Goal: Task Accomplishment & Management: Manage account settings

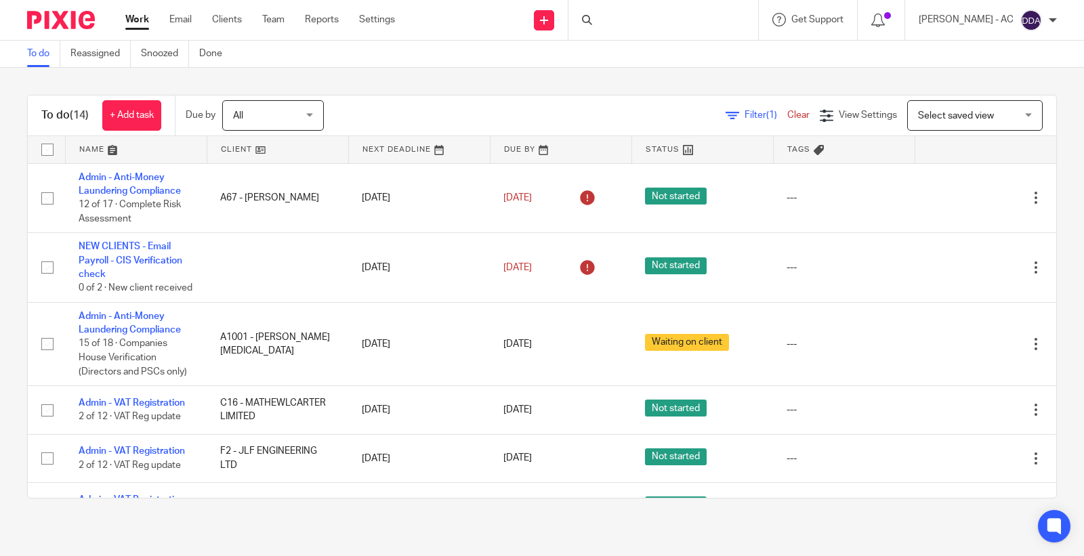
click at [617, 22] on div at bounding box center [663, 20] width 190 height 40
click at [644, 25] on div at bounding box center [663, 20] width 190 height 40
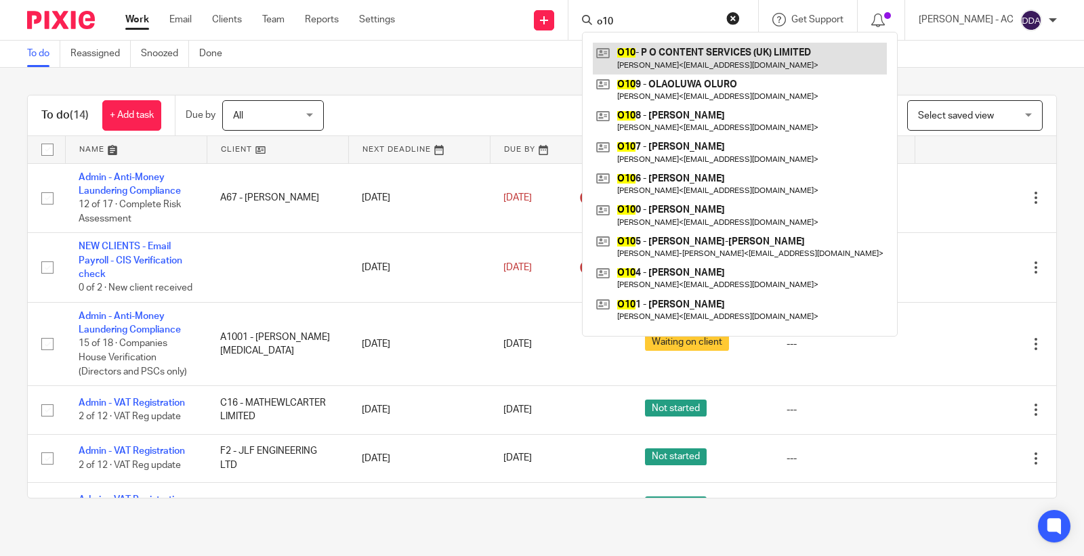
type input "o10"
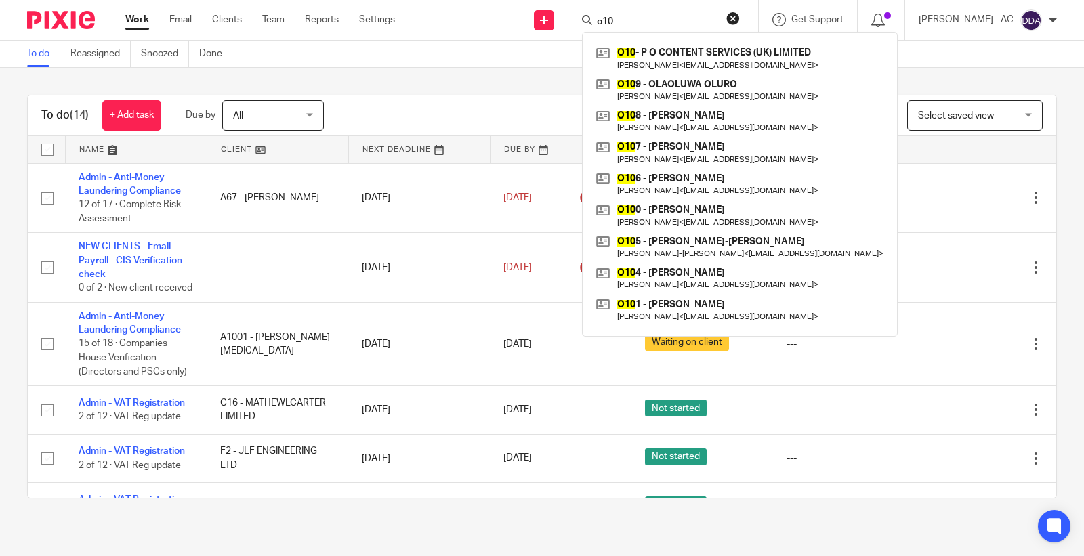
drag, startPoint x: 664, startPoint y: 20, endPoint x: 512, endPoint y: 20, distance: 151.7
click at [535, 20] on div "Send new email Create task Add client Request signature o10 O10 - P O CONTENT S…" at bounding box center [749, 20] width 669 height 40
paste input "C93"
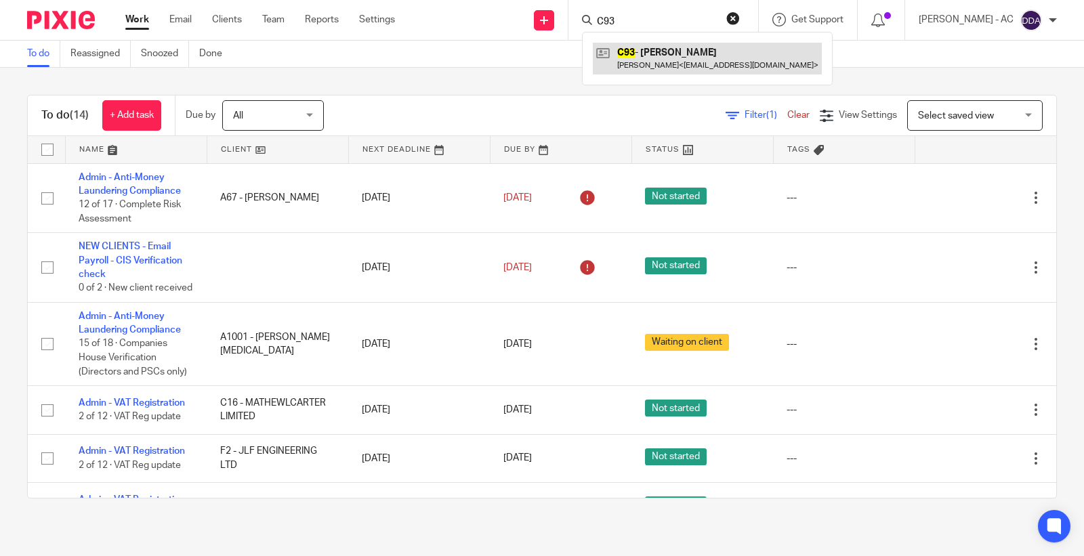
type input "C93"
drag, startPoint x: 637, startPoint y: 22, endPoint x: 565, endPoint y: 18, distance: 71.9
click at [565, 18] on div "Send new email Create task Add client Request signature C93 C93 - SHAVANTE CLAR…" at bounding box center [749, 20] width 669 height 40
type input "R6"
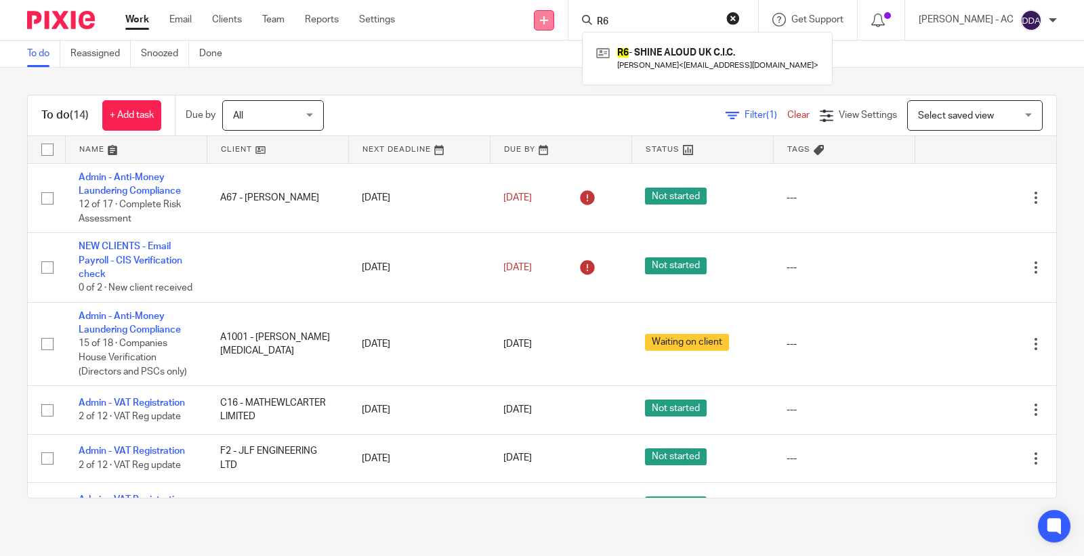
drag, startPoint x: 660, startPoint y: 14, endPoint x: 547, endPoint y: 20, distance: 112.7
click at [549, 18] on div "Send new email Create task Add client Request signature R6 R6 - SHINE ALOUD UK …" at bounding box center [749, 20] width 669 height 40
click at [641, 24] on input "Search" at bounding box center [656, 22] width 122 height 12
paste input "GRAEME COLLINS"
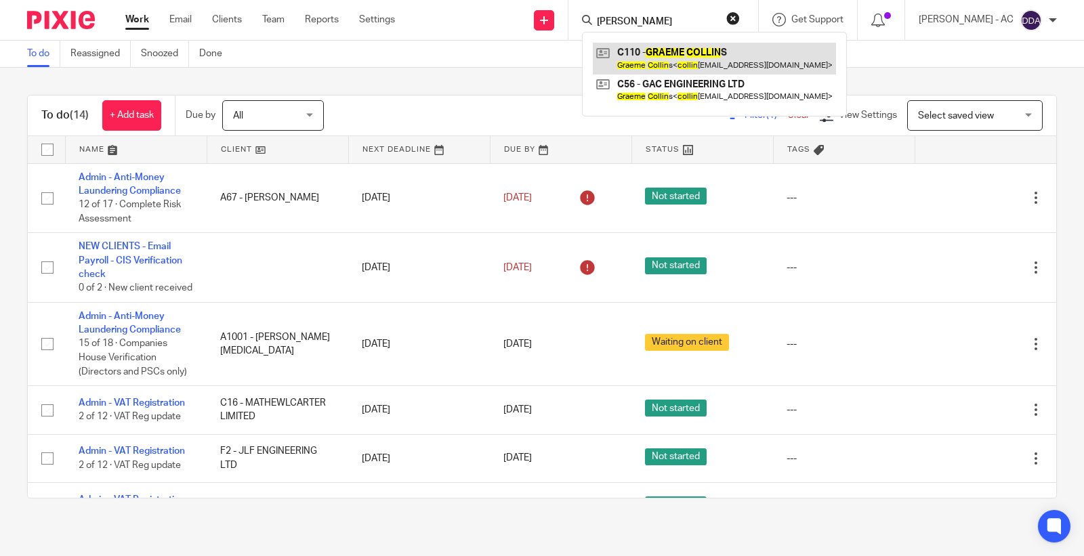
type input "GRAEME COLLIN"
drag, startPoint x: 707, startPoint y: 24, endPoint x: 591, endPoint y: 18, distance: 116.0
click at [591, 18] on div "GRAEME COLLIN C110 - GRAEME COLLIN S Graeme Collin s < collin s2877@gmail.com >…" at bounding box center [663, 20] width 190 height 40
click at [696, 22] on input "GRAEME COLLIN" at bounding box center [656, 22] width 122 height 12
drag, startPoint x: 699, startPoint y: 22, endPoint x: 528, endPoint y: 24, distance: 170.7
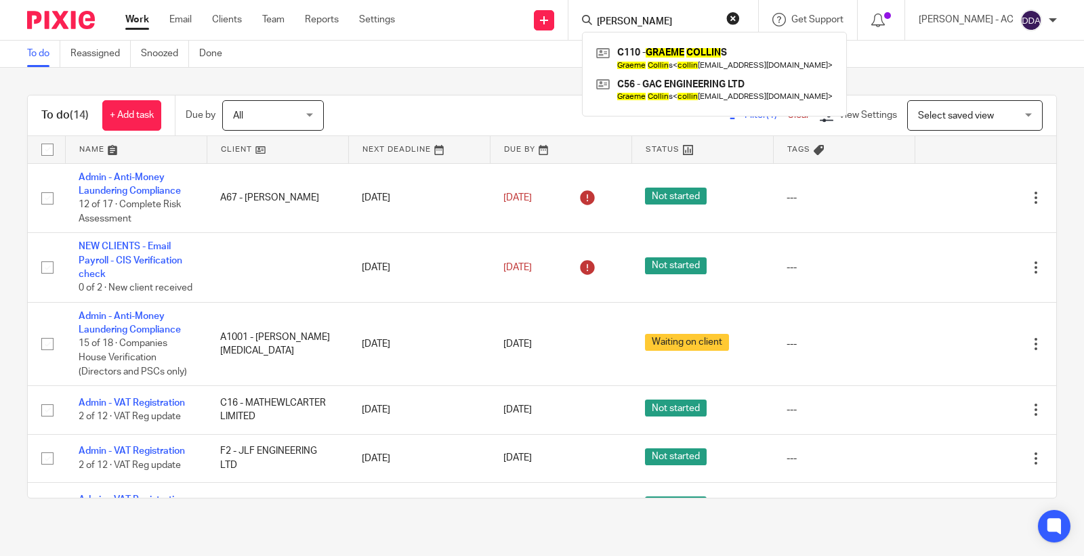
click at [534, 26] on div "Send new email Create task Add client Request signature GRAEME COLLIN C110 - GR…" at bounding box center [749, 20] width 669 height 40
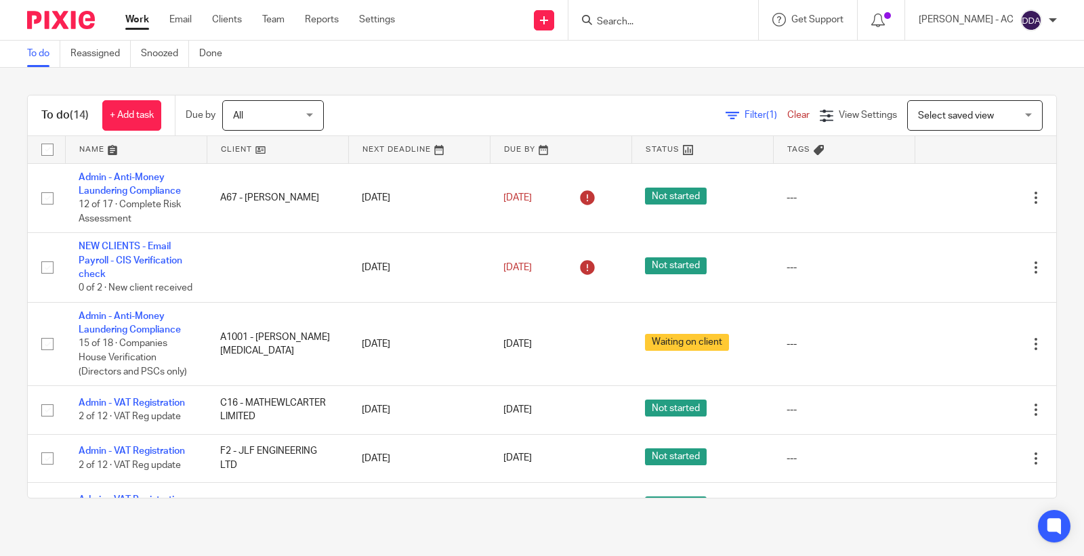
paste input "ANDRE CLACKEN-LEWIN"
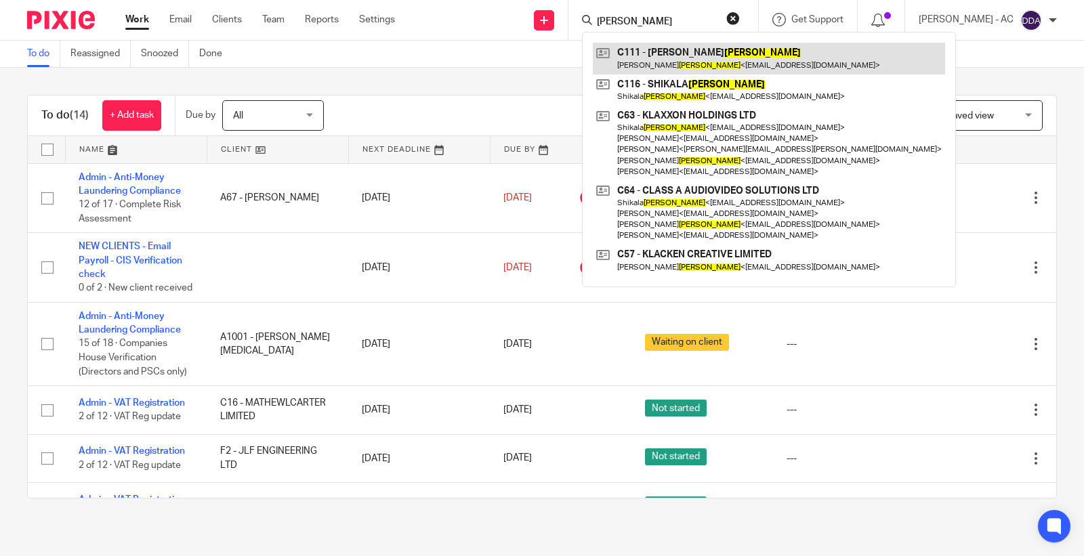
type input "ANDRE CLACKEN-LEWIN"
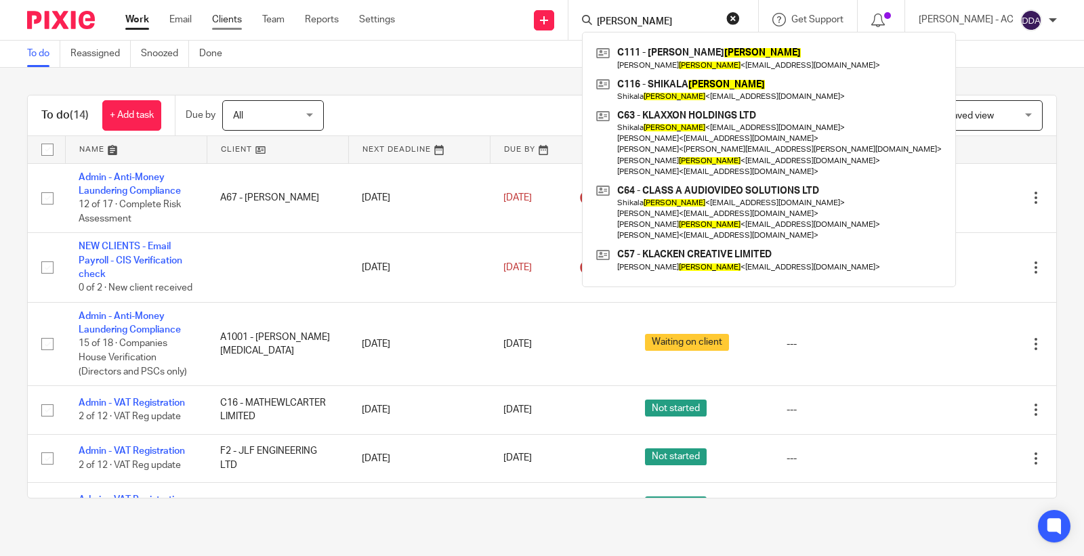
click at [217, 18] on link "Clients" at bounding box center [227, 20] width 30 height 14
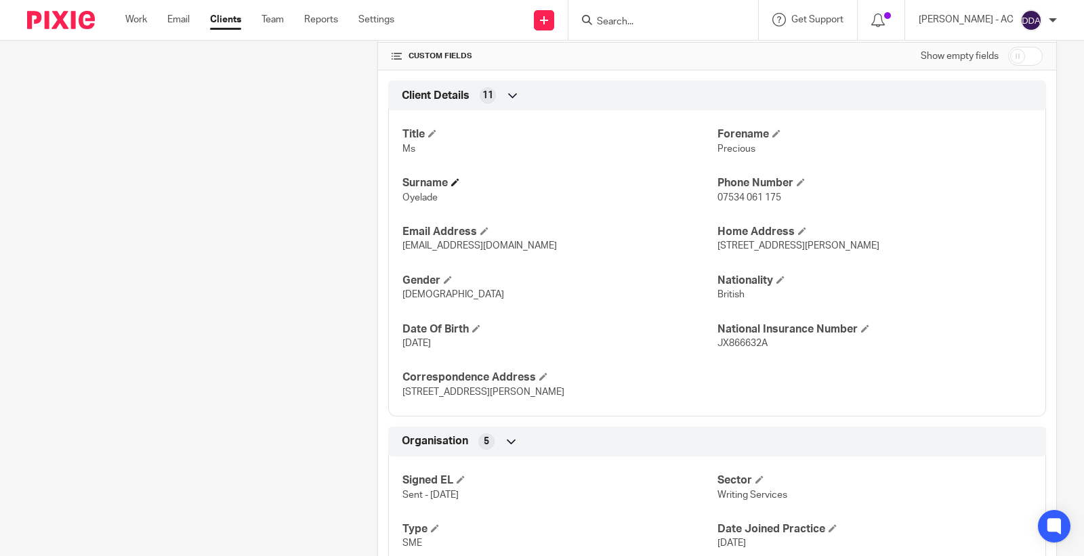
scroll to position [285, 0]
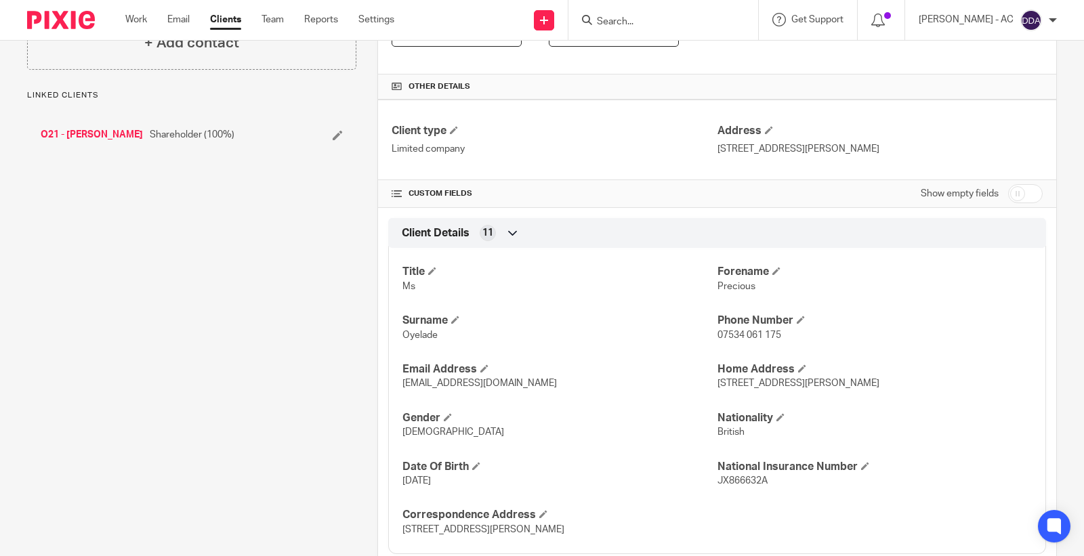
click at [1008, 190] on input "checkbox" at bounding box center [1025, 193] width 35 height 19
checkbox input "true"
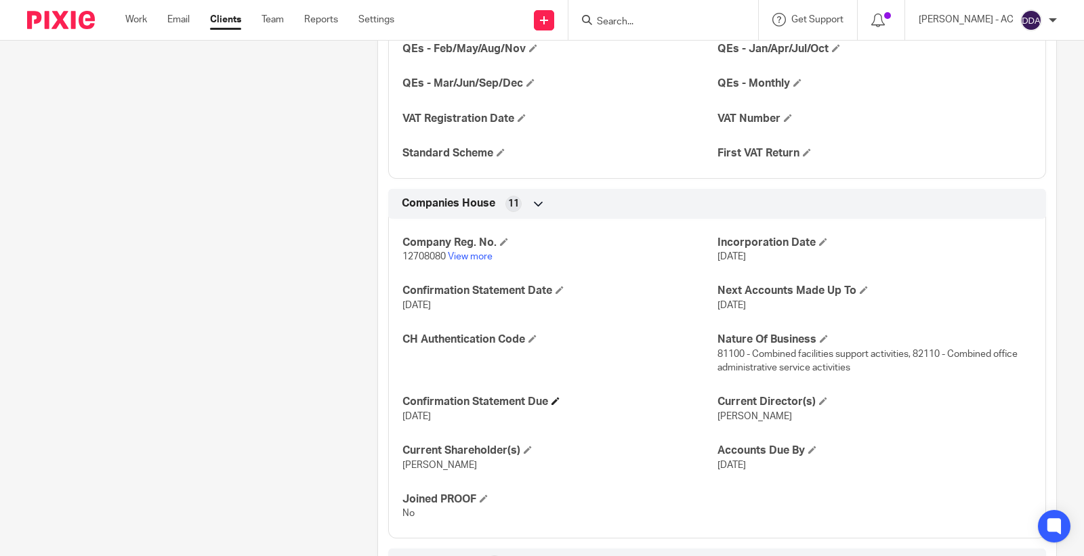
scroll to position [1339, 0]
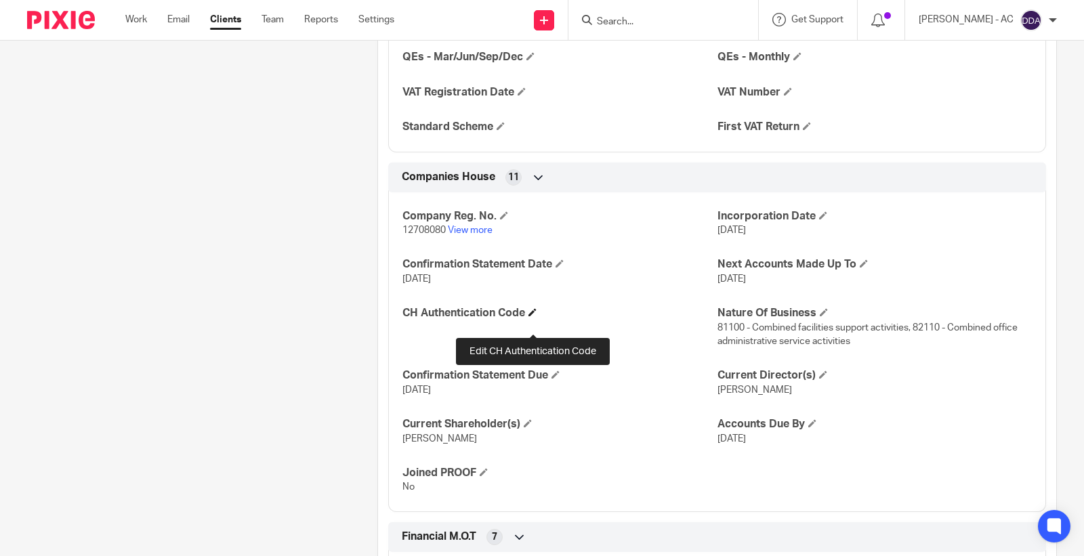
click at [532, 316] on span at bounding box center [532, 312] width 8 height 8
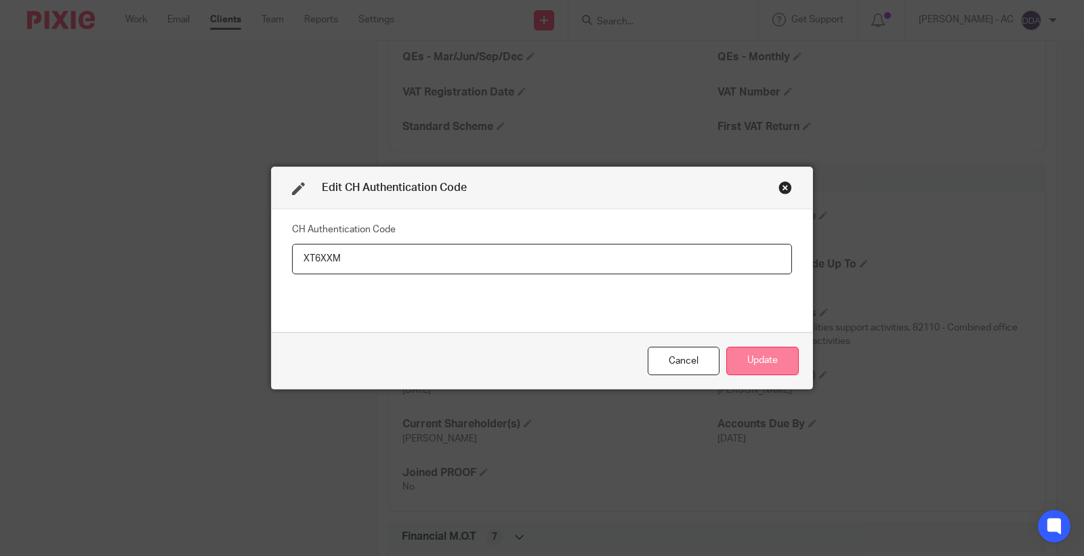
type input "XT6XXM"
click at [746, 367] on button "Update" at bounding box center [762, 361] width 72 height 29
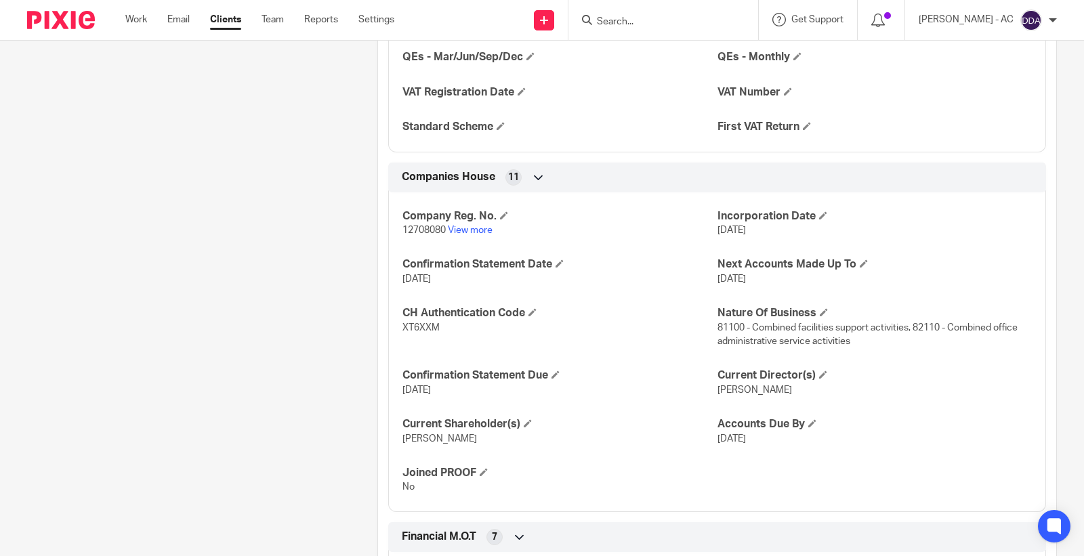
click at [417, 235] on span "12708080" at bounding box center [423, 230] width 43 height 9
copy p "12708080"
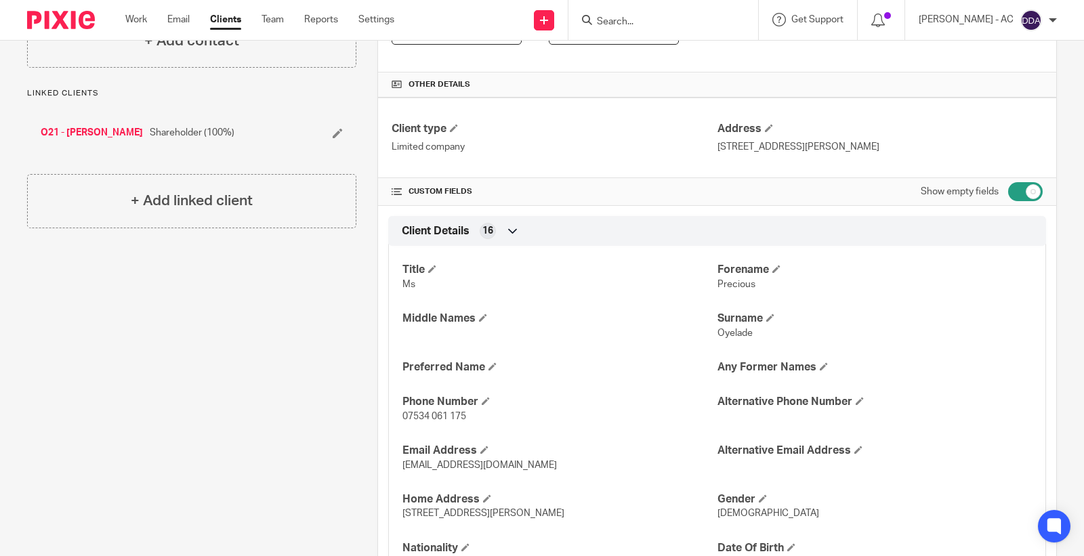
scroll to position [0, 0]
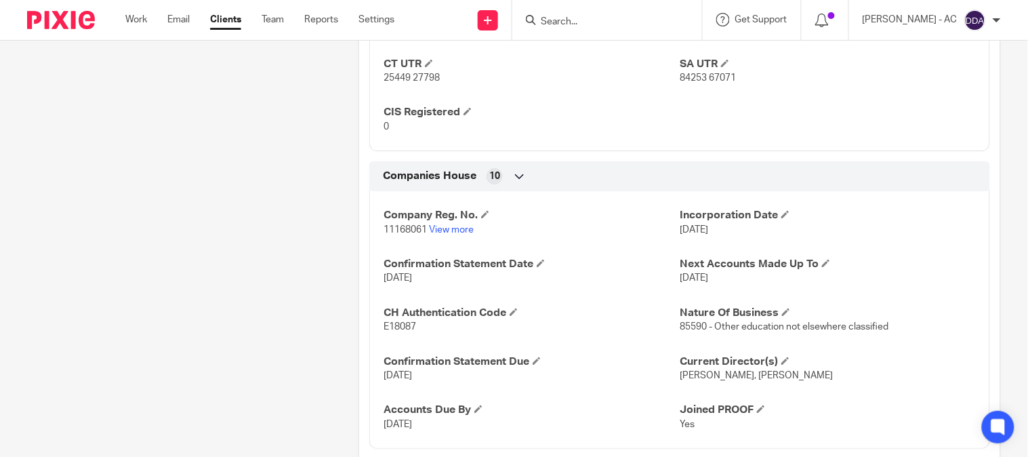
scroll to position [1053, 0]
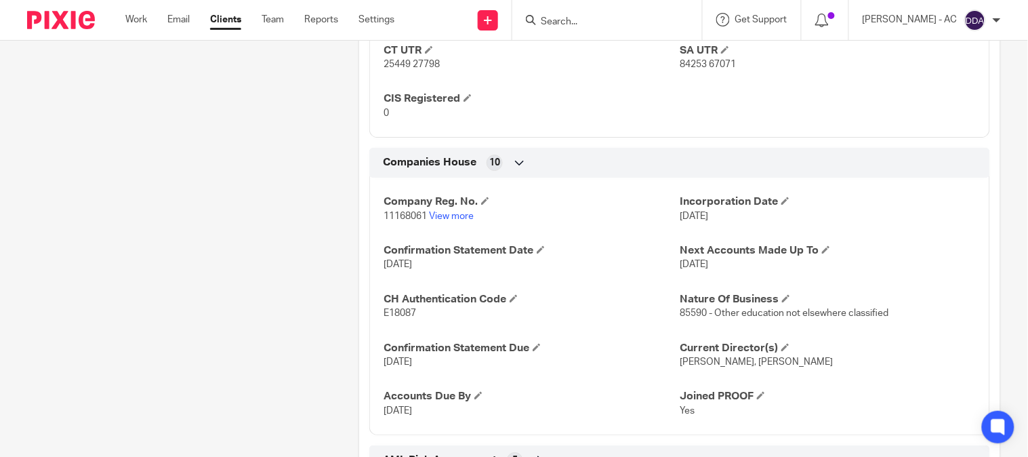
click at [397, 223] on p "11168061 View more" at bounding box center [531, 216] width 296 height 14
copy p "11168061"
click at [396, 320] on p "E18087" at bounding box center [531, 313] width 296 height 14
click at [395, 320] on p "E18087" at bounding box center [531, 313] width 296 height 14
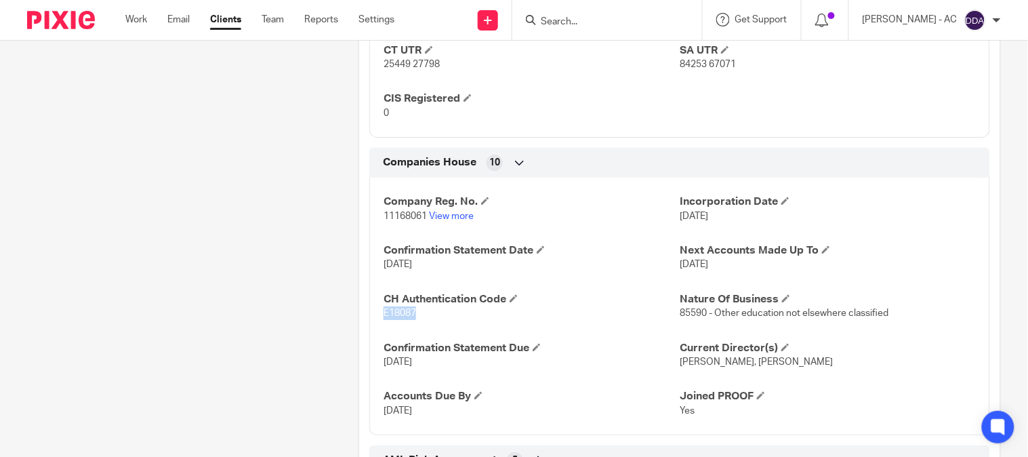
copy span "E18087"
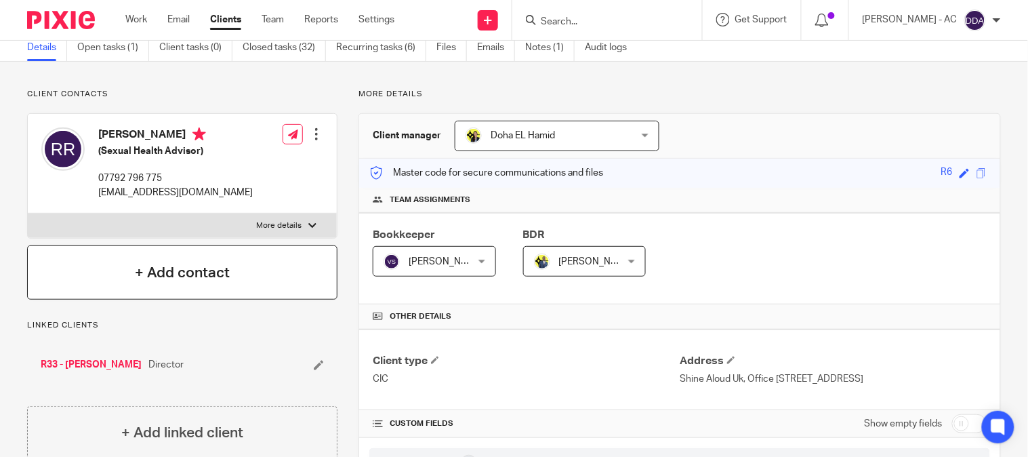
scroll to position [0, 0]
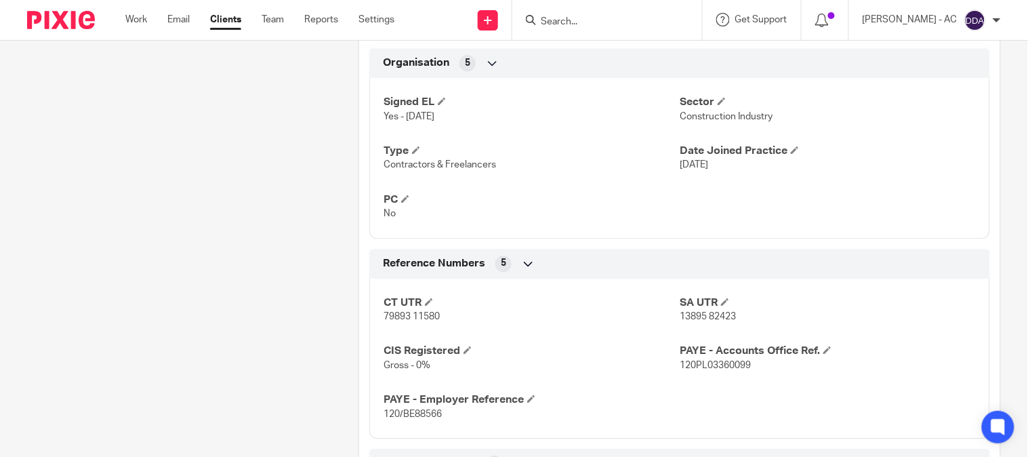
scroll to position [828, 0]
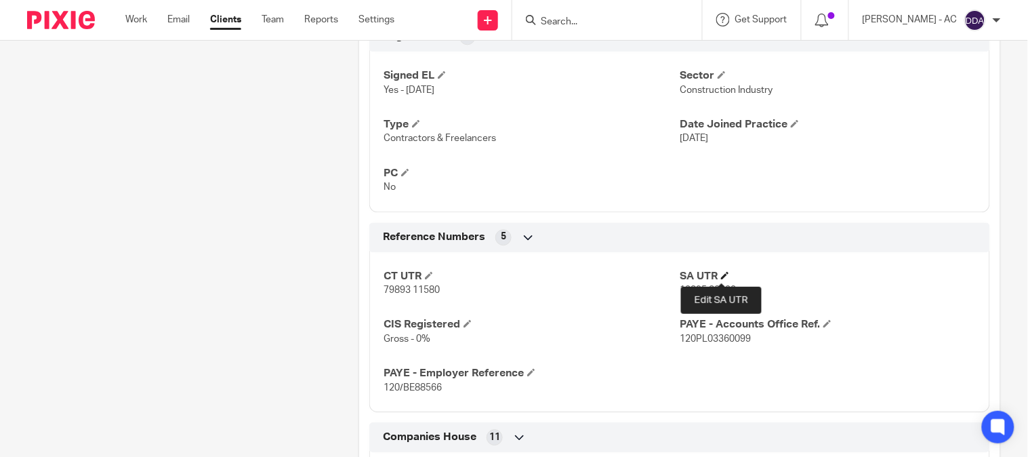
click at [721, 275] on span at bounding box center [725, 275] width 8 height 8
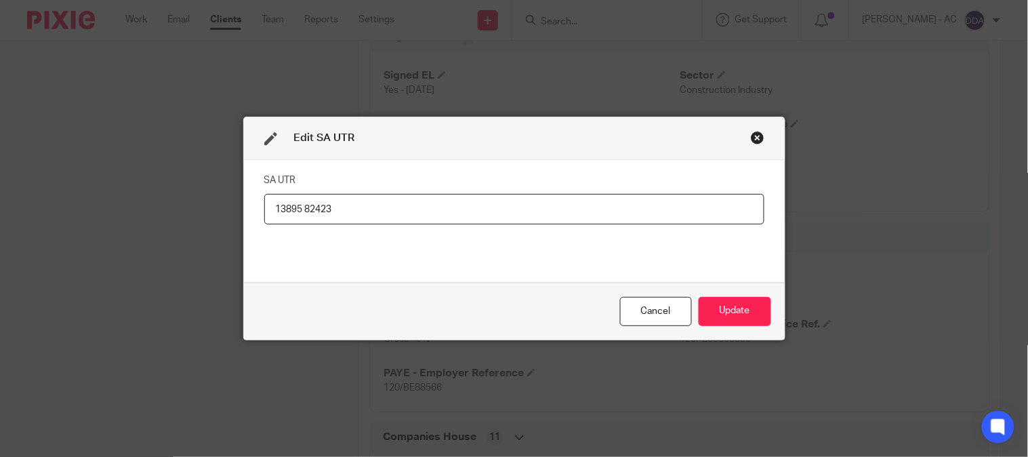
drag, startPoint x: 397, startPoint y: 211, endPoint x: -79, endPoint y: 212, distance: 475.6
click at [0, 212] on html "Work Email Clients Team Reports Settings Work Email Clients Team Reports Settin…" at bounding box center [514, 228] width 1028 height 457
click at [736, 299] on button "Update" at bounding box center [734, 311] width 72 height 29
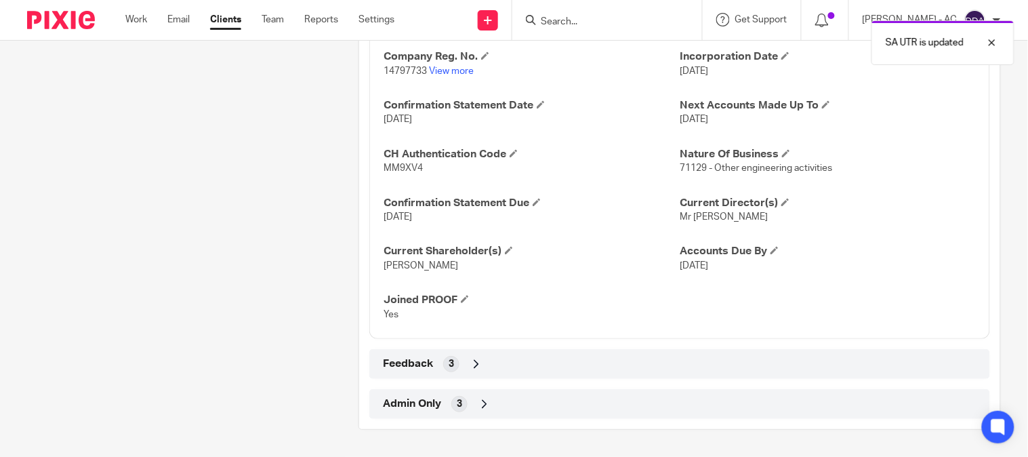
scroll to position [1200, 0]
click at [428, 411] on div "Admin Only 3" at bounding box center [679, 403] width 600 height 23
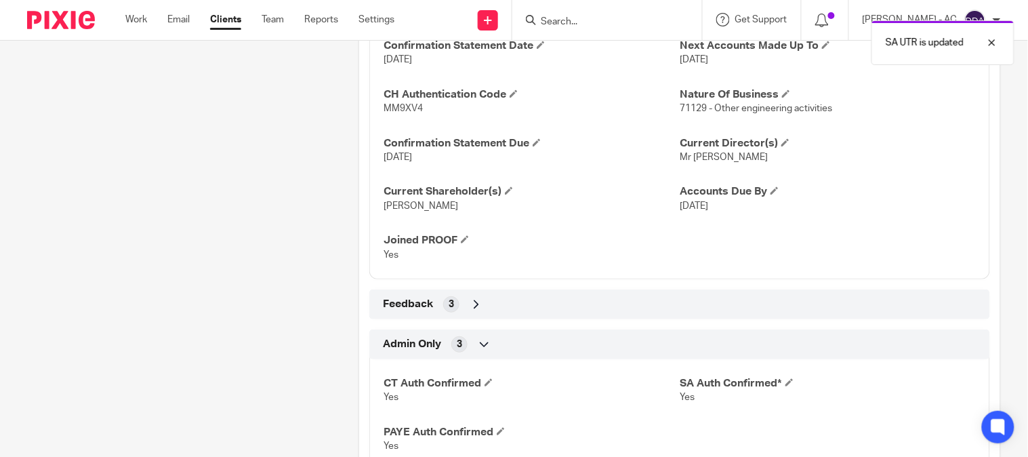
scroll to position [1311, 0]
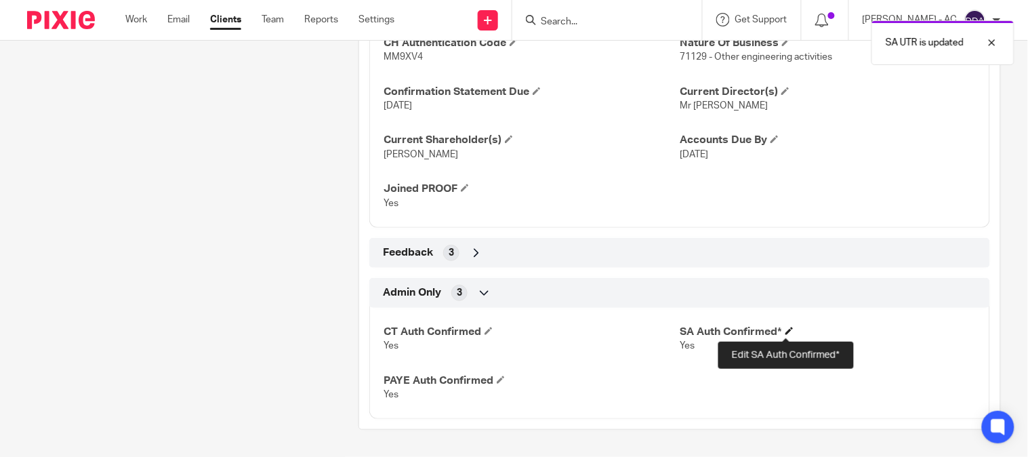
click at [786, 327] on span at bounding box center [789, 331] width 8 height 8
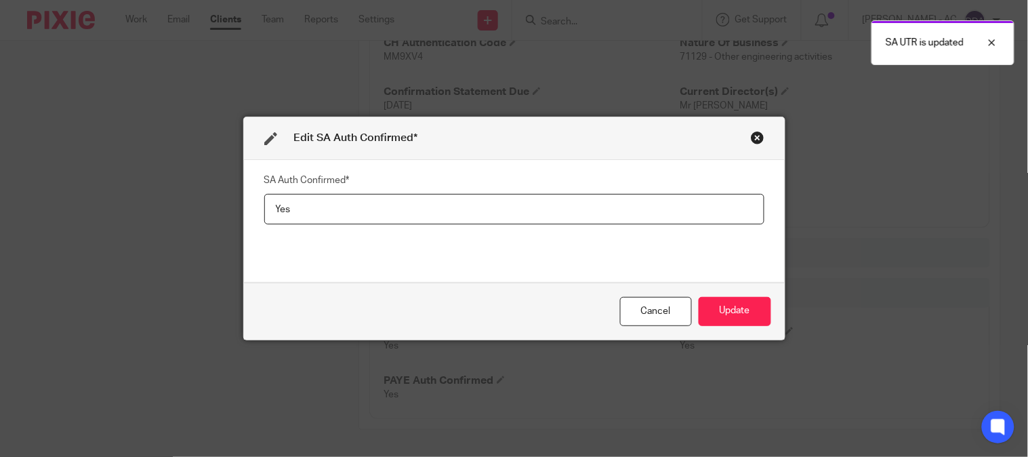
drag, startPoint x: 272, startPoint y: 214, endPoint x: 10, endPoint y: 207, distance: 262.3
click at [70, 214] on div "Edit SA Auth Confirmed* SA Auth Confirmed* Yes Cancel Update" at bounding box center [514, 228] width 1028 height 457
click at [740, 301] on button "Update" at bounding box center [734, 311] width 72 height 29
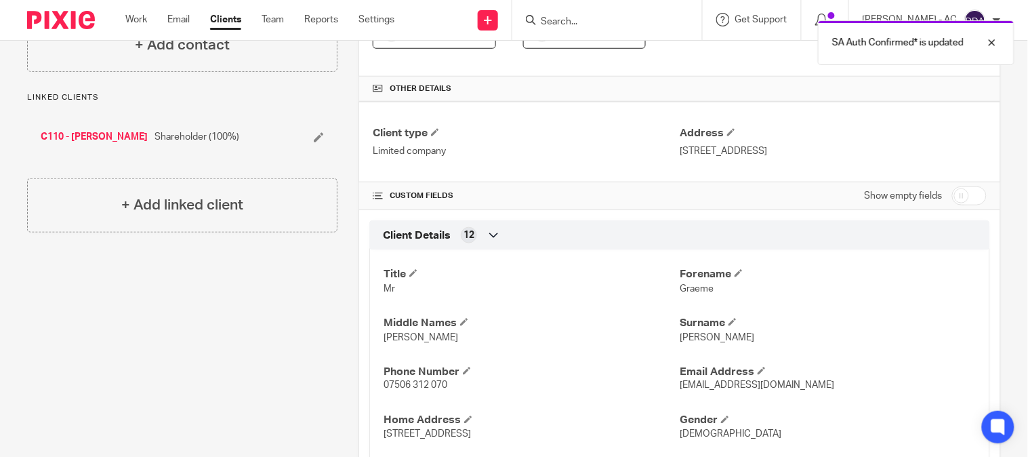
scroll to position [0, 0]
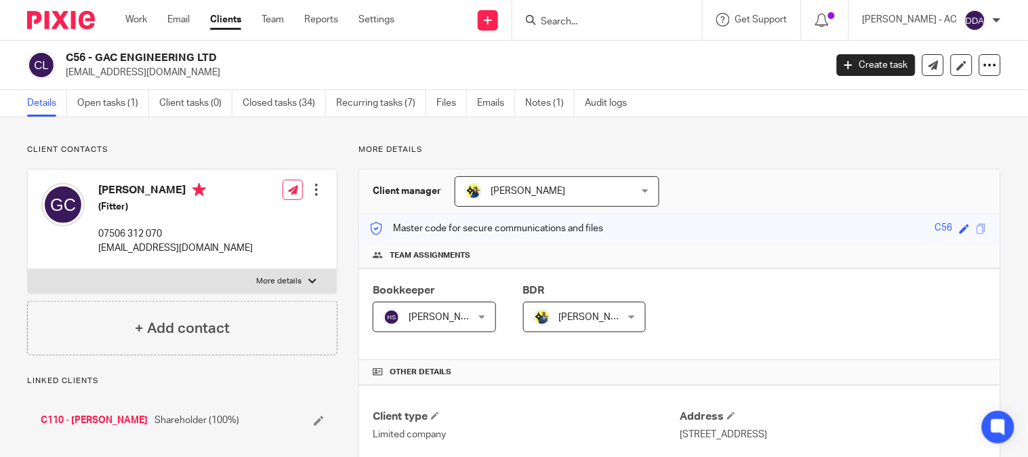
click at [314, 188] on div at bounding box center [317, 190] width 14 height 14
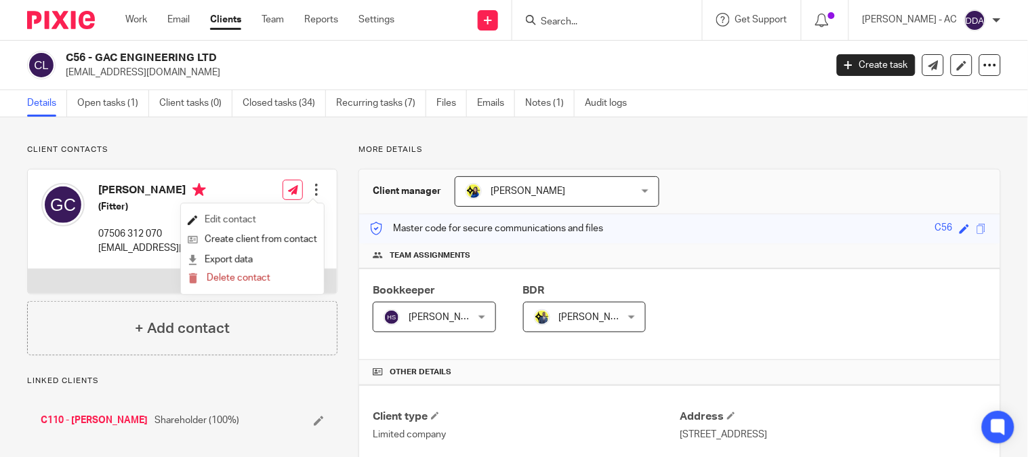
click at [218, 220] on link "Edit contact" at bounding box center [252, 220] width 129 height 20
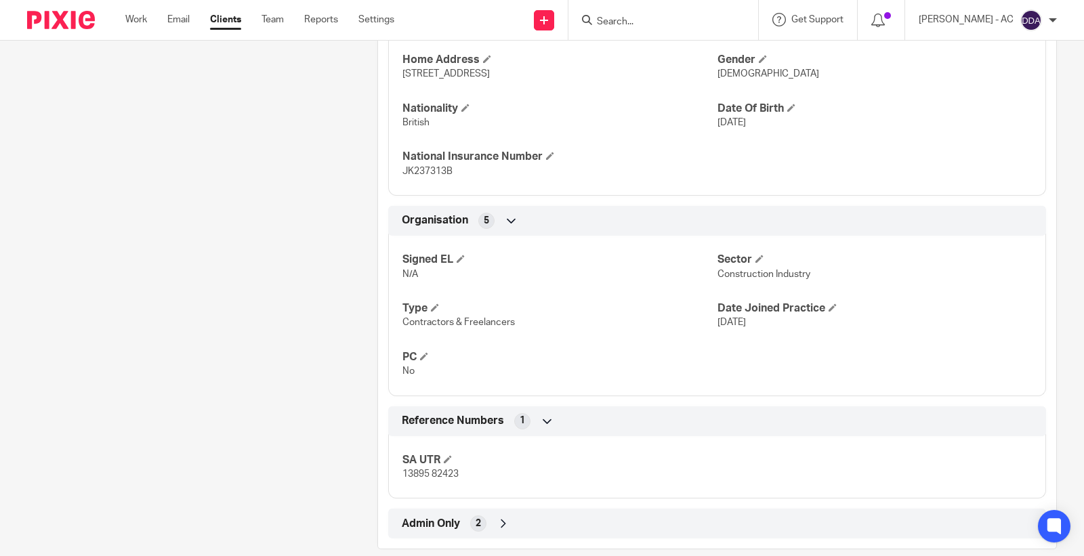
scroll to position [665, 0]
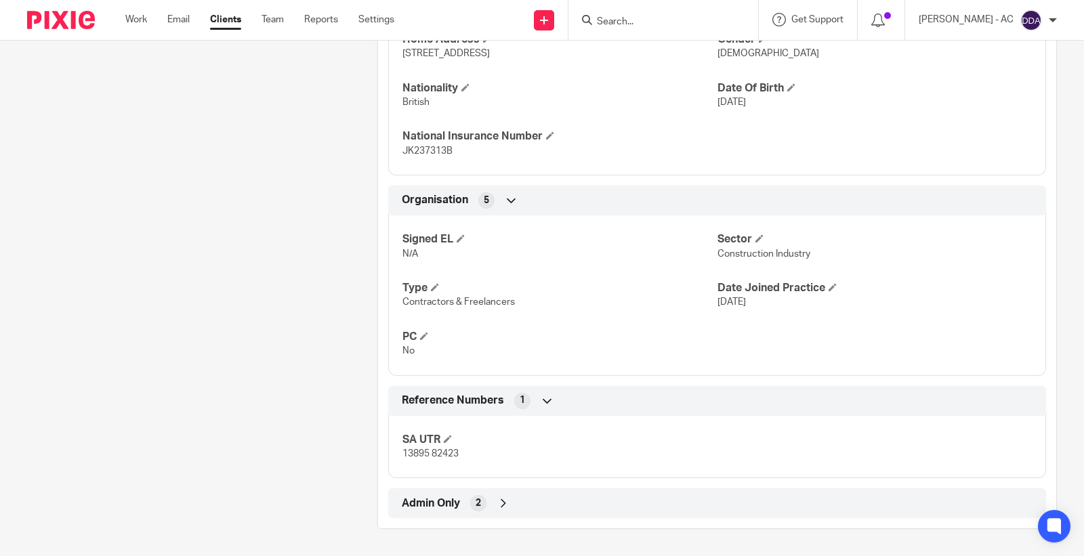
click at [486, 497] on div "Admin Only 2" at bounding box center [716, 503] width 637 height 23
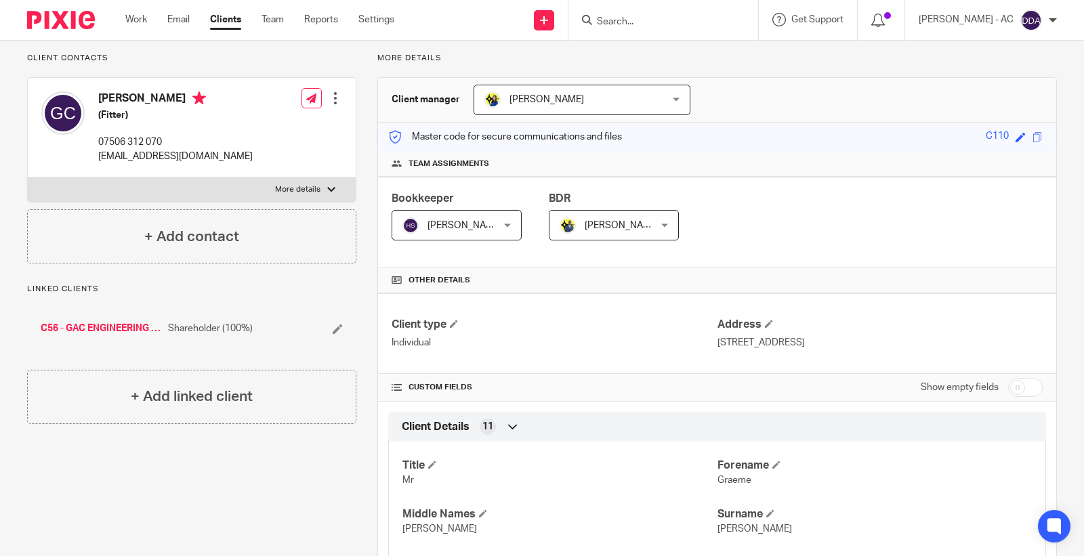
scroll to position [0, 0]
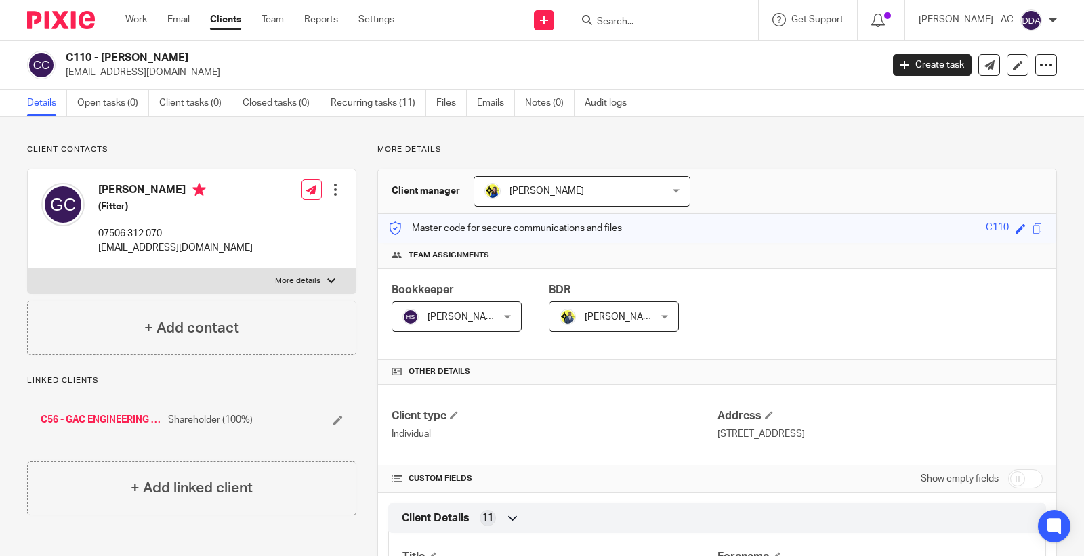
click at [332, 190] on div at bounding box center [336, 190] width 14 height 14
click at [242, 217] on link "Edit contact" at bounding box center [270, 220] width 129 height 20
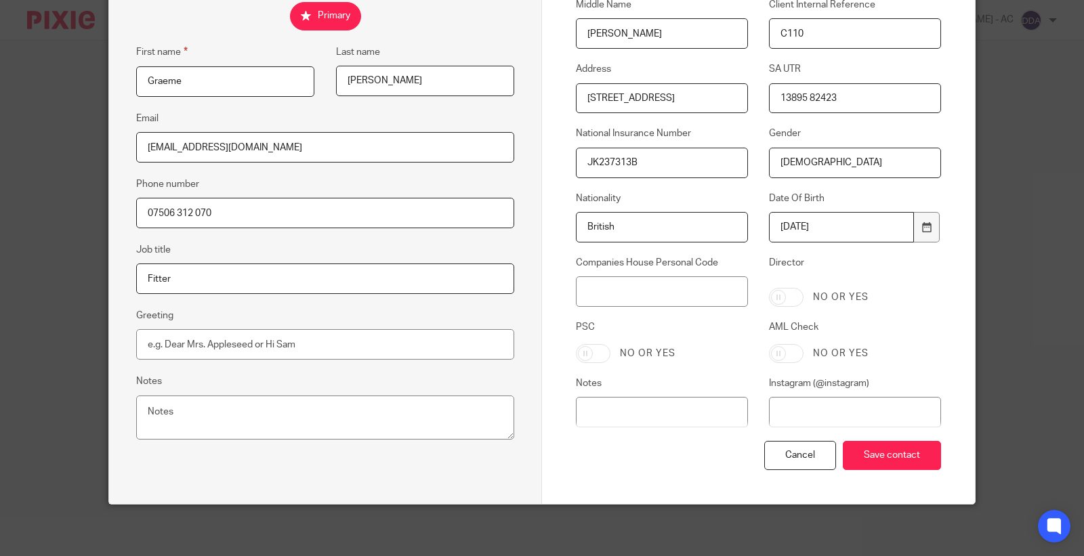
scroll to position [229, 0]
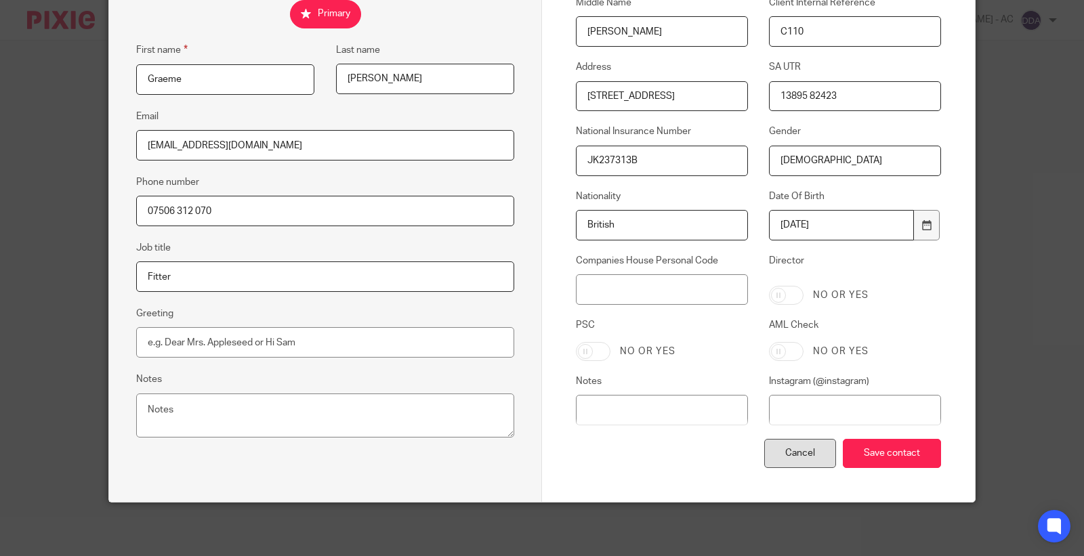
click at [801, 453] on div "Cancel" at bounding box center [800, 453] width 72 height 29
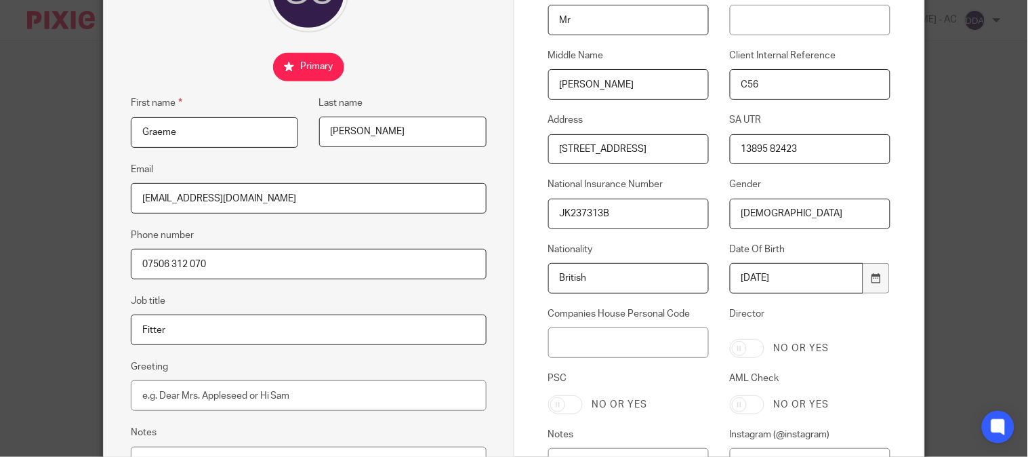
scroll to position [150, 0]
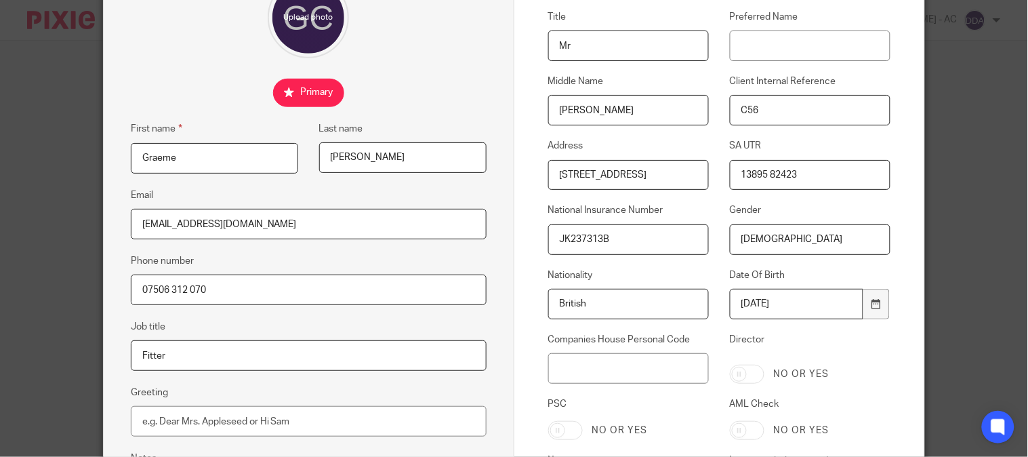
drag, startPoint x: 808, startPoint y: 179, endPoint x: 393, endPoint y: 208, distance: 416.3
click at [452, 207] on form "Edit contact First name [PERSON_NAME] Last name [PERSON_NAME] Email [EMAIL_ADDR…" at bounding box center [514, 242] width 821 height 676
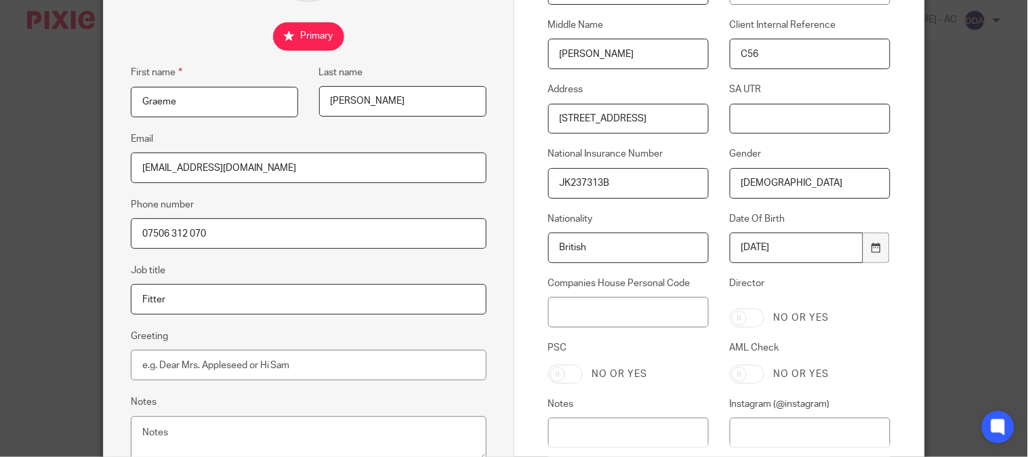
scroll to position [329, 0]
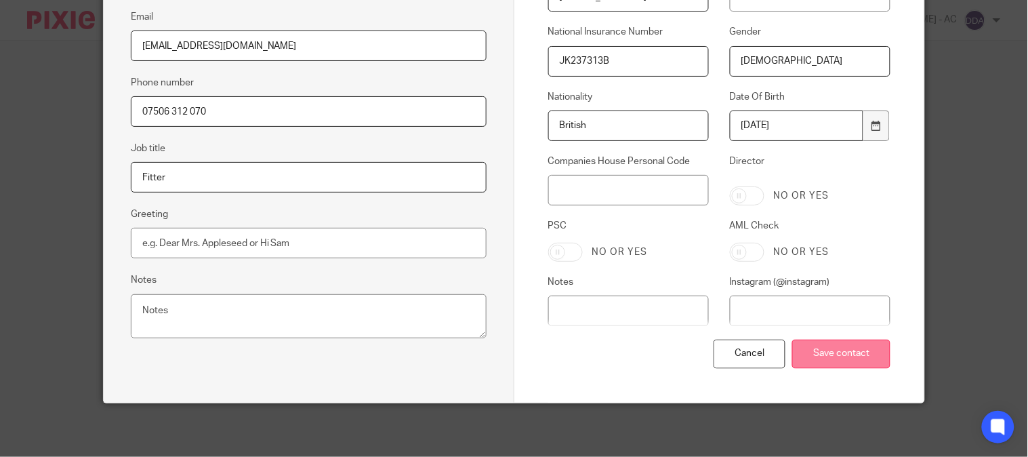
click at [835, 348] on input "Save contact" at bounding box center [841, 353] width 98 height 29
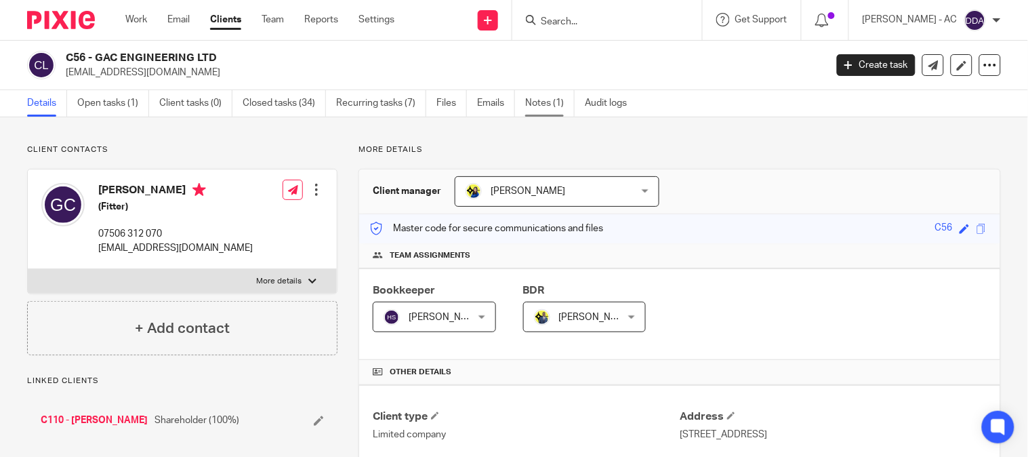
click at [536, 102] on link "Notes (1)" at bounding box center [549, 103] width 49 height 26
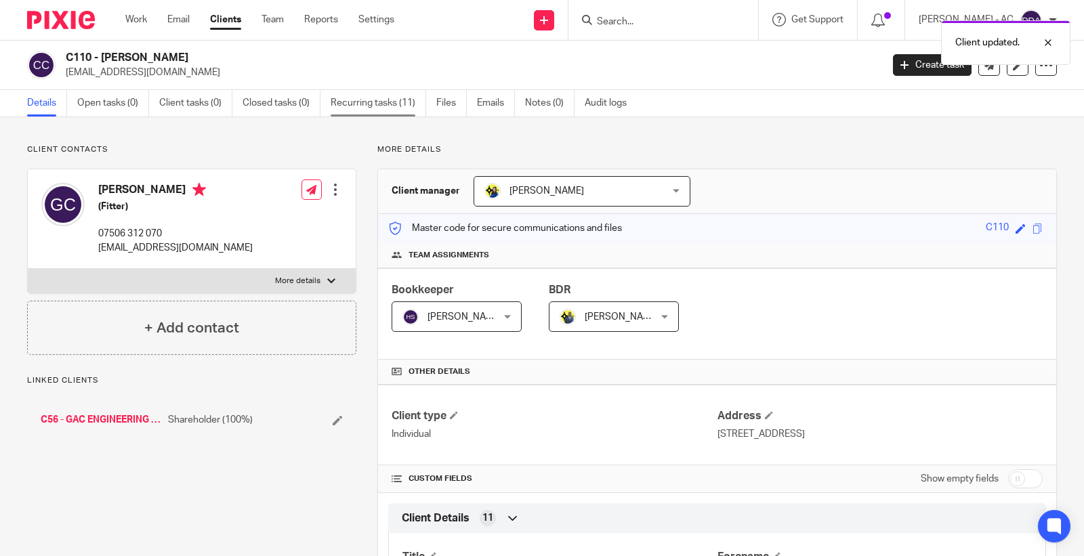
click at [385, 98] on link "Recurring tasks (11)" at bounding box center [379, 103] width 96 height 26
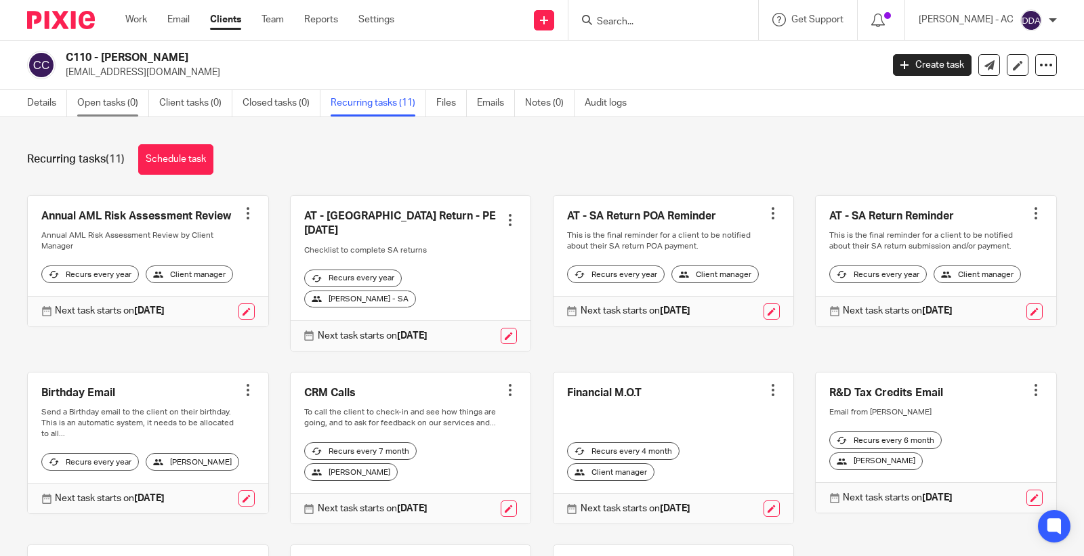
click at [133, 108] on link "Open tasks (0)" at bounding box center [113, 103] width 72 height 26
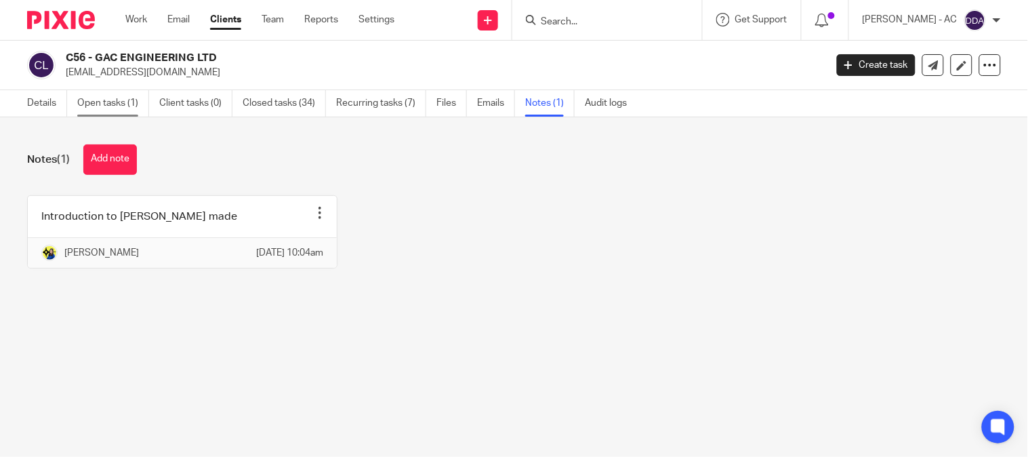
click at [110, 108] on link "Open tasks (1)" at bounding box center [113, 103] width 72 height 26
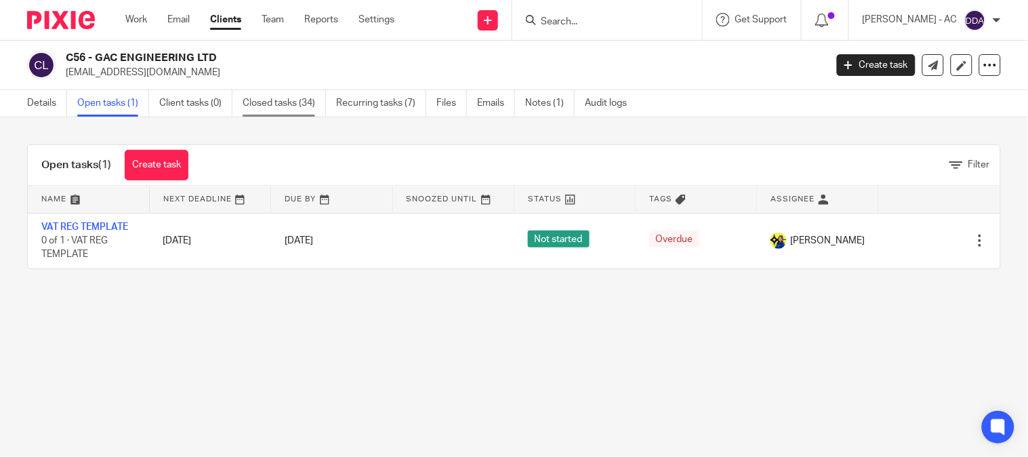
click at [271, 108] on link "Closed tasks (34)" at bounding box center [284, 103] width 83 height 26
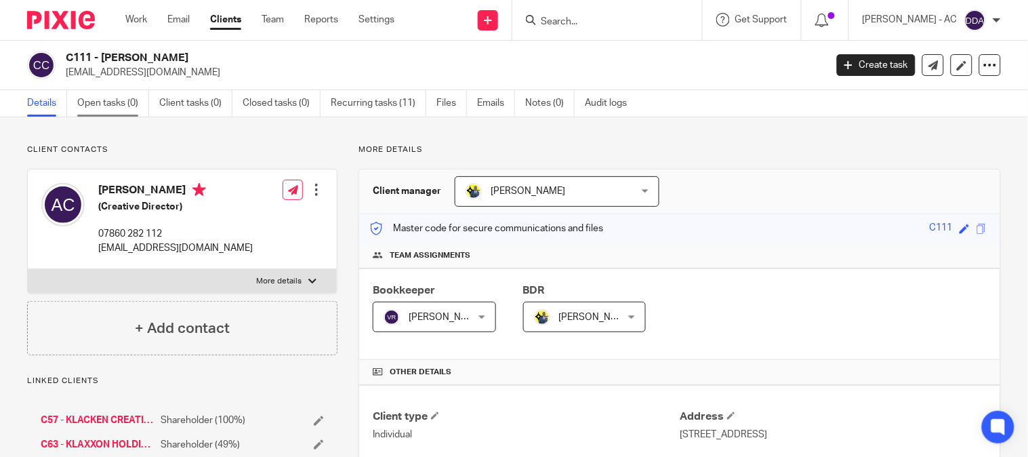
click at [113, 106] on link "Open tasks (0)" at bounding box center [113, 103] width 72 height 26
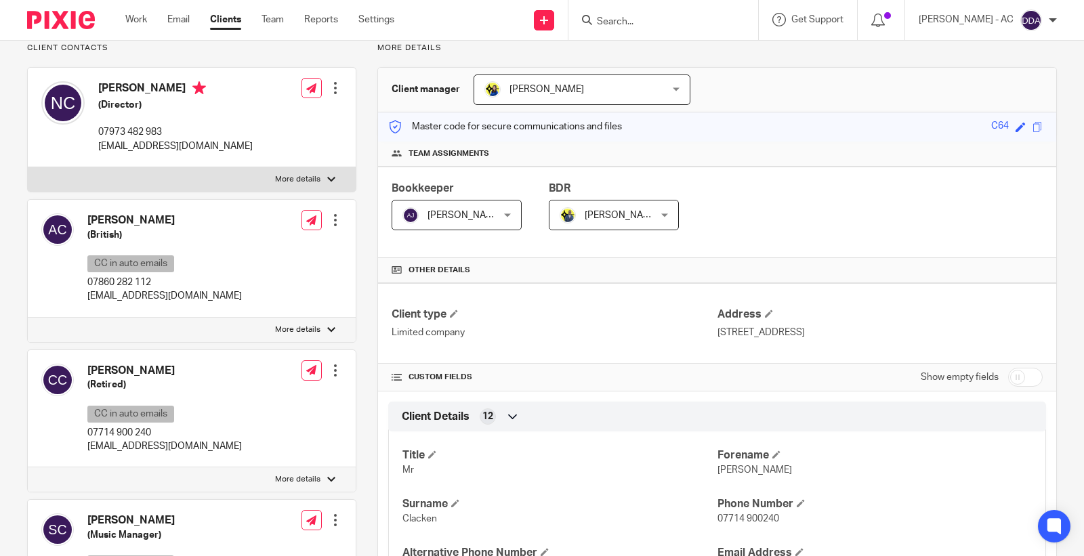
scroll to position [75, 0]
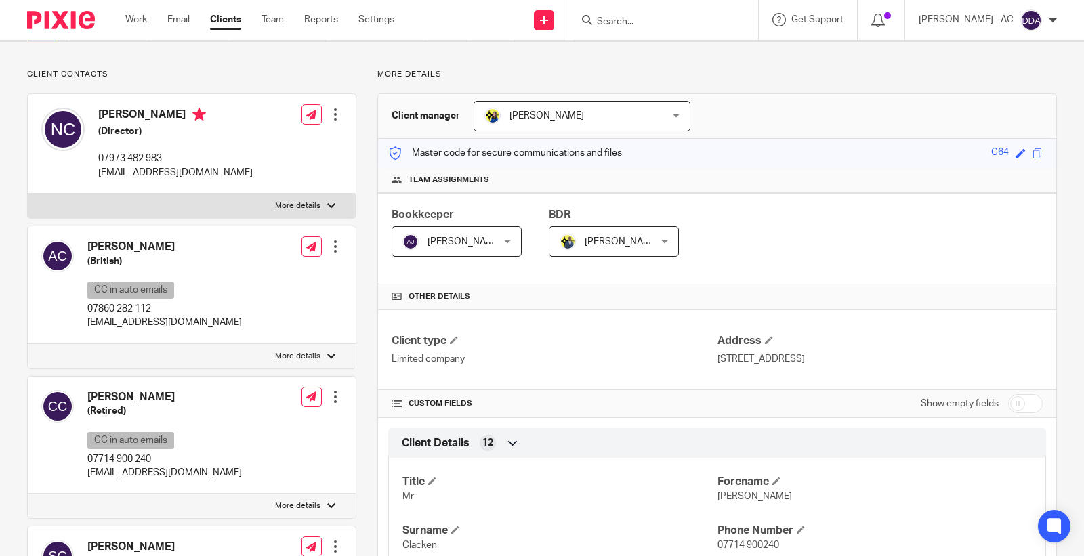
click at [329, 249] on div at bounding box center [336, 247] width 14 height 14
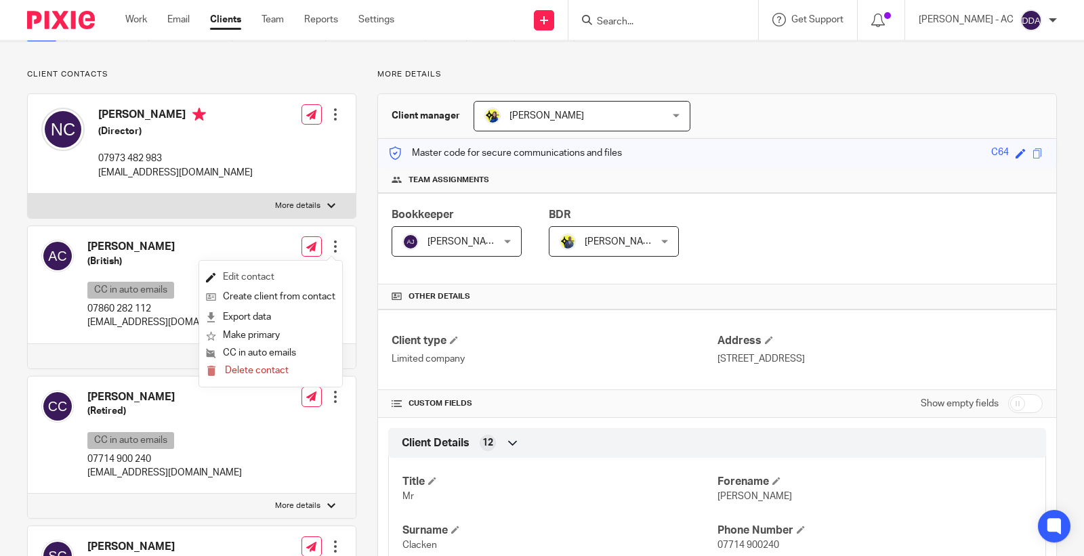
click at [249, 285] on link "Edit contact" at bounding box center [270, 278] width 129 height 20
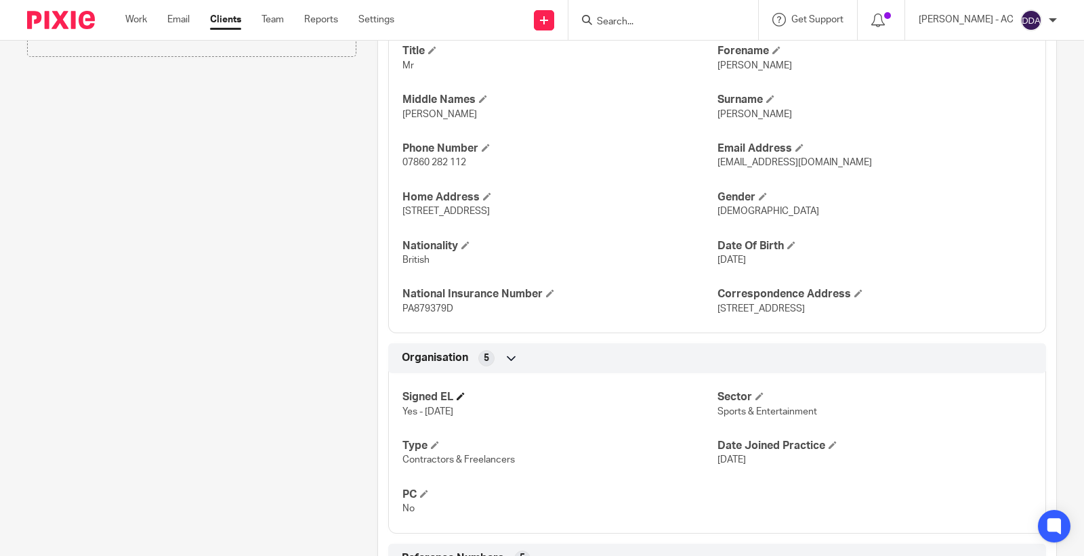
scroll to position [602, 0]
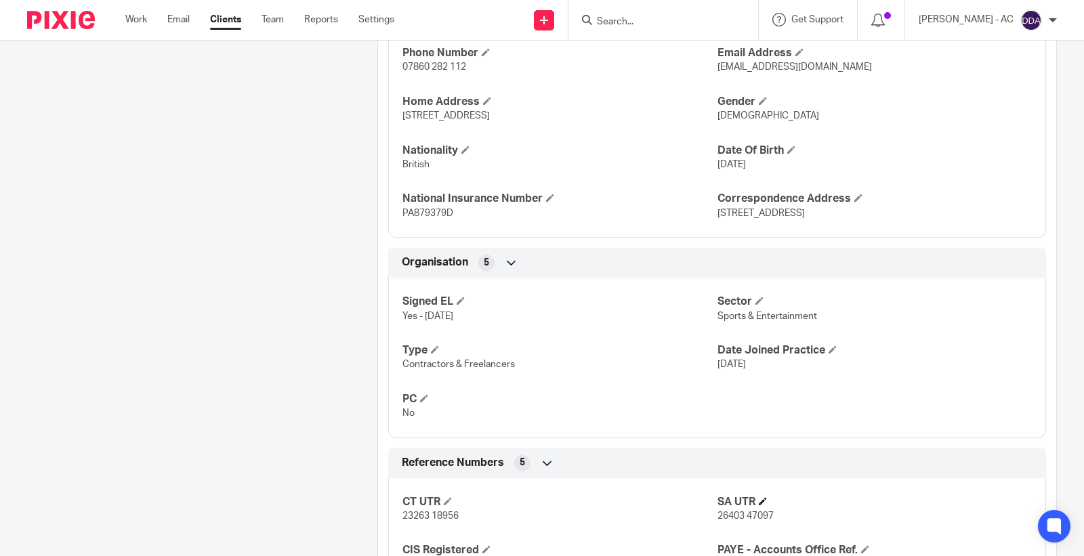
click at [759, 497] on h4 "SA UTR" at bounding box center [874, 502] width 314 height 14
click at [759, 500] on span at bounding box center [763, 501] width 8 height 8
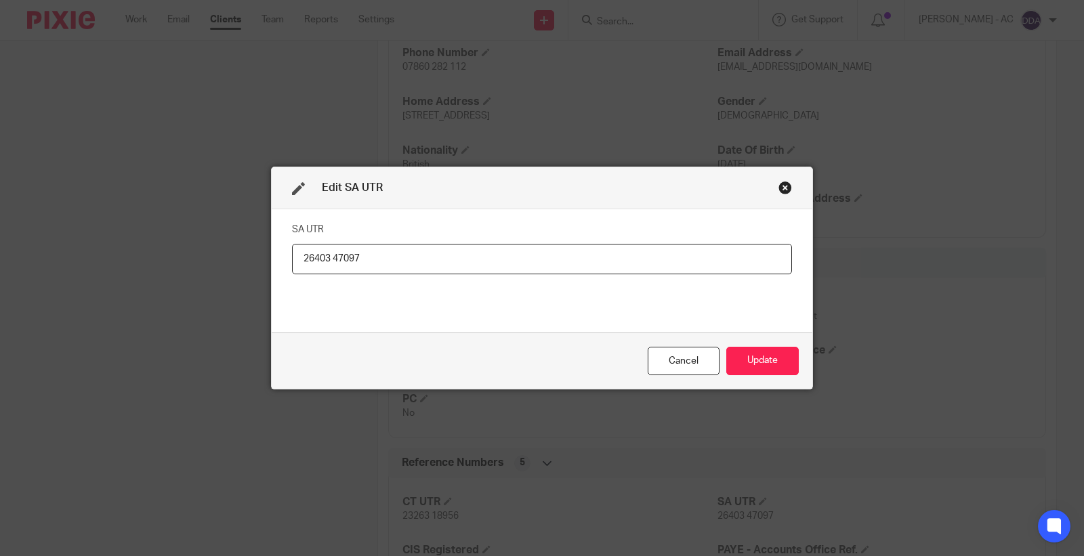
drag, startPoint x: 417, startPoint y: 261, endPoint x: 71, endPoint y: 244, distance: 346.6
click at [147, 249] on div "Edit SA UTR SA UTR 26403 47097 Cancel Update" at bounding box center [542, 278] width 1084 height 556
click at [761, 371] on button "Update" at bounding box center [762, 361] width 72 height 29
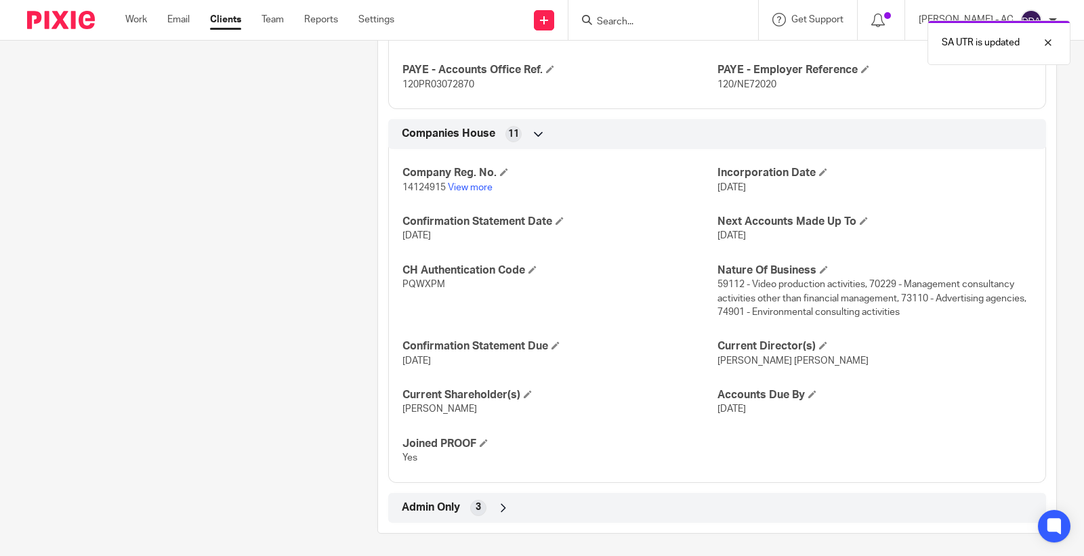
scroll to position [1087, 0]
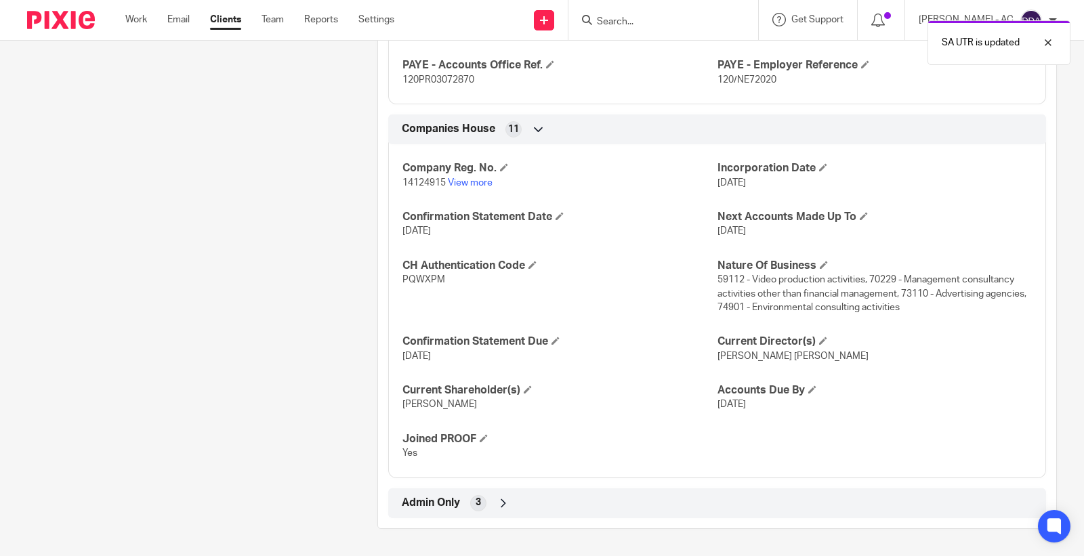
click at [448, 508] on span "Admin Only" at bounding box center [431, 503] width 58 height 14
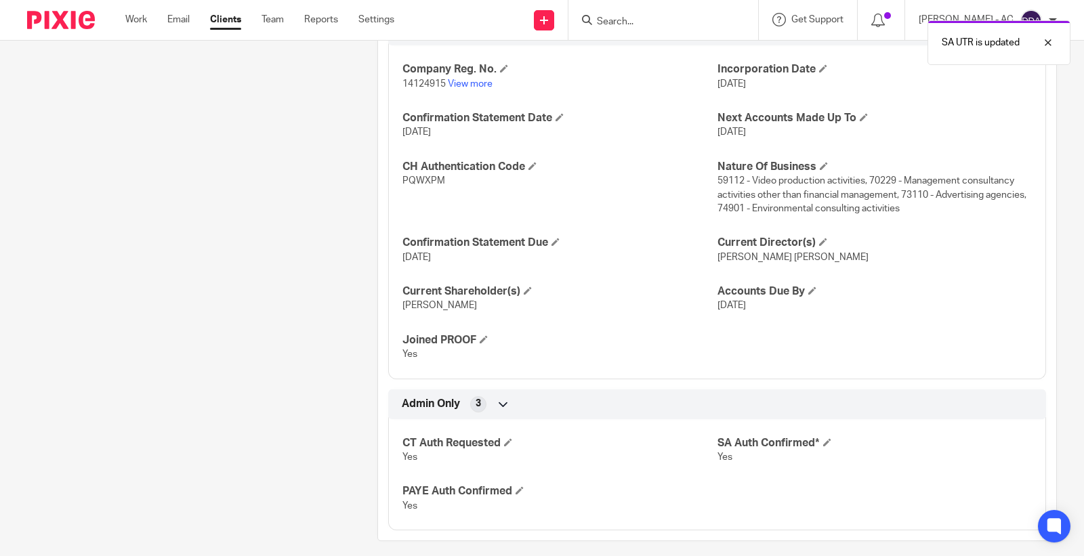
scroll to position [1199, 0]
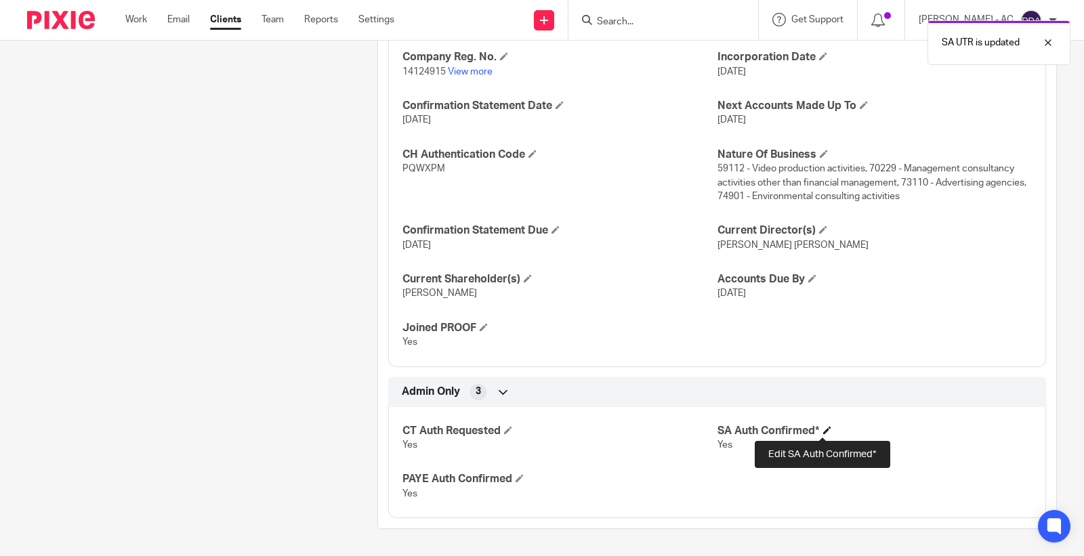
click at [823, 427] on span at bounding box center [827, 430] width 8 height 8
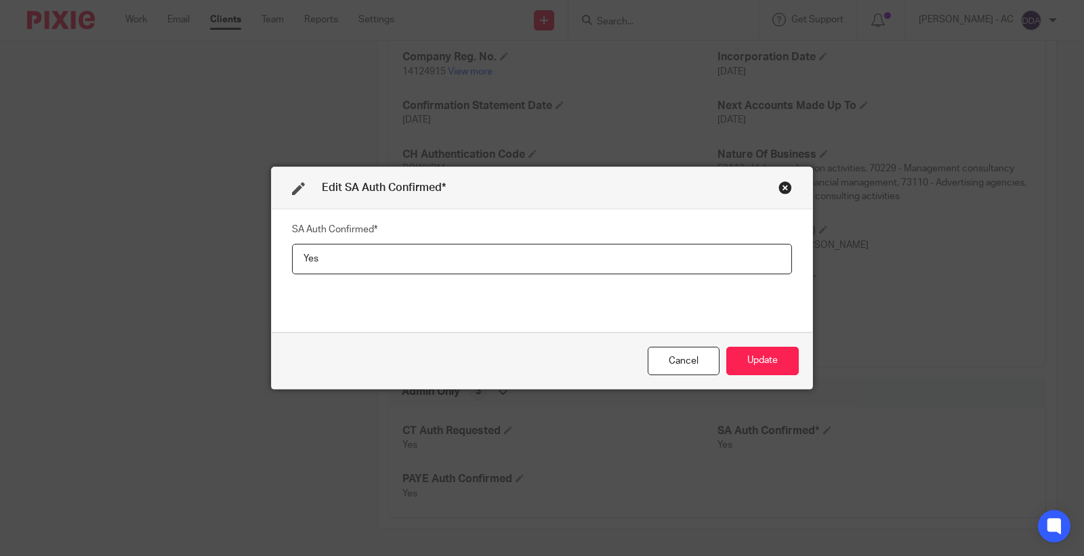
drag, startPoint x: 416, startPoint y: 257, endPoint x: 204, endPoint y: 279, distance: 213.1
click at [204, 279] on div "Edit SA Auth Confirmed* SA Auth Confirmed* Yes Cancel Update" at bounding box center [542, 278] width 1084 height 556
click at [744, 361] on button "Update" at bounding box center [762, 361] width 72 height 29
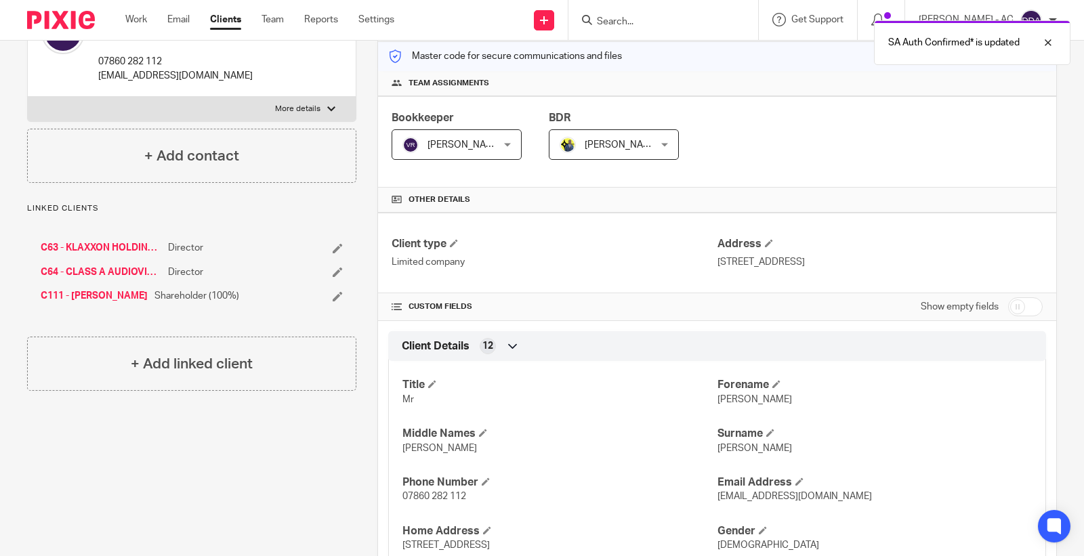
scroll to position [0, 0]
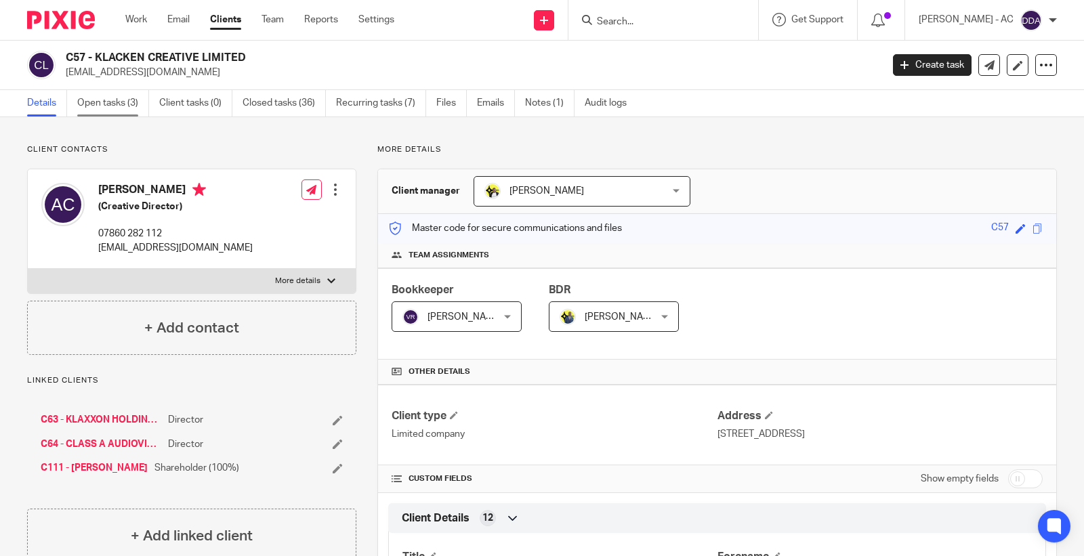
click at [112, 102] on link "Open tasks (3)" at bounding box center [113, 103] width 72 height 26
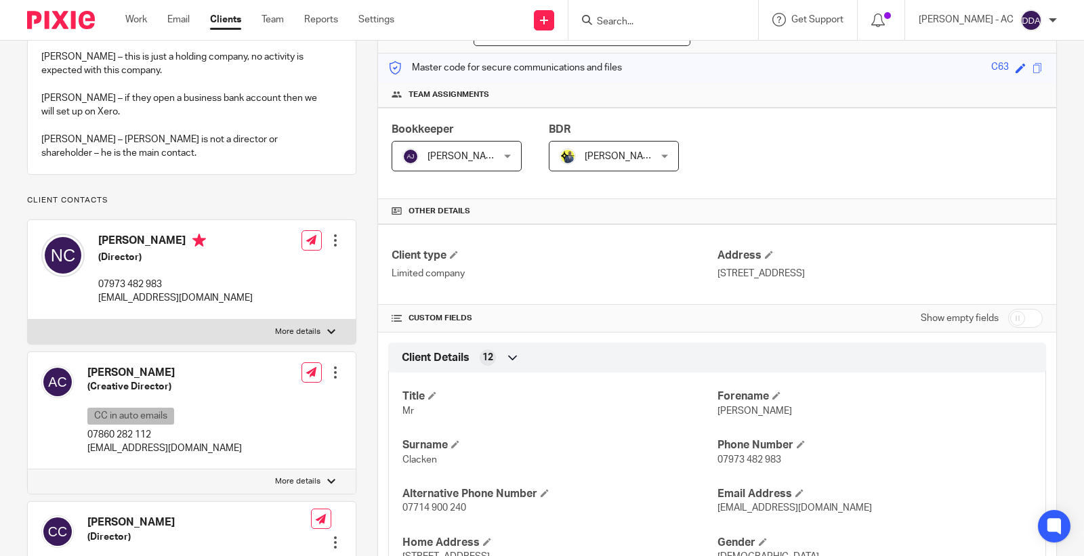
scroll to position [226, 0]
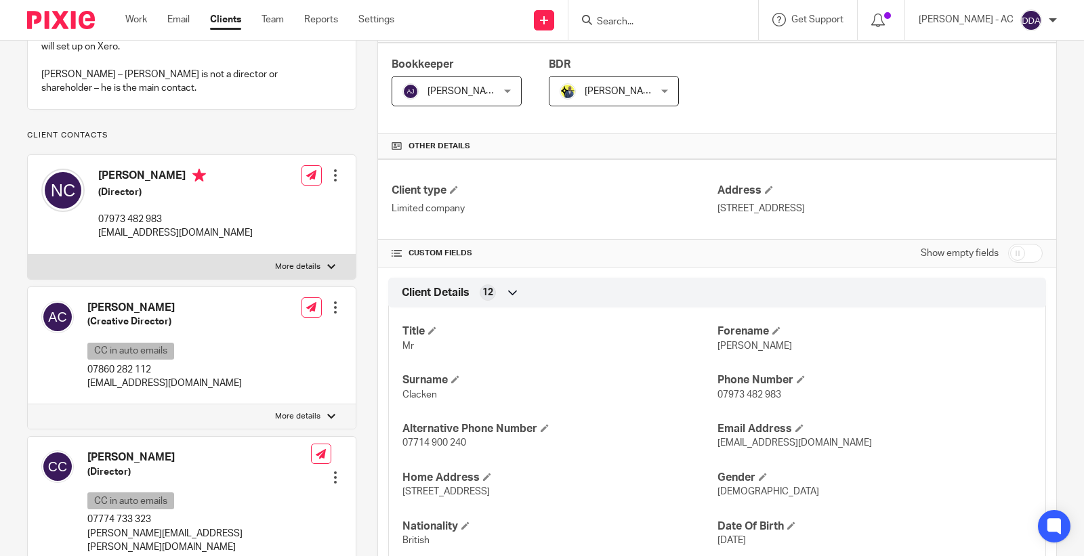
click at [330, 314] on div at bounding box center [336, 308] width 14 height 14
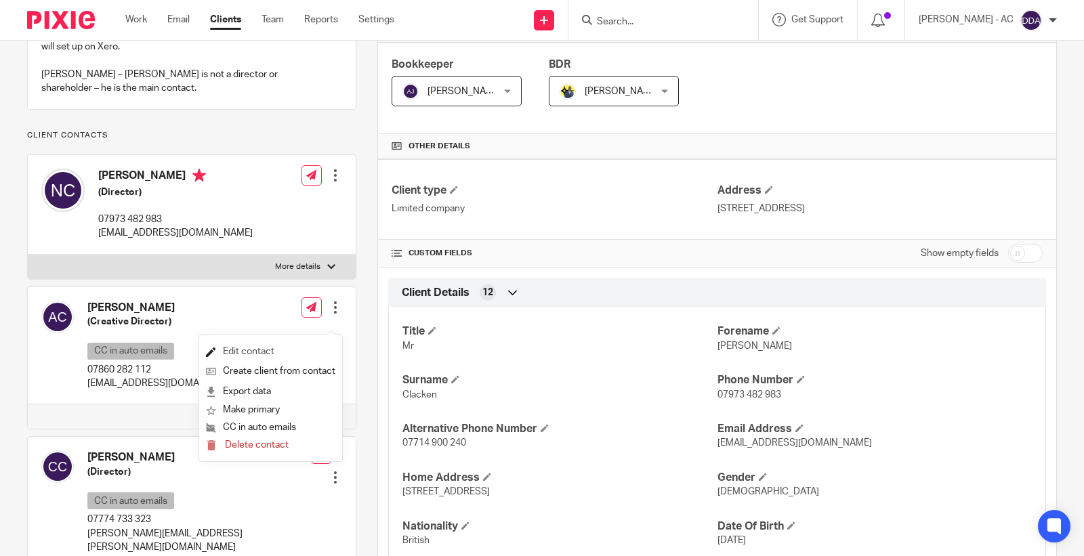
click at [265, 348] on link "Edit contact" at bounding box center [270, 352] width 129 height 20
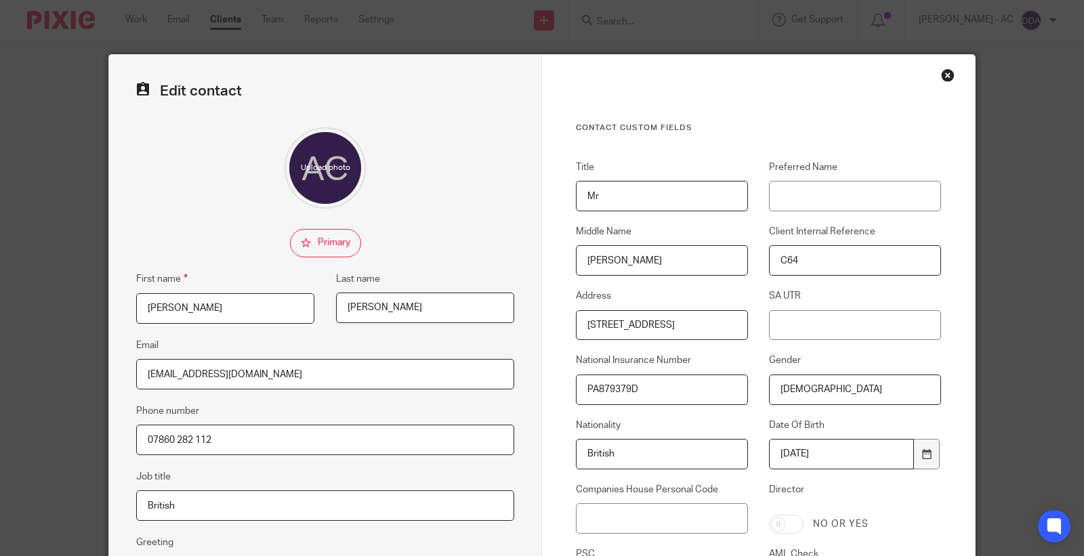
click at [945, 77] on div "Close this dialog window" at bounding box center [948, 75] width 14 height 14
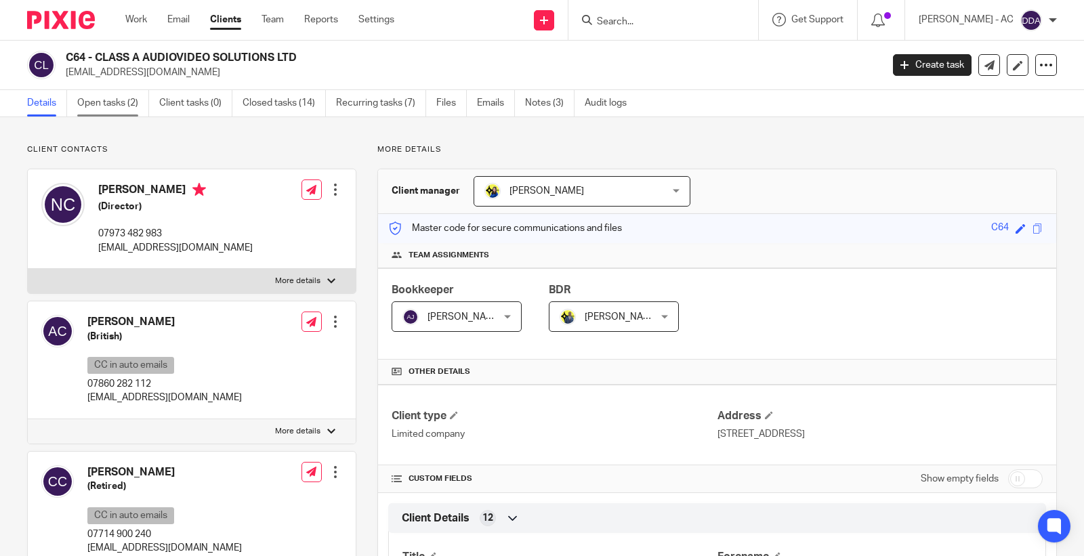
click at [112, 112] on link "Open tasks (2)" at bounding box center [113, 103] width 72 height 26
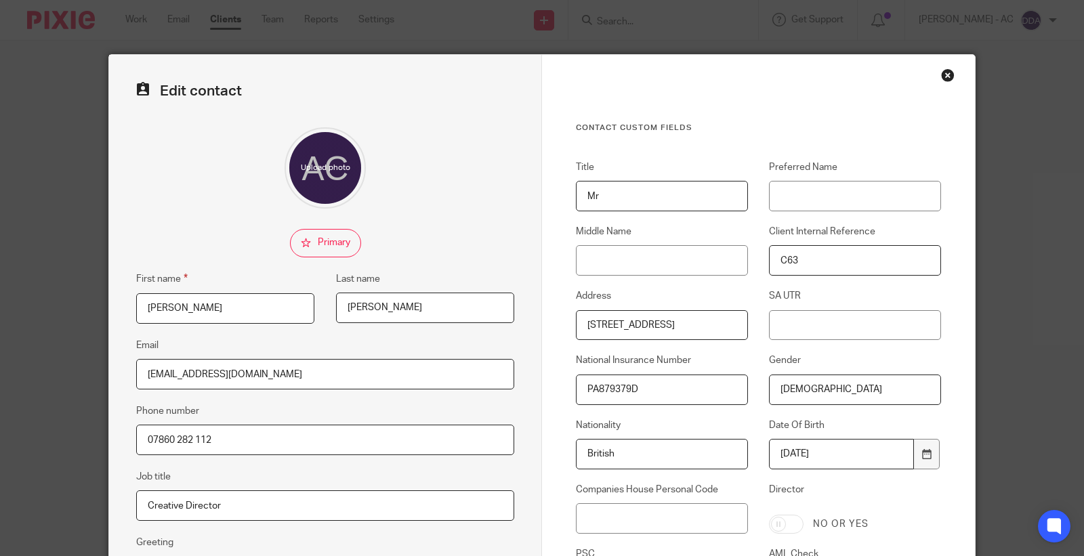
click at [941, 75] on div "Close this dialog window" at bounding box center [948, 75] width 14 height 14
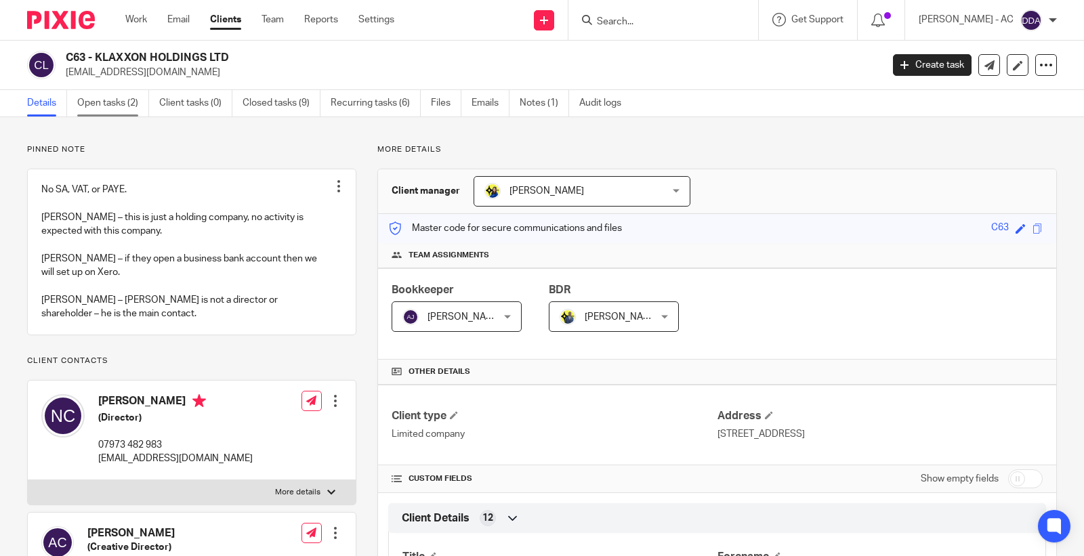
click at [112, 100] on link "Open tasks (2)" at bounding box center [113, 103] width 72 height 26
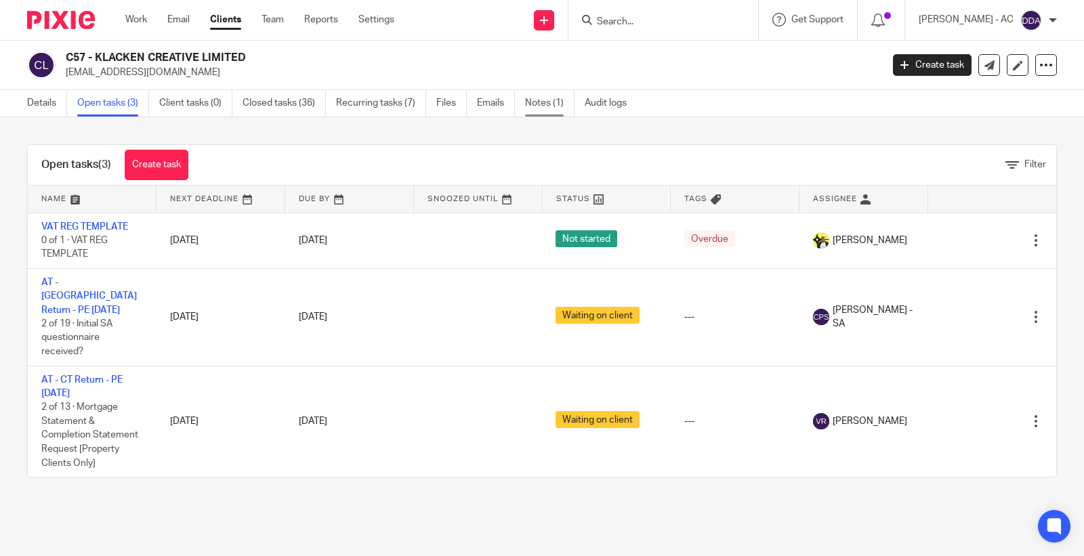
click at [549, 111] on link "Notes (1)" at bounding box center [549, 103] width 49 height 26
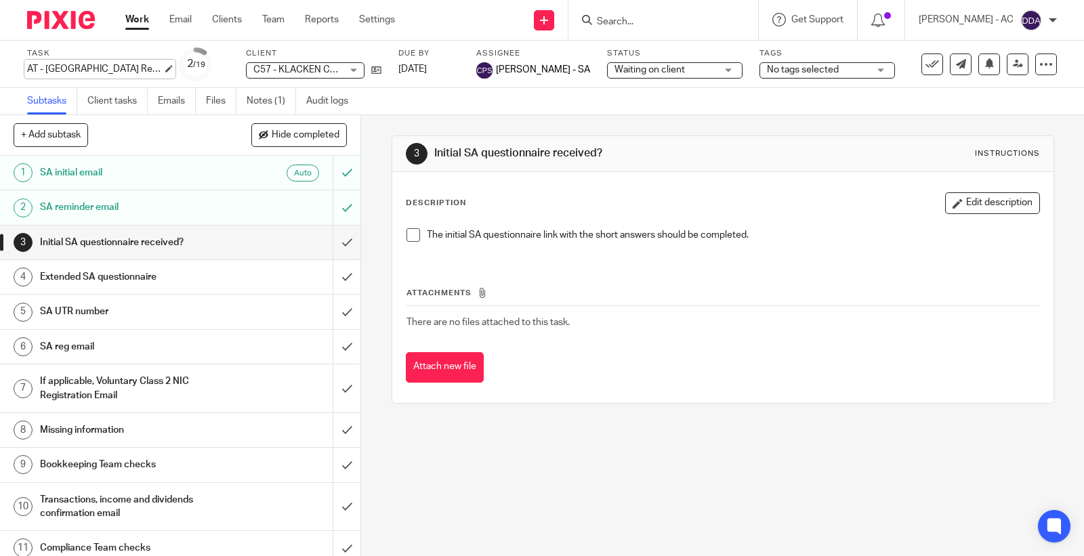
click at [85, 68] on div "AT - [GEOGRAPHIC_DATA] Return - PE [DATE] Save AT - [GEOGRAPHIC_DATA] Return - …" at bounding box center [94, 69] width 135 height 14
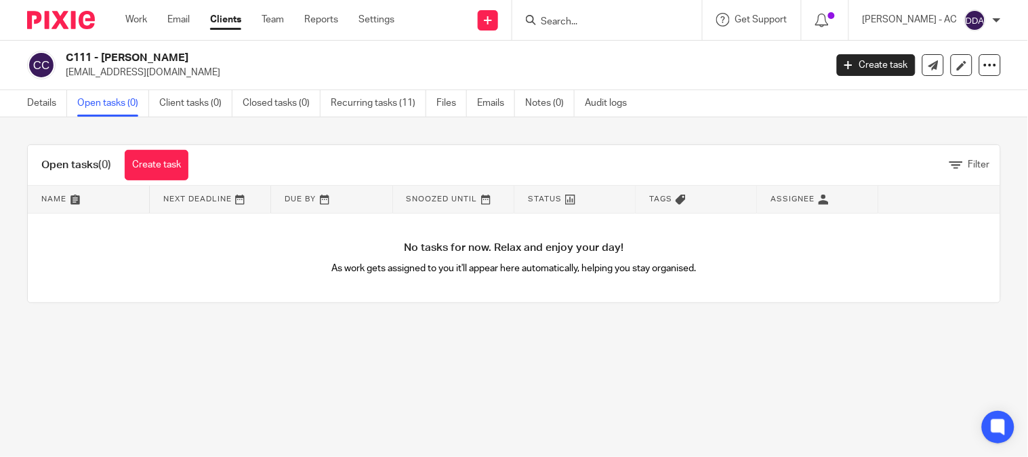
click at [129, 98] on link "Open tasks (0)" at bounding box center [113, 103] width 72 height 26
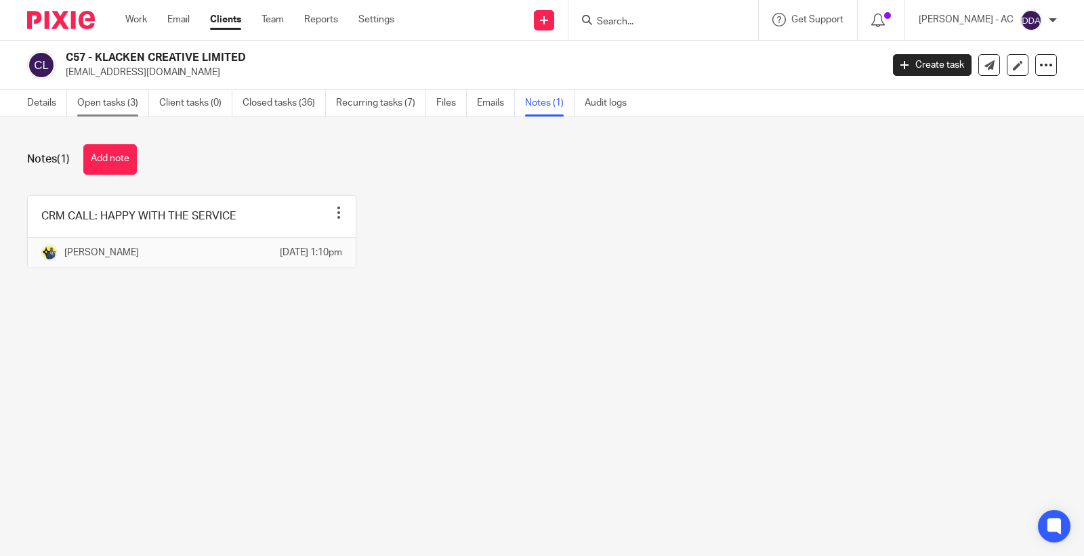
click at [104, 108] on link "Open tasks (3)" at bounding box center [113, 103] width 72 height 26
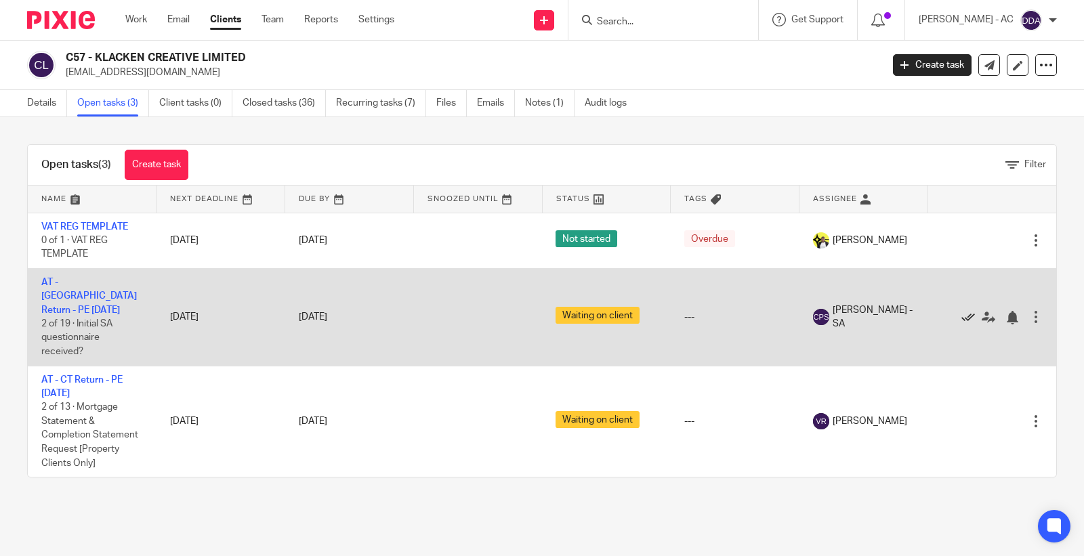
click at [961, 313] on icon at bounding box center [968, 318] width 14 height 14
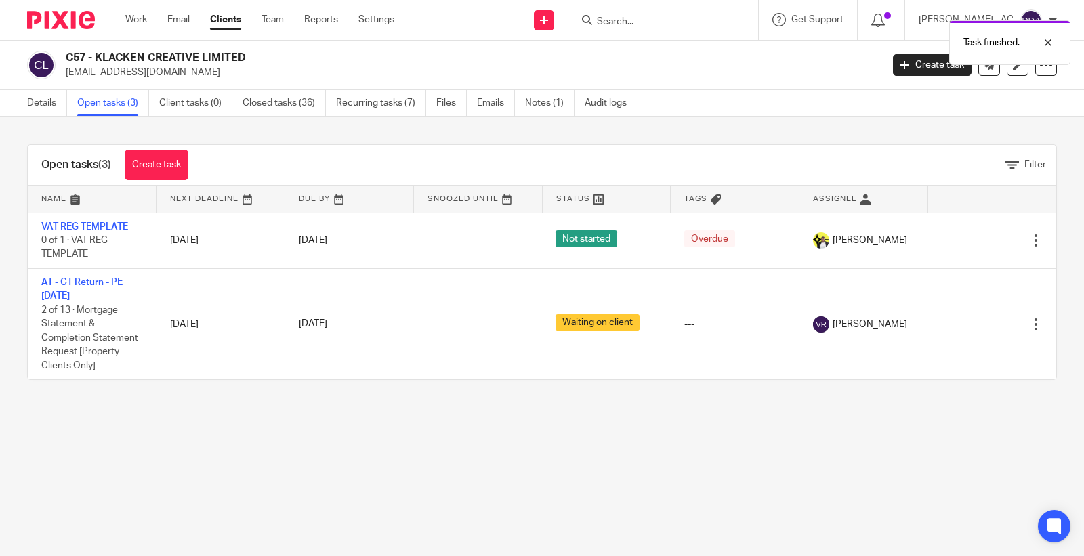
click at [102, 110] on link "Open tasks (3)" at bounding box center [113, 103] width 72 height 26
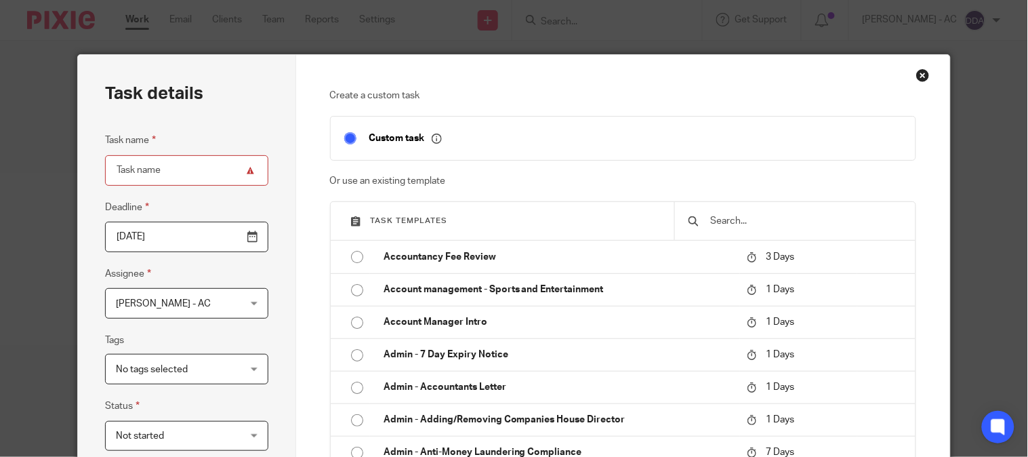
click at [774, 217] on input "text" at bounding box center [805, 220] width 193 height 15
paste input "AT - [GEOGRAPHIC_DATA] Return - PE [DATE]"
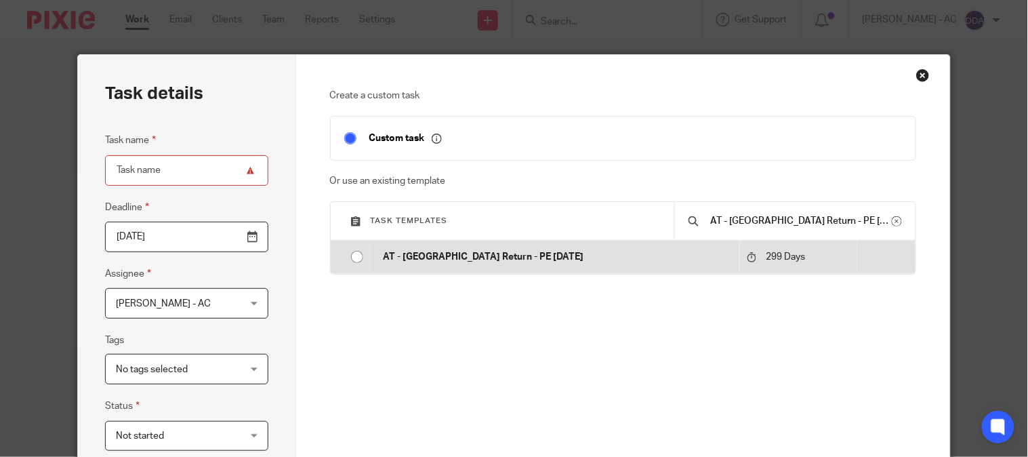
type input "AT - [GEOGRAPHIC_DATA] Return - PE [DATE]"
click at [455, 259] on p "AT - [GEOGRAPHIC_DATA] Return - PE [DATE]" at bounding box center [558, 257] width 350 height 14
type input "2026-07-13"
type input "AT - [GEOGRAPHIC_DATA] Return - PE [DATE]"
checkbox input "false"
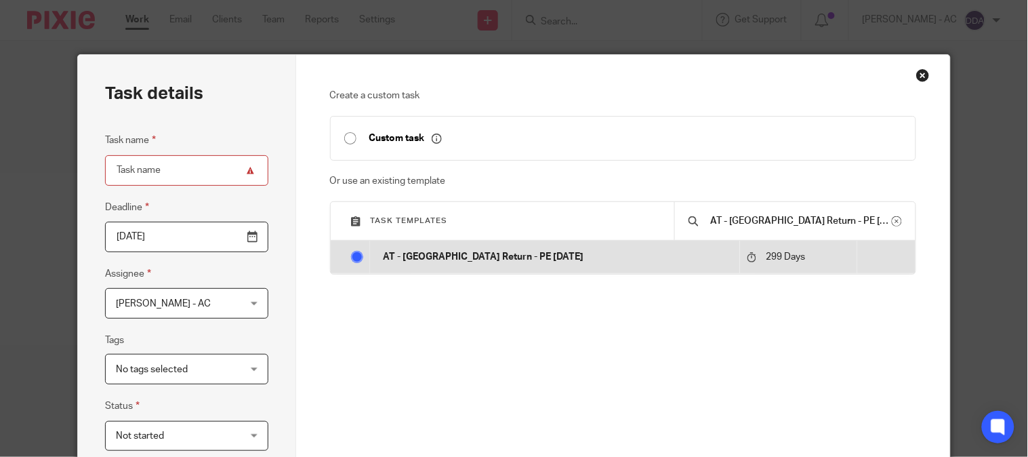
radio input "true"
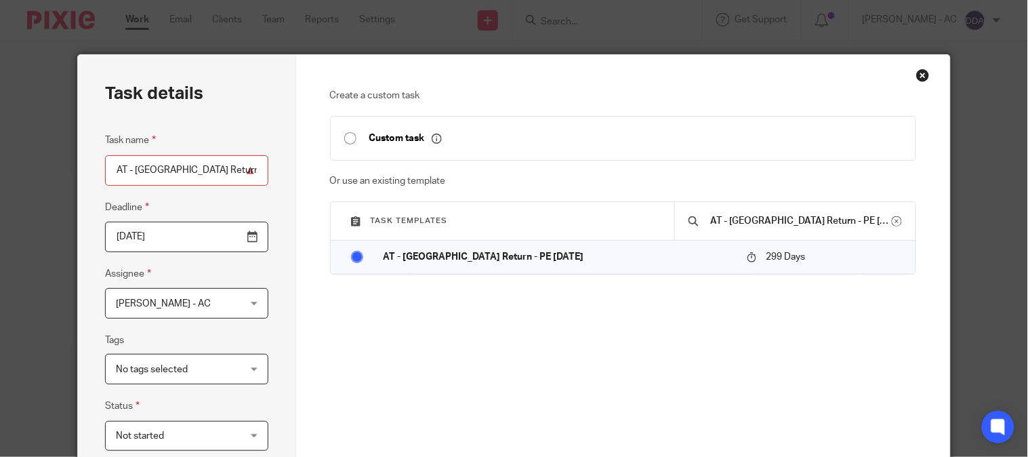
click at [192, 234] on input "2026-07-13" at bounding box center [186, 237] width 163 height 30
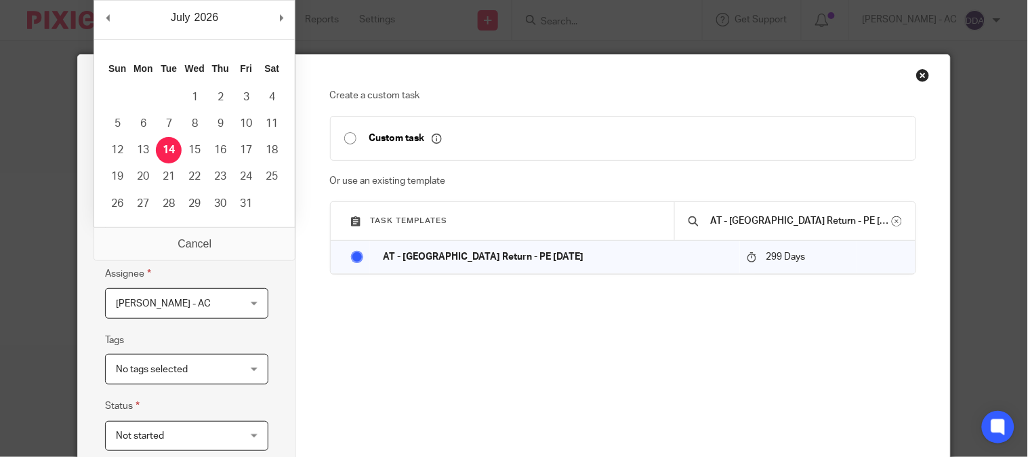
click at [115, 14] on div "July January February March April May June July August September October Novemb…" at bounding box center [194, 20] width 201 height 39
type input "2026-01-29"
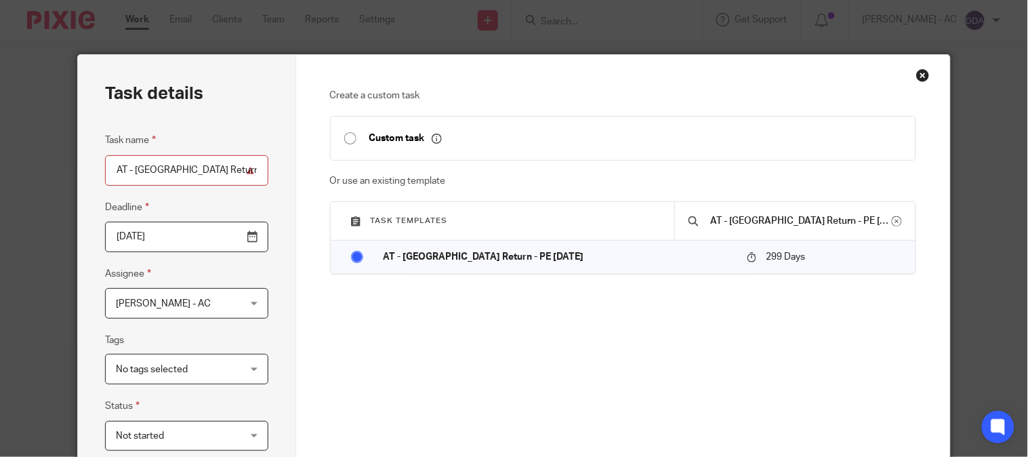
click at [199, 312] on span "[PERSON_NAME] - AC" at bounding box center [176, 303] width 121 height 28
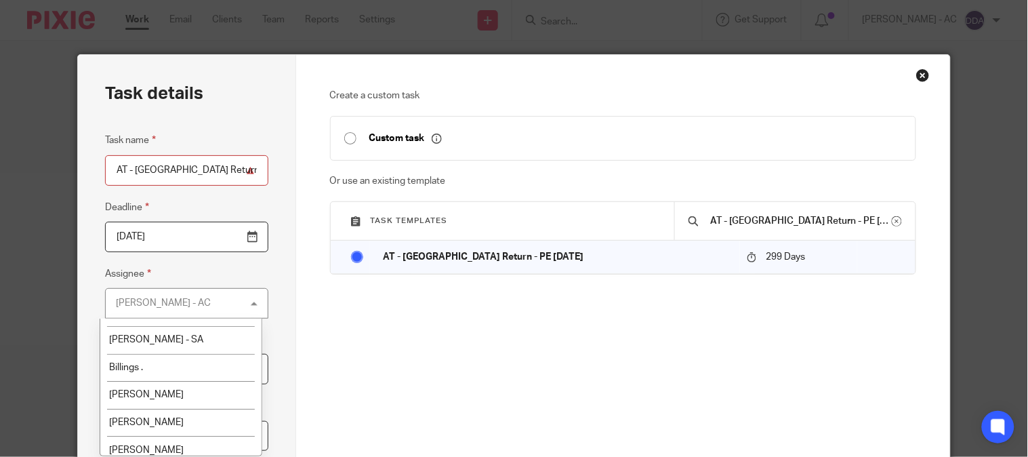
scroll to position [150, 0]
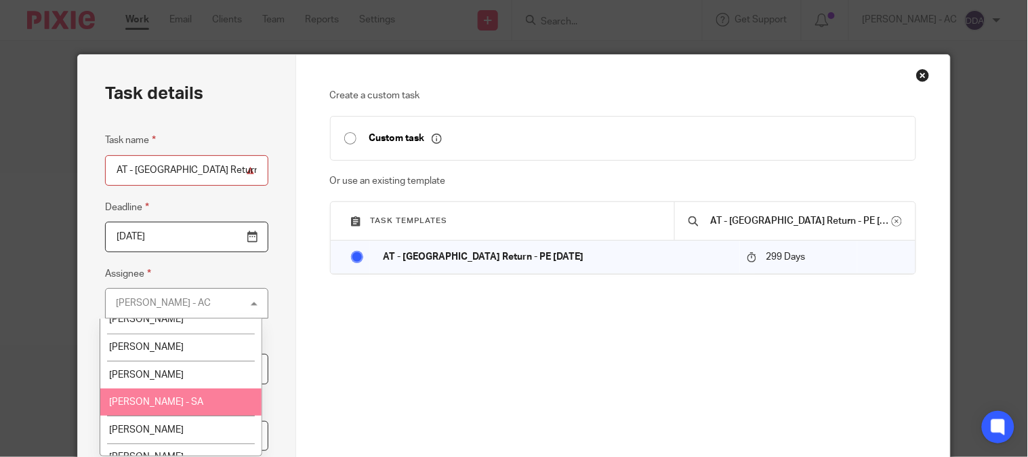
click at [170, 404] on span "[PERSON_NAME] - SA" at bounding box center [156, 401] width 94 height 9
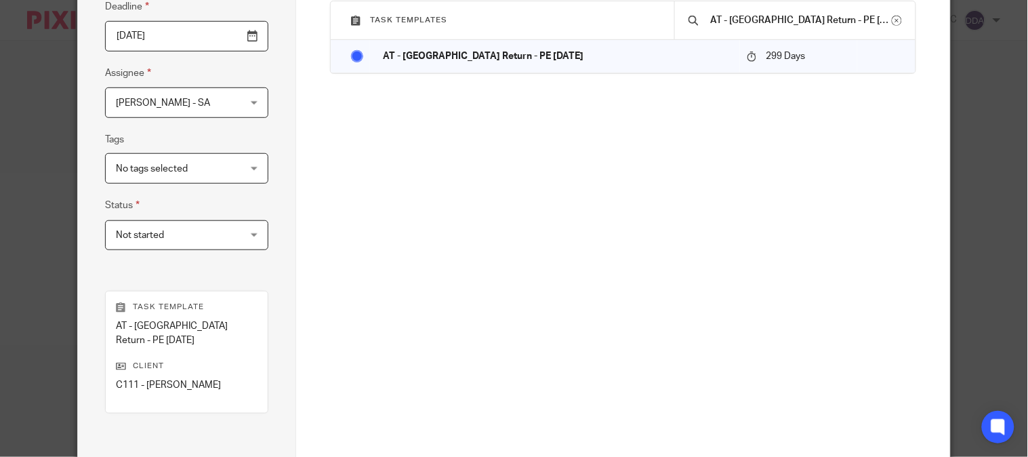
scroll to position [226, 0]
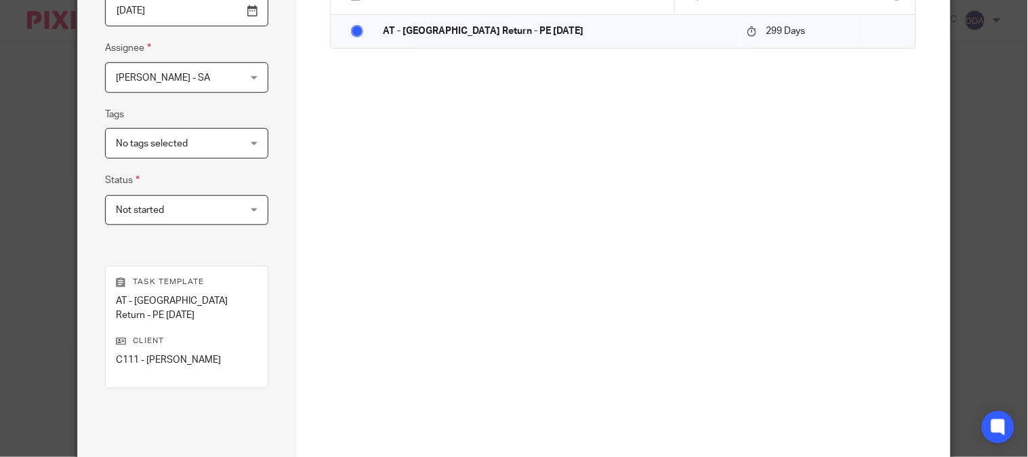
click at [192, 140] on span "No tags selected" at bounding box center [176, 143] width 121 height 28
click at [192, 140] on div "No tags selected" at bounding box center [186, 143] width 163 height 30
click at [163, 211] on span "Not started" at bounding box center [176, 210] width 121 height 28
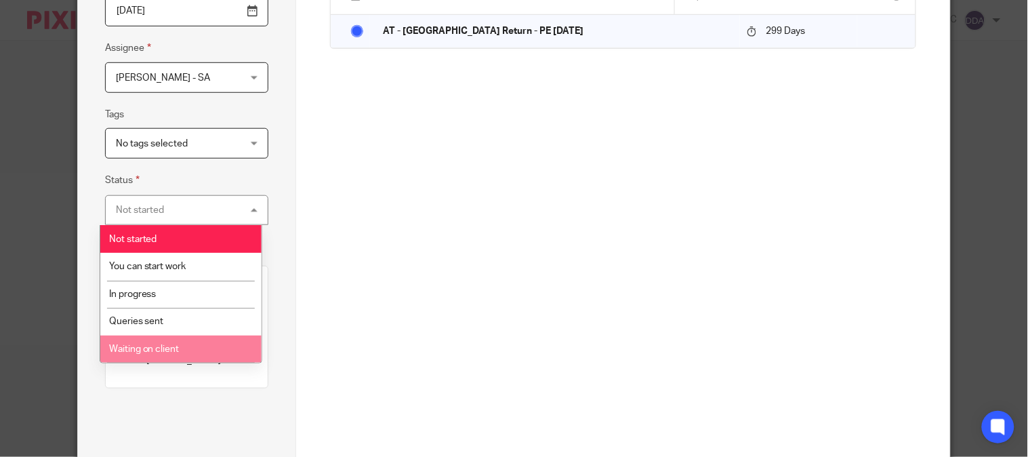
click at [166, 356] on li "Waiting on client" at bounding box center [181, 349] width 162 height 28
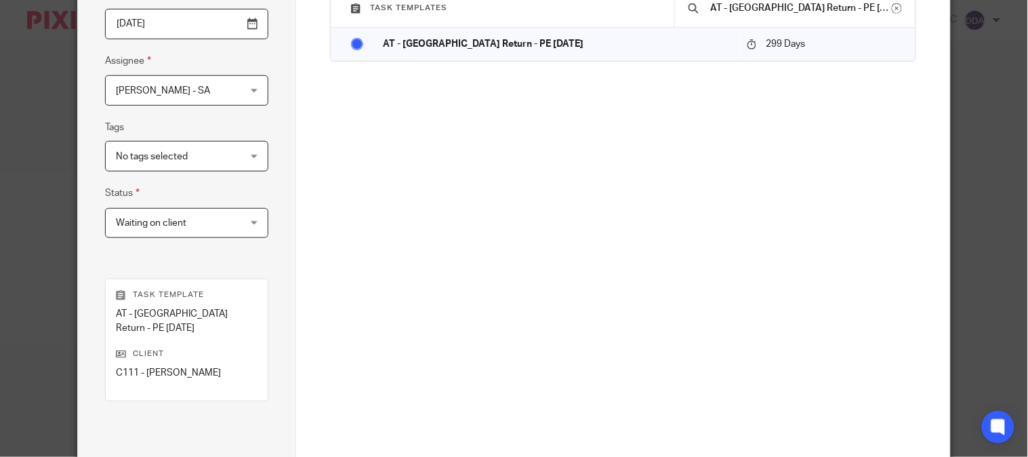
scroll to position [343, 0]
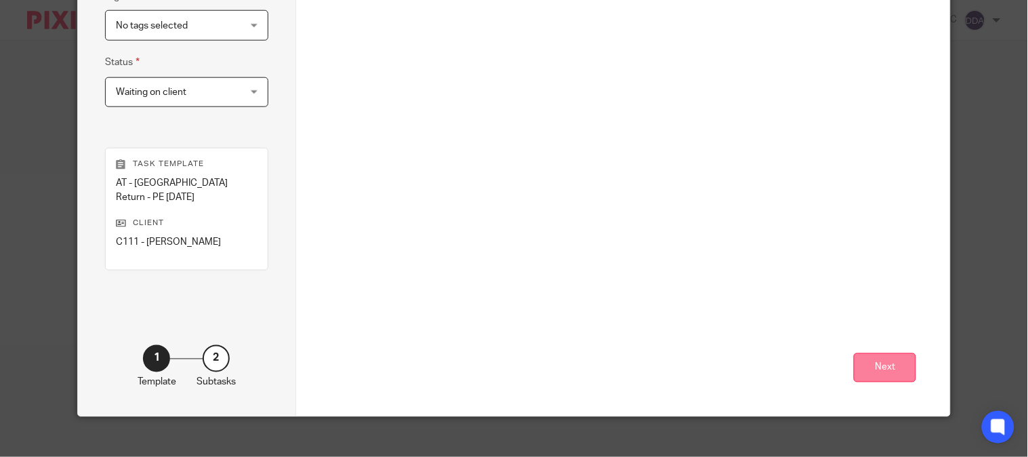
click at [887, 359] on button "Next" at bounding box center [885, 367] width 62 height 29
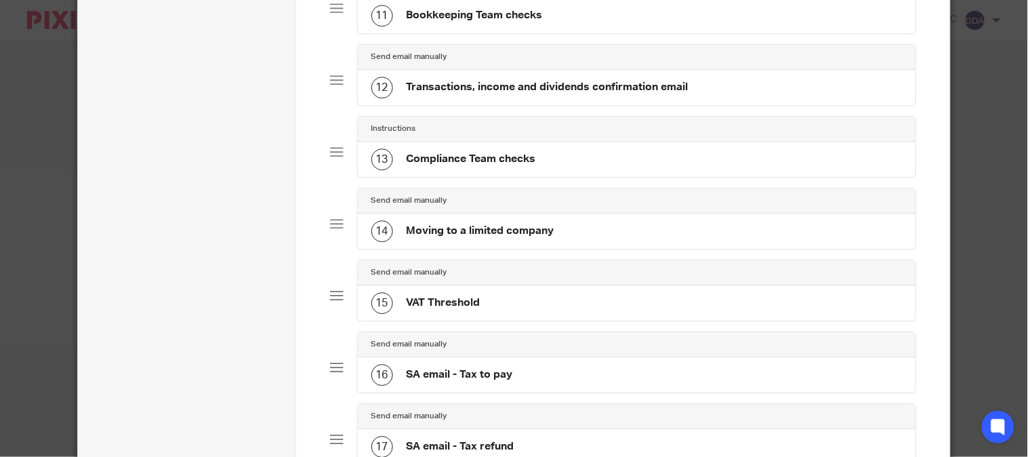
scroll to position [1315, 0]
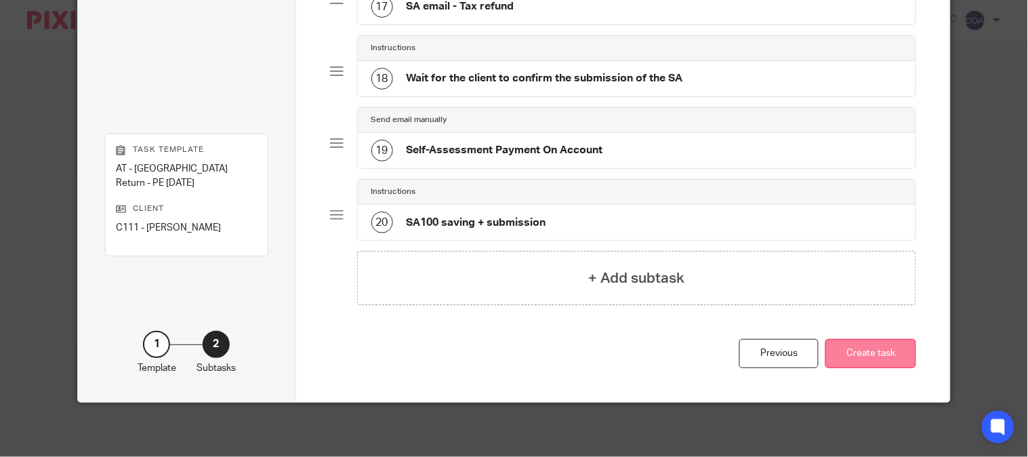
click at [867, 362] on button "Create task" at bounding box center [870, 353] width 91 height 29
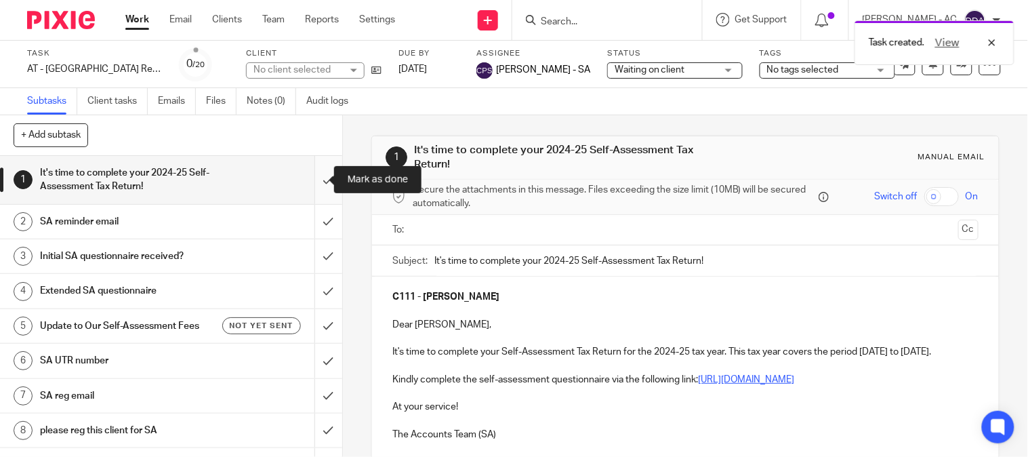
click at [312, 182] on input "submit" at bounding box center [171, 180] width 342 height 48
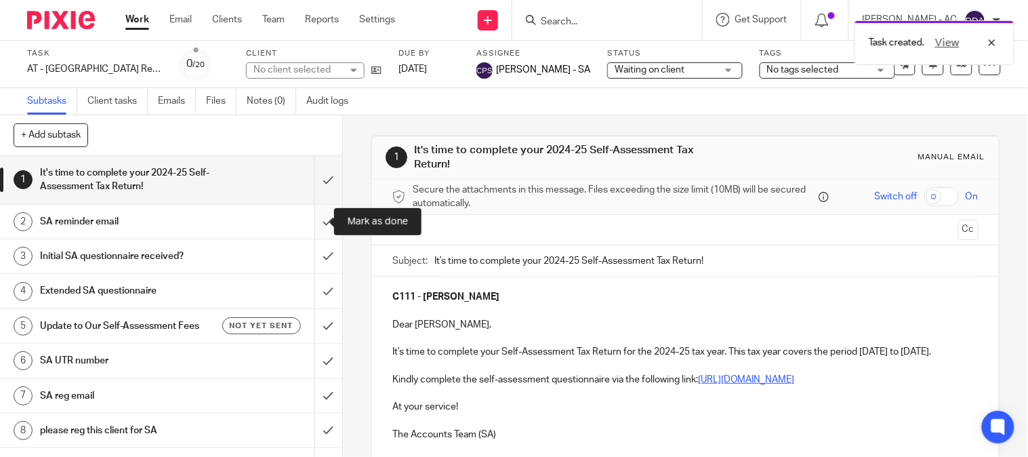
click at [314, 213] on input "submit" at bounding box center [171, 222] width 342 height 34
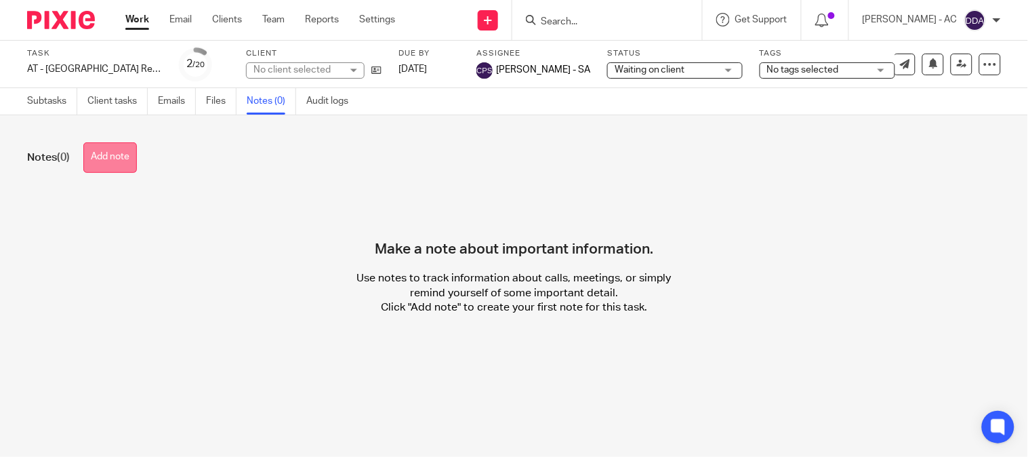
click at [129, 167] on button "Add note" at bounding box center [110, 157] width 54 height 30
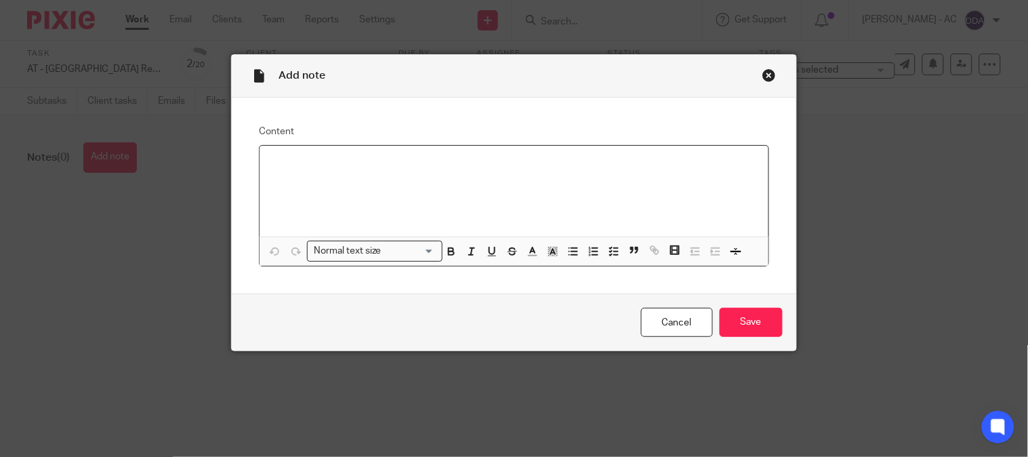
click at [448, 207] on div at bounding box center [513, 191] width 508 height 91
click at [732, 325] on input "Save" at bounding box center [750, 322] width 63 height 29
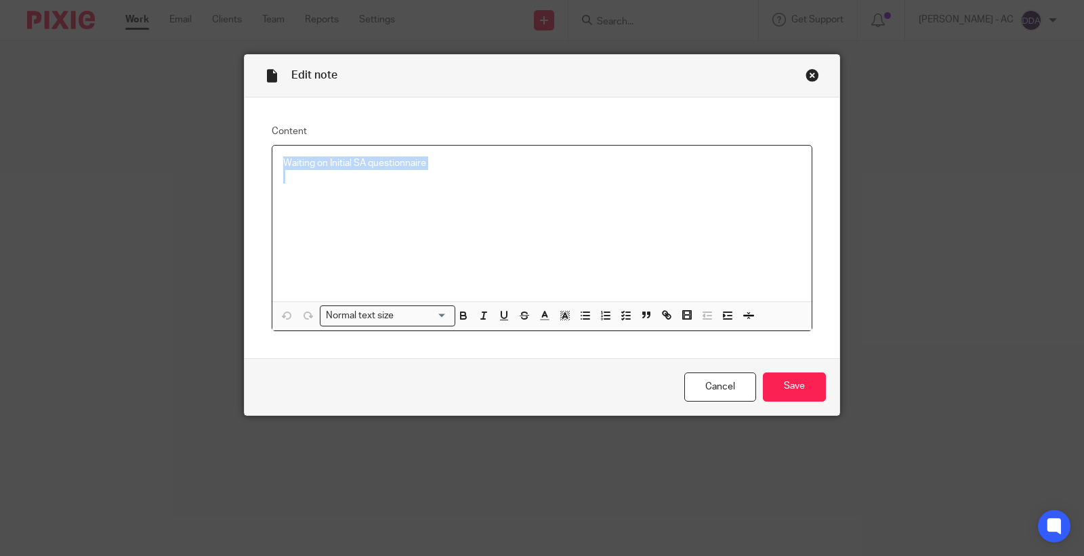
copy p "Waiting on Initial SA questionnaire"
click at [710, 382] on link "Cancel" at bounding box center [720, 387] width 72 height 29
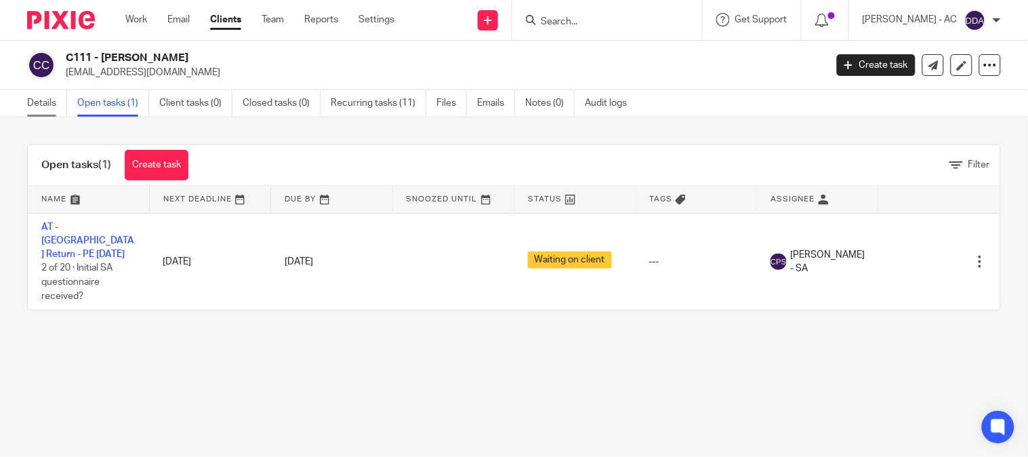
click at [54, 100] on link "Details" at bounding box center [47, 103] width 40 height 26
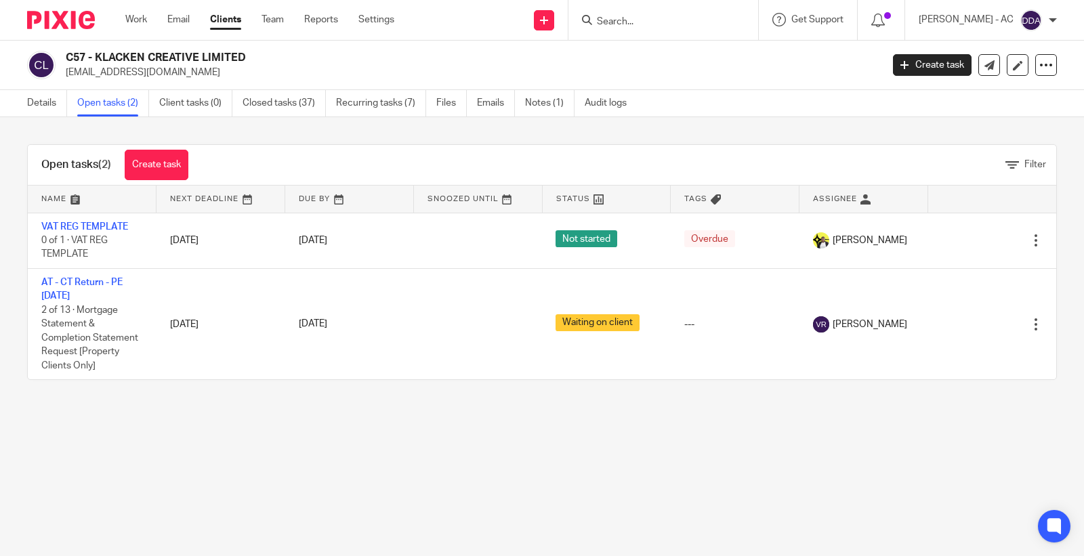
click at [60, 104] on link "Details" at bounding box center [47, 103] width 40 height 26
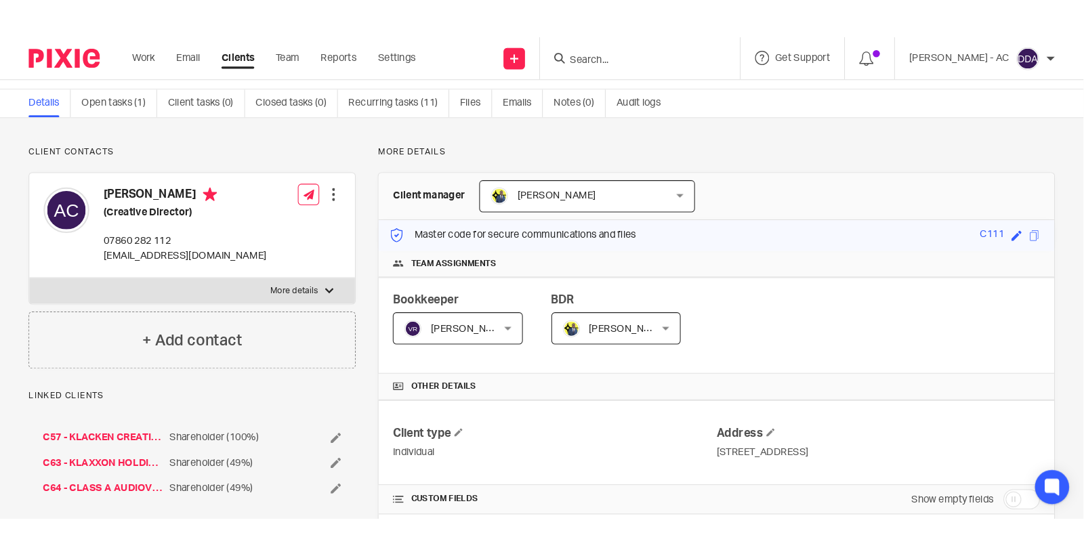
scroll to position [75, 0]
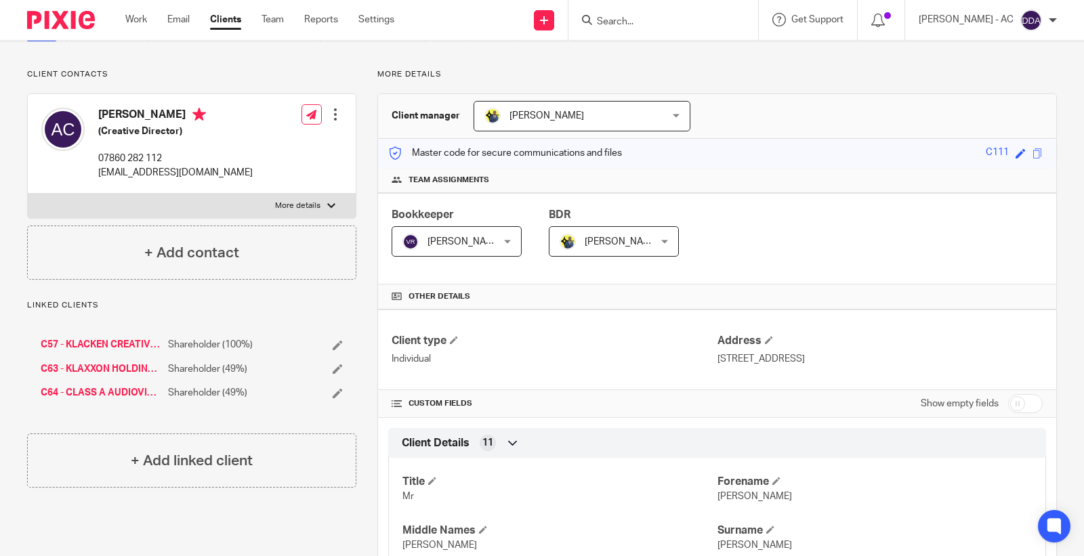
click at [537, 112] on span "[PERSON_NAME]" at bounding box center [546, 115] width 75 height 9
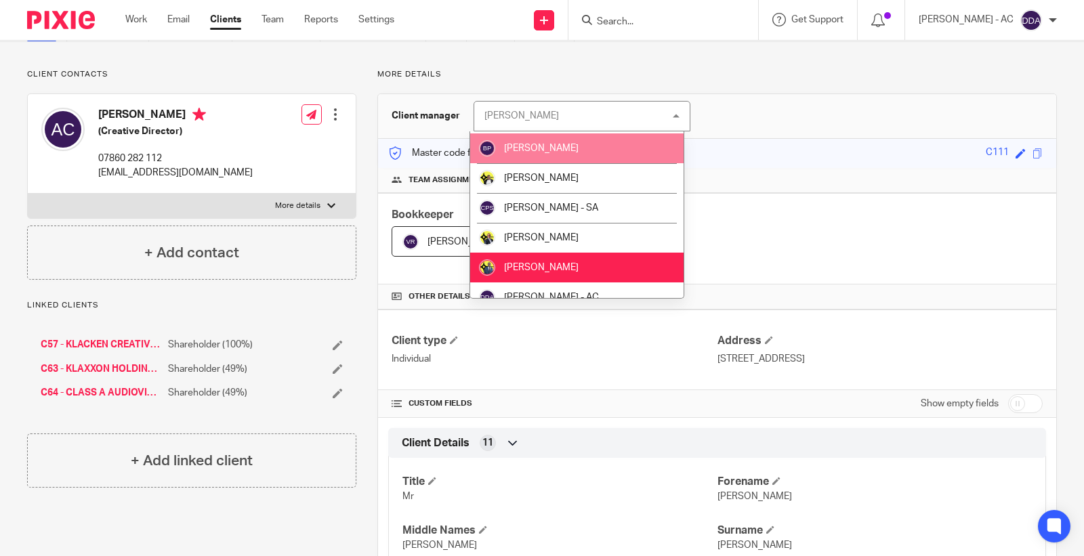
scroll to position [150, 0]
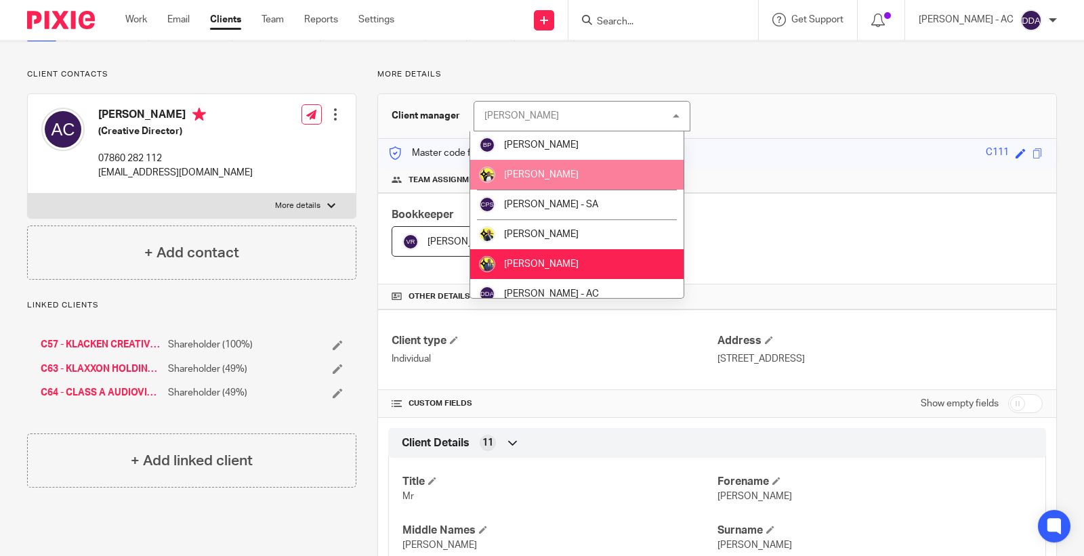
click at [551, 172] on span "[PERSON_NAME]" at bounding box center [541, 174] width 75 height 9
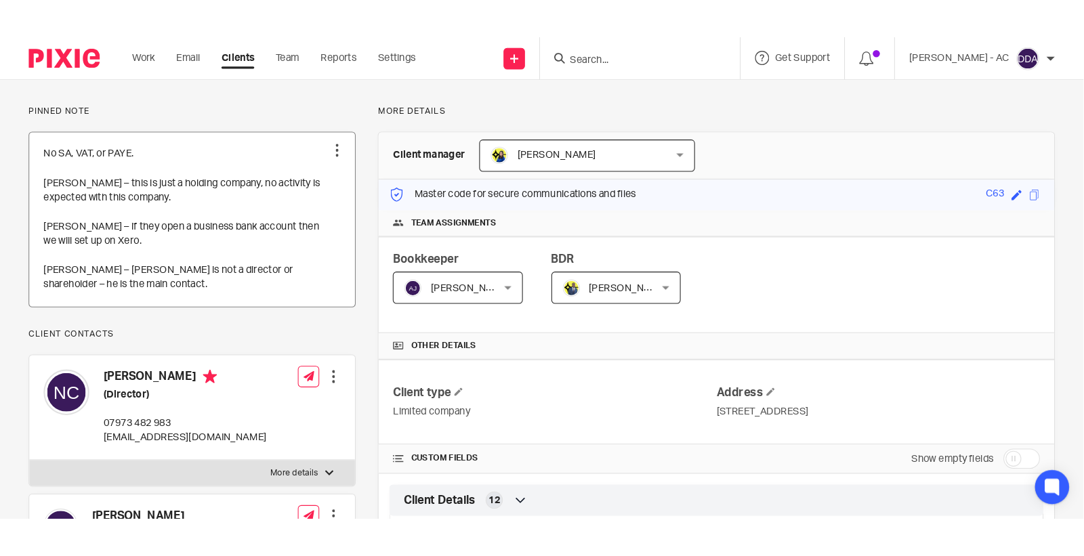
scroll to position [226, 0]
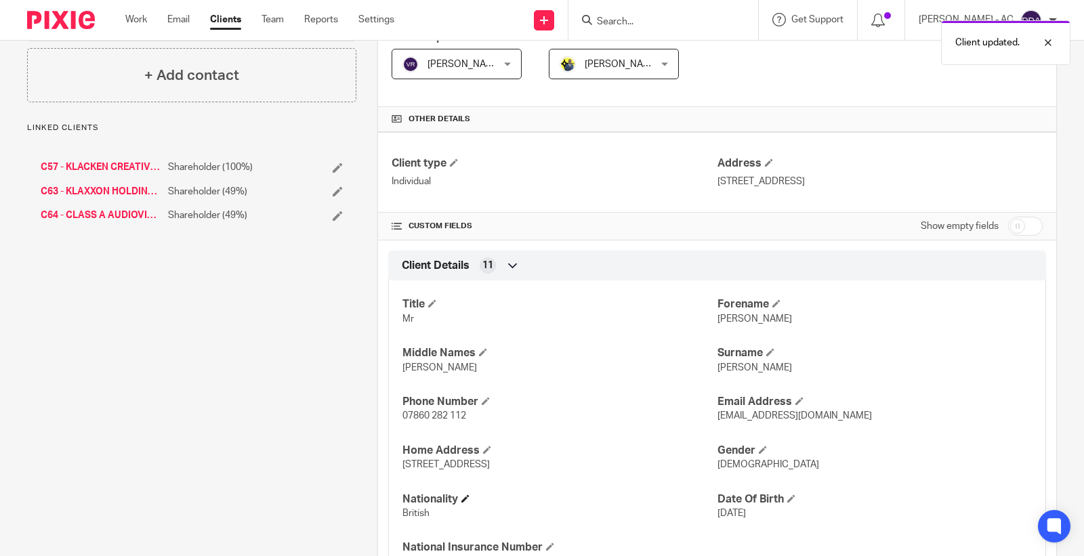
scroll to position [526, 0]
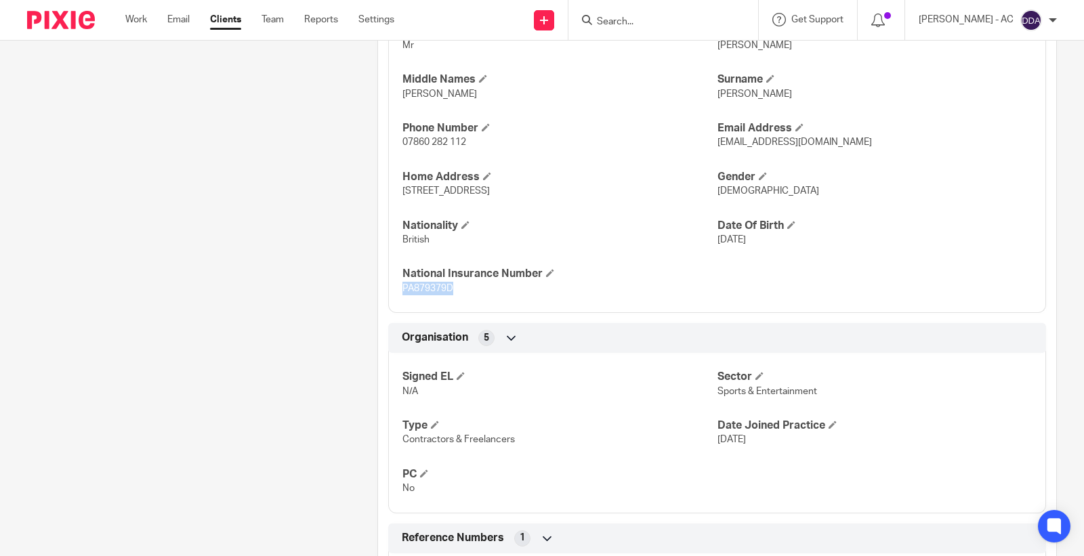
drag, startPoint x: 459, startPoint y: 294, endPoint x: 388, endPoint y: 296, distance: 71.2
click at [388, 296] on div "Title Mr Forename Andre Middle Names Ryan Surname Clacken-Lewin Phone Number 07…" at bounding box center [717, 155] width 658 height 316
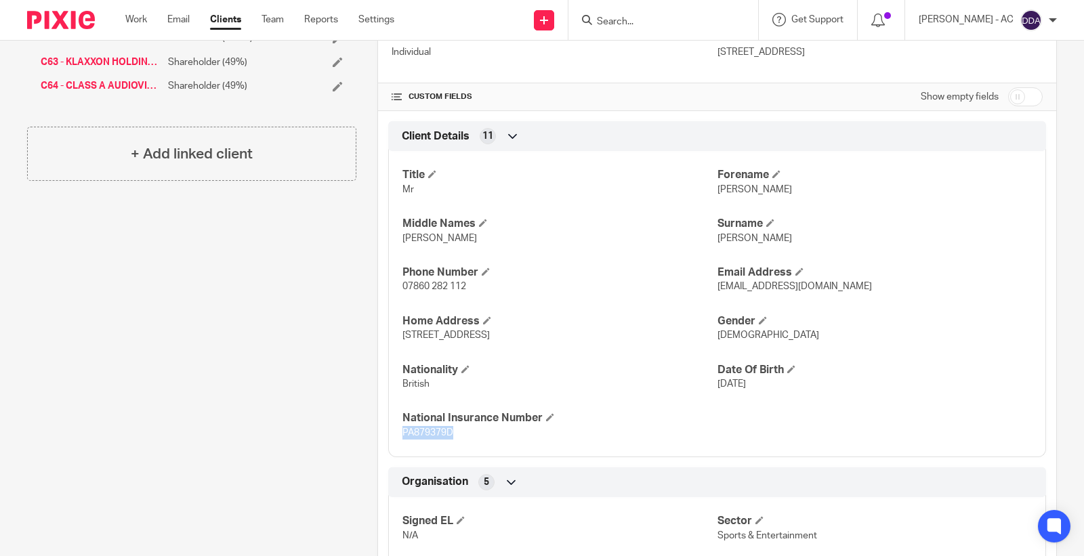
scroll to position [665, 0]
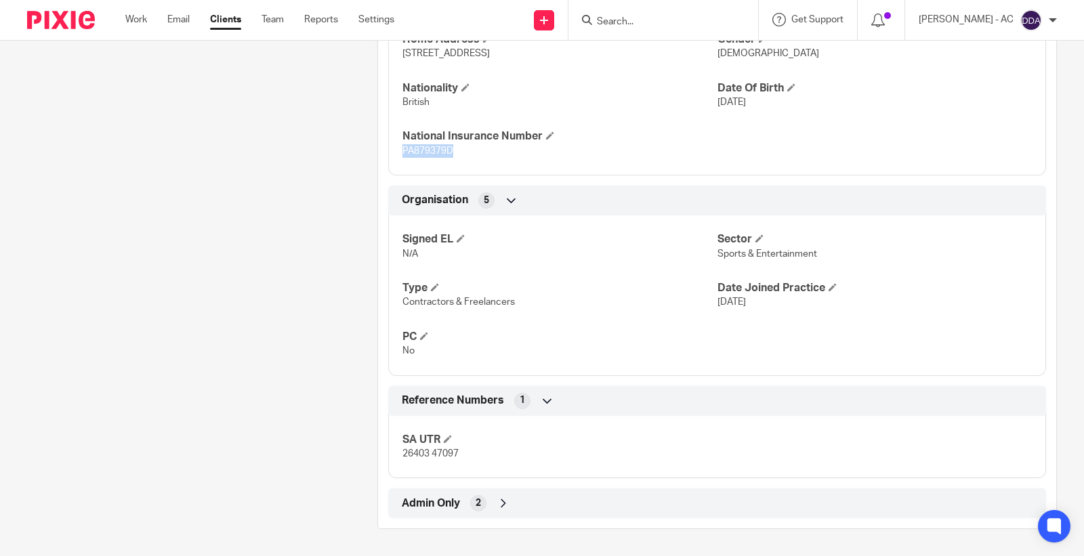
click at [420, 154] on p "PA879379D" at bounding box center [559, 151] width 314 height 14
click at [406, 151] on span "PA879379D" at bounding box center [427, 150] width 51 height 9
drag, startPoint x: 406, startPoint y: 151, endPoint x: 486, endPoint y: 159, distance: 80.3
click at [486, 159] on div "Title Mr Forename Andre Middle Names Ryan Surname Clacken-Lewin Phone Number 07…" at bounding box center [717, 17] width 658 height 316
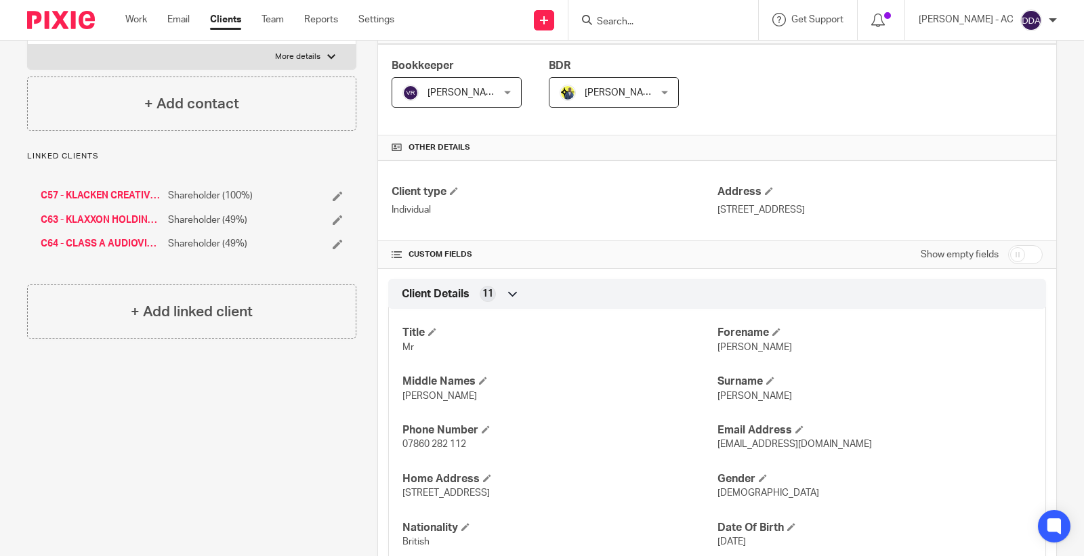
scroll to position [0, 0]
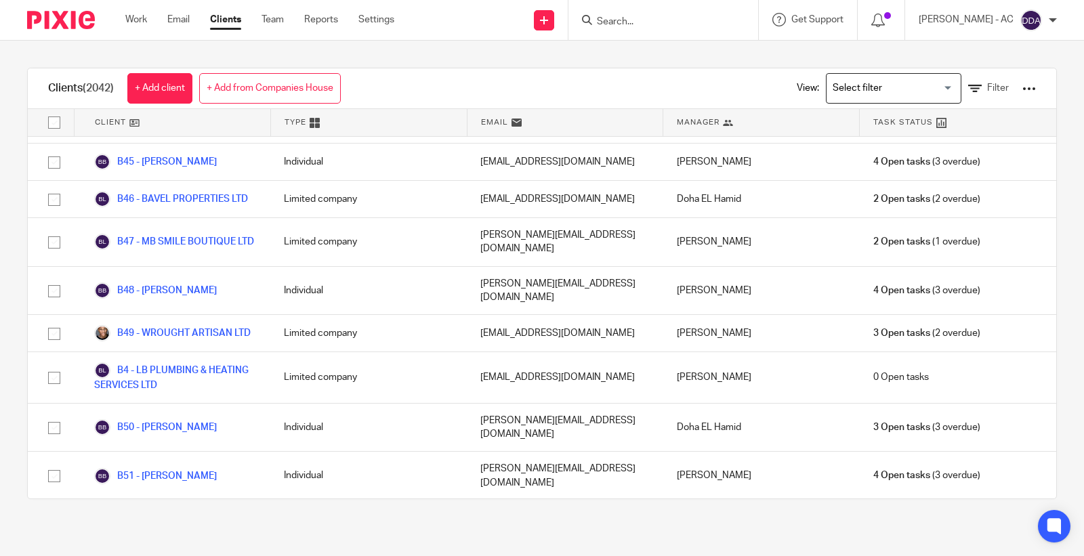
scroll to position [11967, 0]
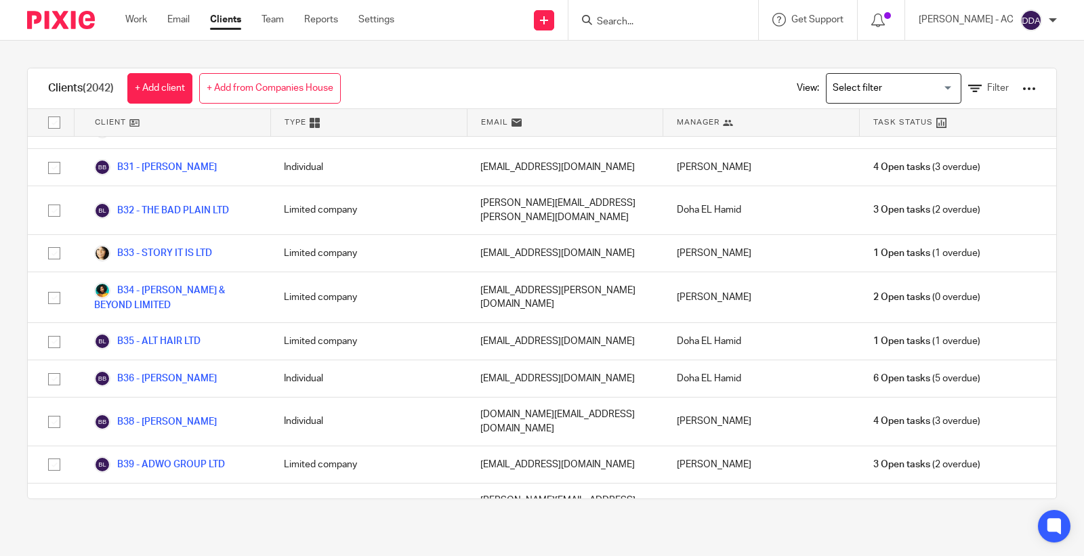
click at [618, 20] on input "Search" at bounding box center [656, 22] width 122 height 12
paste input "C93"
type input "C93"
drag, startPoint x: 644, startPoint y: 20, endPoint x: 498, endPoint y: 19, distance: 146.3
click at [499, 19] on div "Send new email Create task Add client Request signature C93 C93 - SHAVANTE CLAR…" at bounding box center [749, 20] width 669 height 40
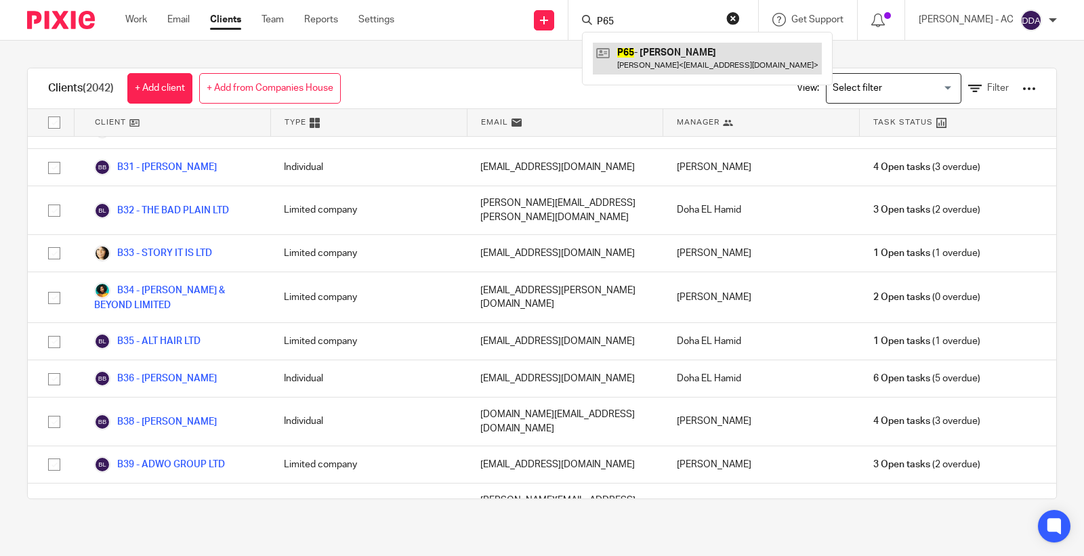
type input "P65"
drag, startPoint x: 648, startPoint y: 25, endPoint x: 641, endPoint y: 25, distance: 7.5
click at [641, 25] on input "P65" at bounding box center [656, 22] width 122 height 12
drag, startPoint x: 641, startPoint y: 25, endPoint x: 522, endPoint y: 48, distance: 121.4
click at [523, 35] on div "Send new email Create task Add client Request signature P65 P65 - KARENE PETER …" at bounding box center [749, 20] width 669 height 40
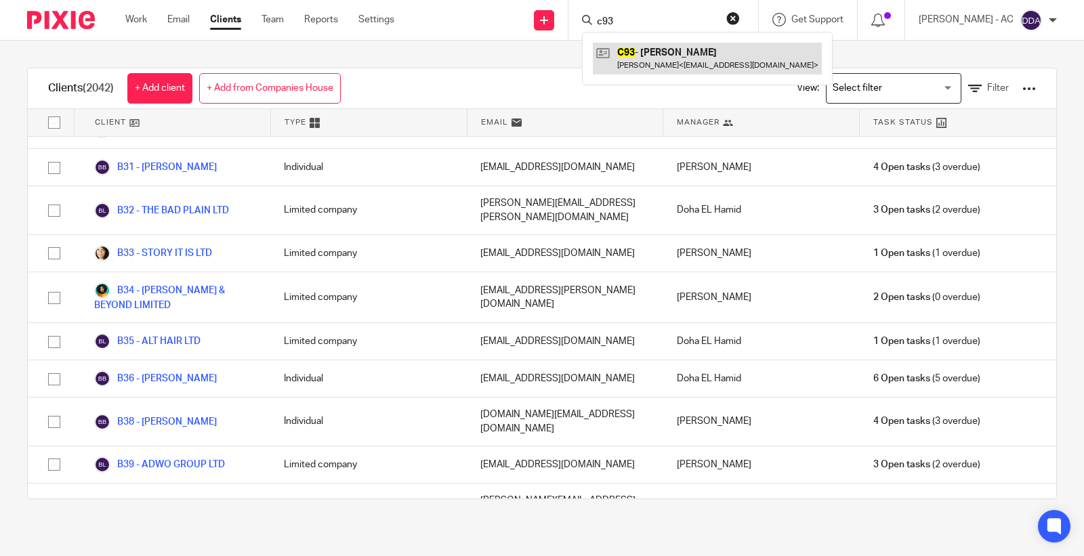
type input "c93"
drag, startPoint x: 634, startPoint y: 24, endPoint x: 546, endPoint y: 16, distance: 88.4
click at [546, 16] on div "Send new email Create task Add client Request signature c93 C93 - SHAVANTE CLAR…" at bounding box center [749, 20] width 669 height 40
type input "D39"
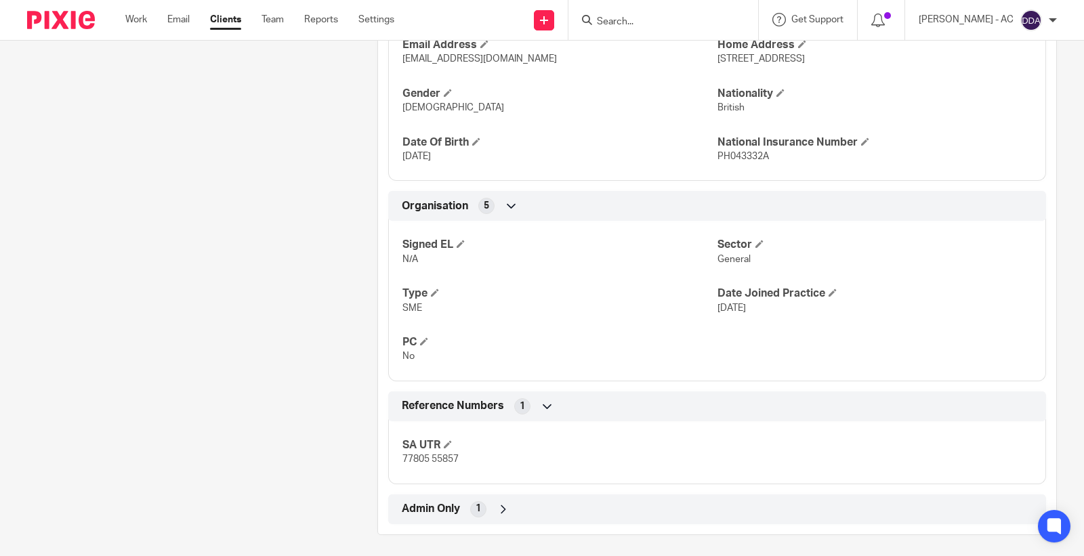
scroll to position [616, 0]
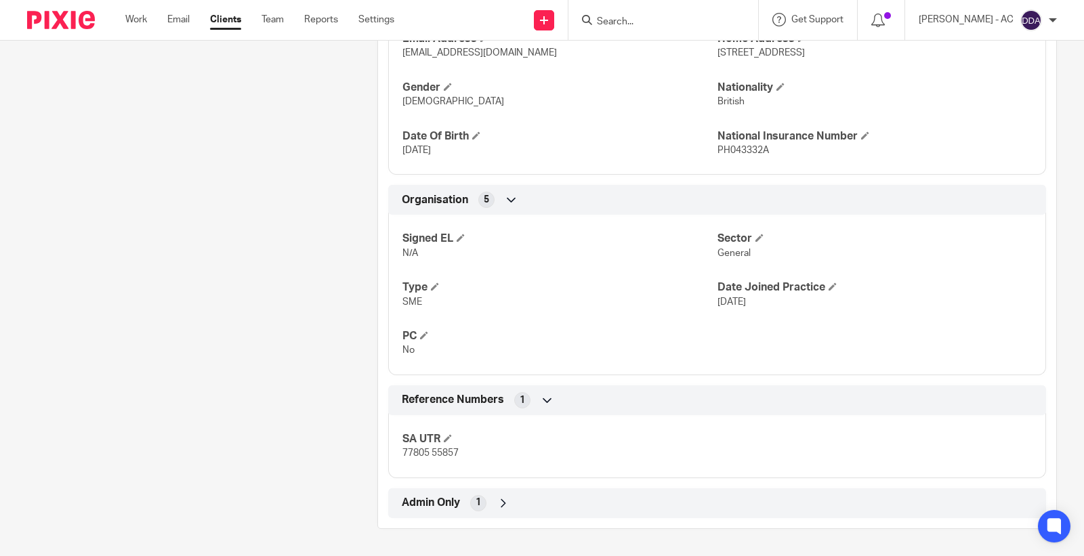
click at [482, 499] on div "1" at bounding box center [478, 503] width 16 height 16
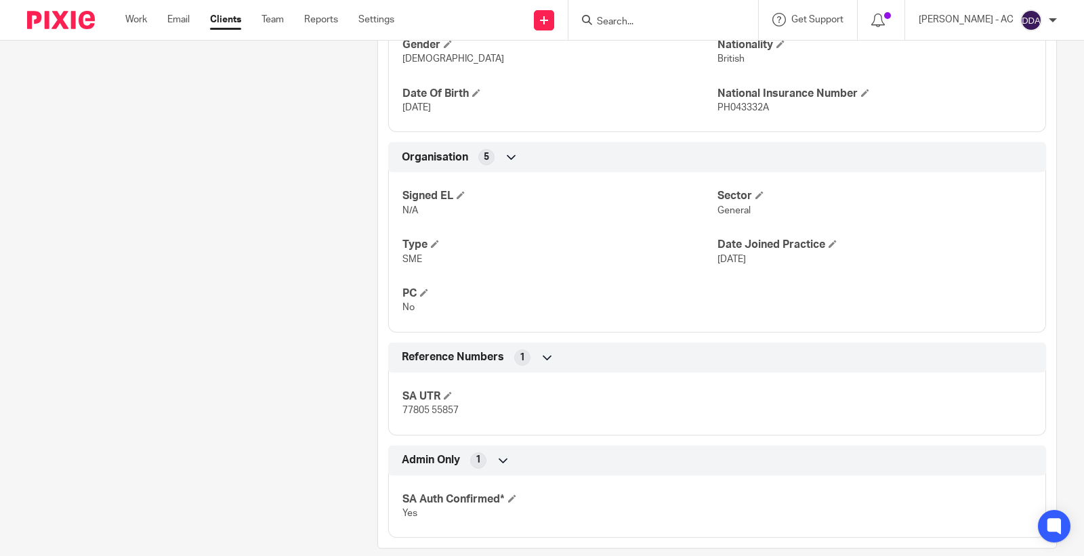
scroll to position [679, 0]
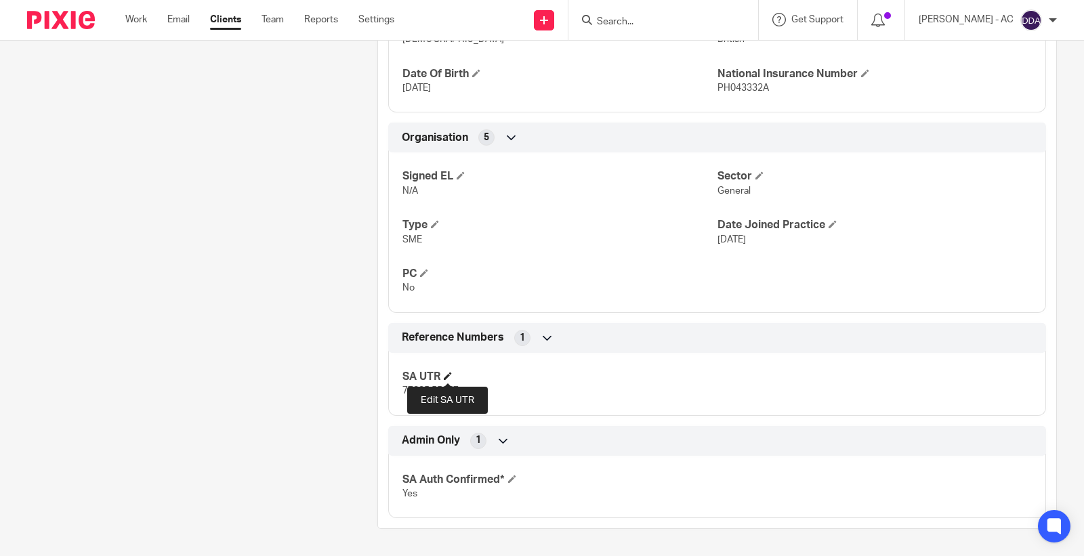
click at [448, 375] on span at bounding box center [448, 376] width 8 height 8
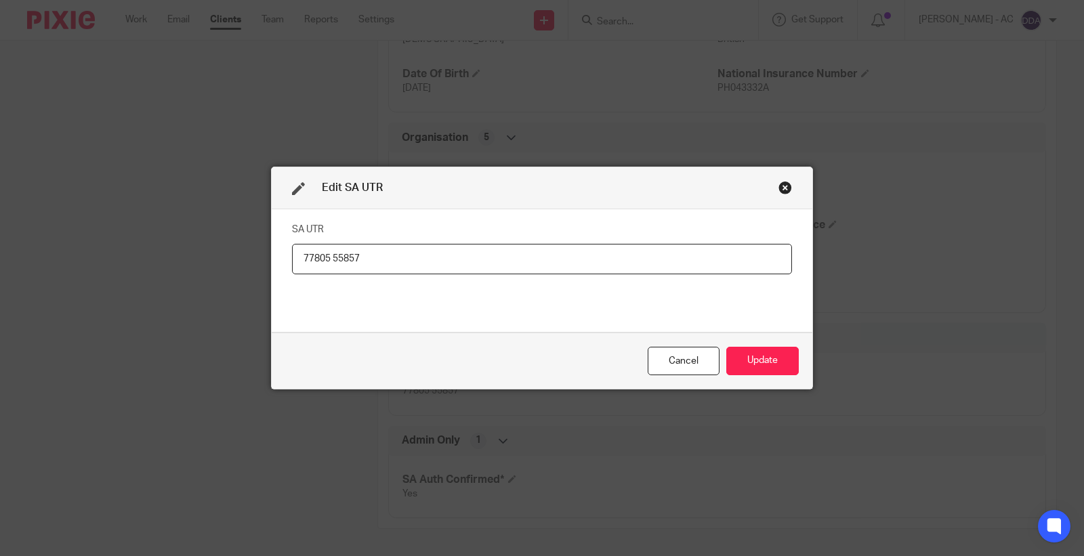
drag, startPoint x: 367, startPoint y: 255, endPoint x: 184, endPoint y: 278, distance: 184.3
click at [203, 275] on div "Edit SA UTR SA UTR 77805 55857 Cancel Update" at bounding box center [542, 278] width 1084 height 556
click at [737, 354] on button "Update" at bounding box center [762, 361] width 72 height 29
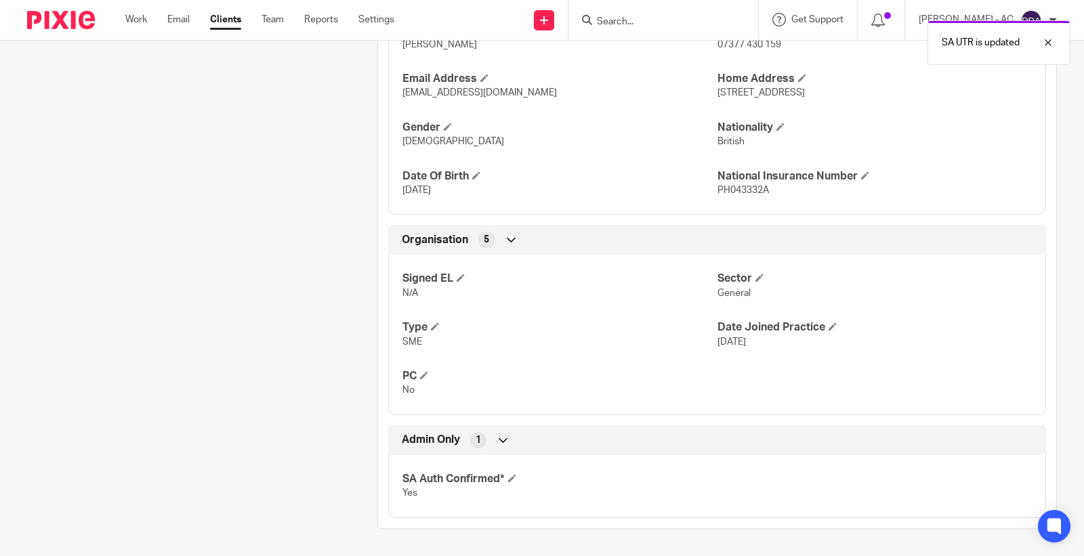
scroll to position [576, 0]
click at [515, 476] on span at bounding box center [512, 478] width 8 height 8
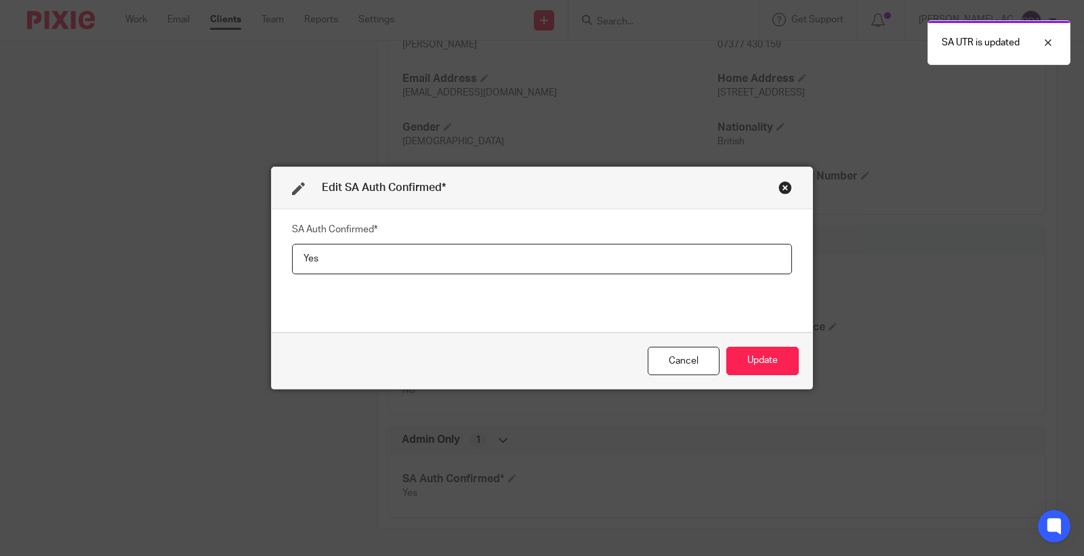
drag, startPoint x: 370, startPoint y: 264, endPoint x: 100, endPoint y: 259, distance: 270.3
click at [178, 261] on div "Edit SA Auth Confirmed* SA Auth Confirmed* Yes Cancel Update" at bounding box center [542, 278] width 1084 height 556
click at [784, 369] on button "Update" at bounding box center [762, 361] width 72 height 29
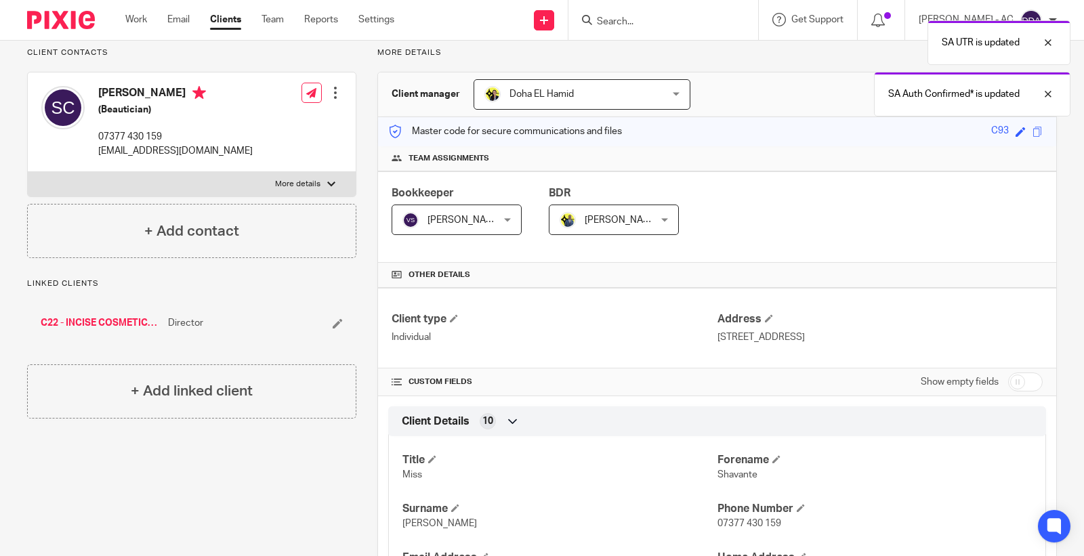
scroll to position [0, 0]
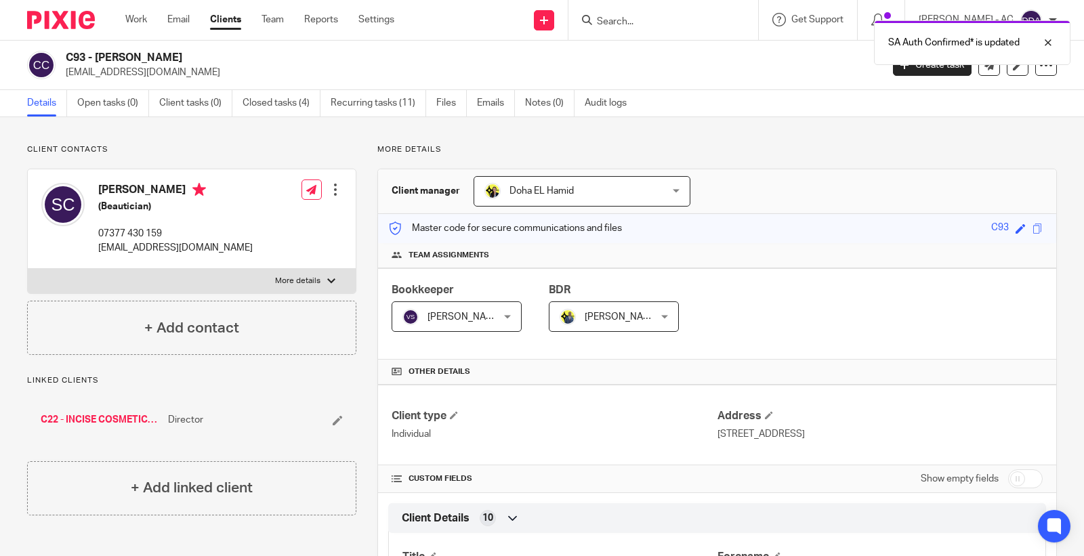
click at [333, 191] on div at bounding box center [336, 190] width 14 height 14
click at [254, 214] on link "Edit contact" at bounding box center [270, 220] width 129 height 20
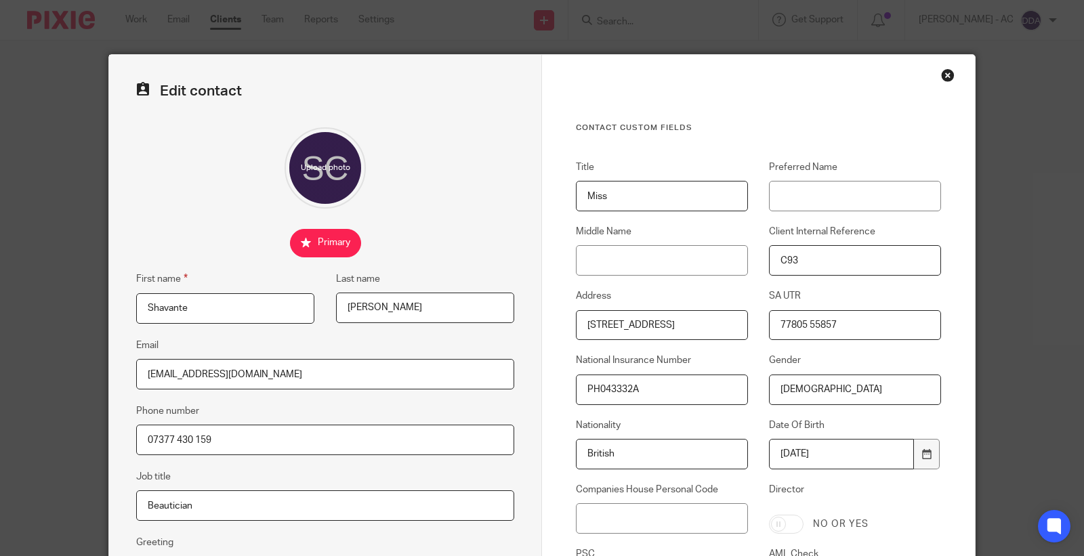
drag, startPoint x: 712, startPoint y: 342, endPoint x: 524, endPoint y: 360, distance: 189.1
click at [565, 361] on div "Title Miss Preferred Name Middle Name Client Internal Reference C93 Address [ST…" at bounding box center [748, 414] width 386 height 507
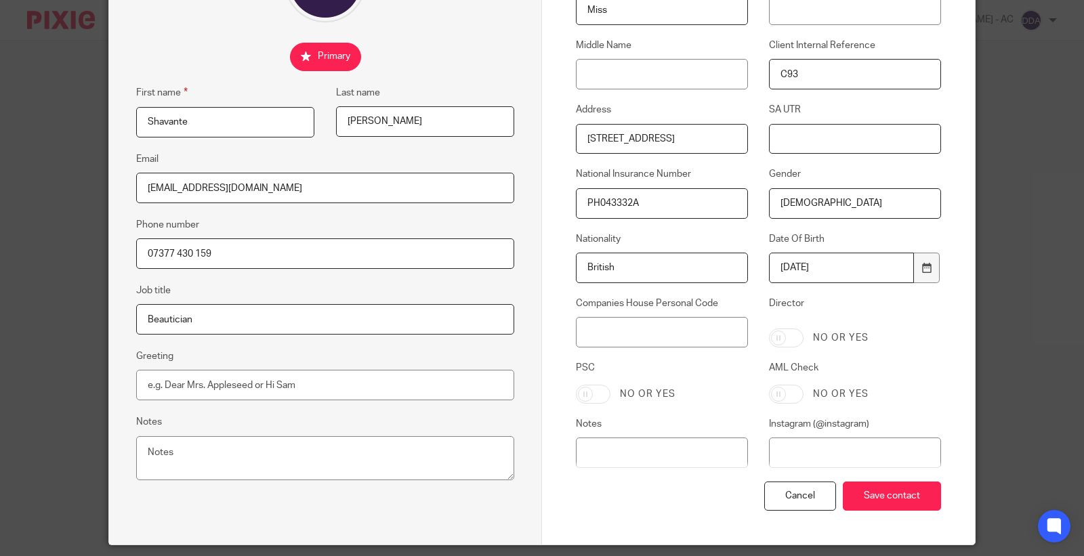
scroll to position [154, 0]
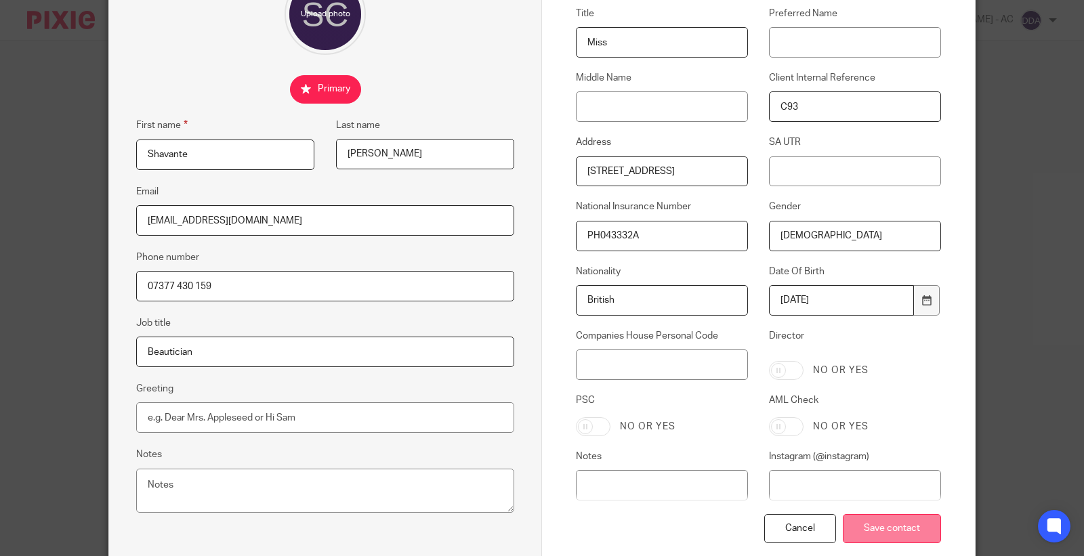
click at [877, 532] on input "Save contact" at bounding box center [892, 528] width 98 height 29
click at [863, 537] on input "Save contact" at bounding box center [892, 528] width 98 height 29
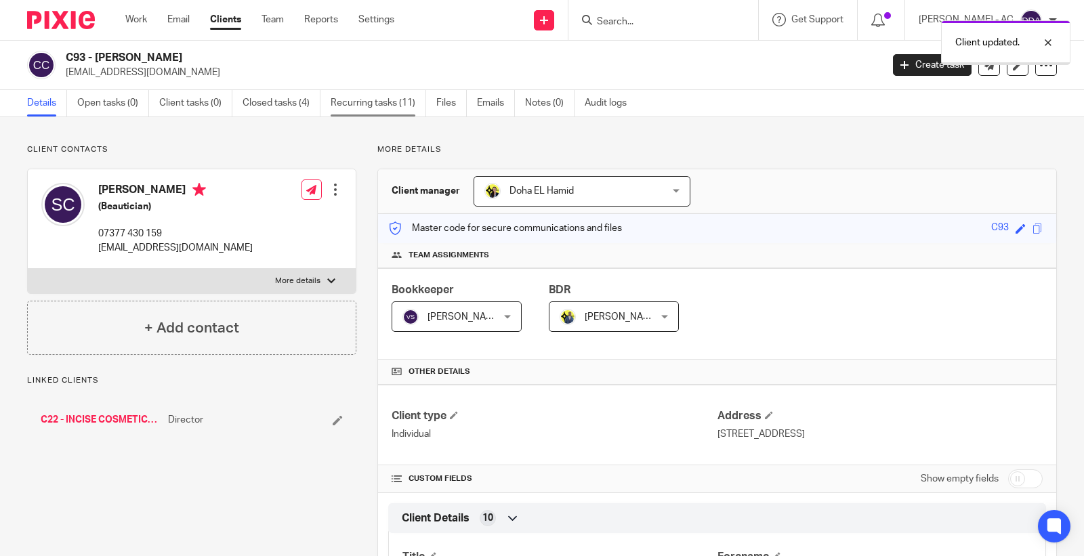
click at [383, 107] on link "Recurring tasks (11)" at bounding box center [379, 103] width 96 height 26
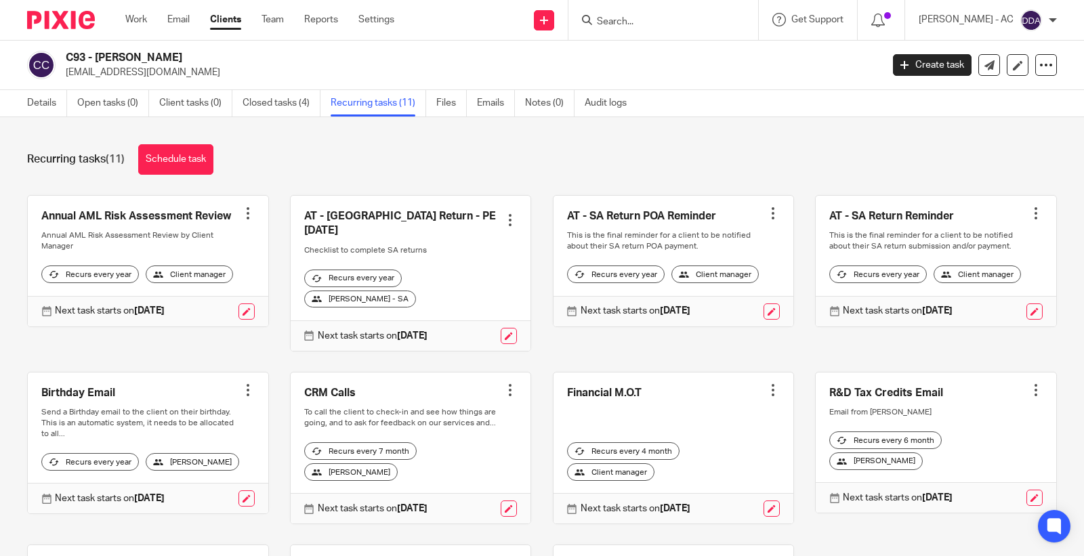
click at [503, 213] on div at bounding box center [510, 220] width 14 height 14
click at [430, 299] on span "Cancel schedule" at bounding box center [449, 299] width 71 height 9
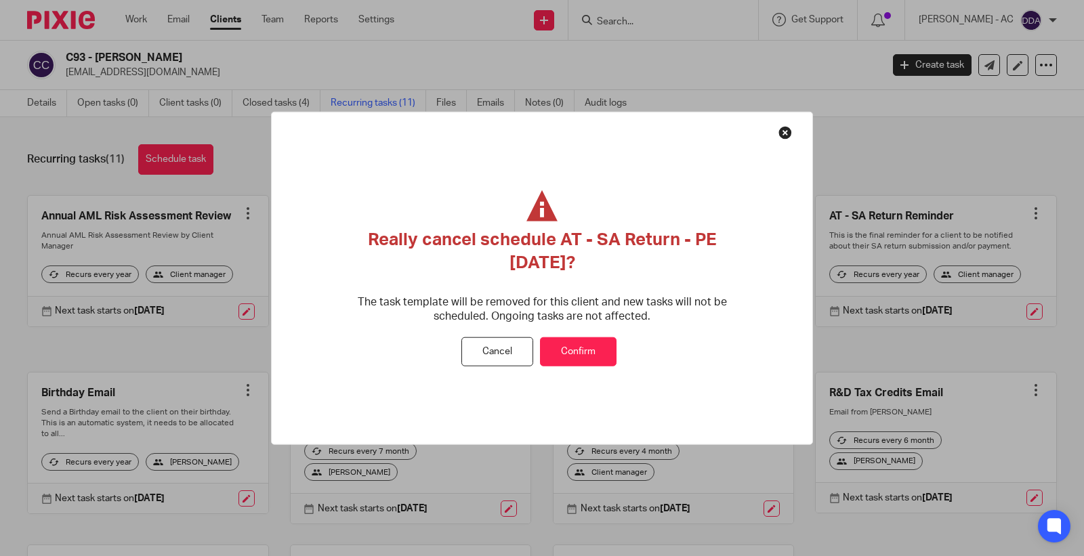
click at [559, 348] on button "Confirm" at bounding box center [578, 351] width 77 height 29
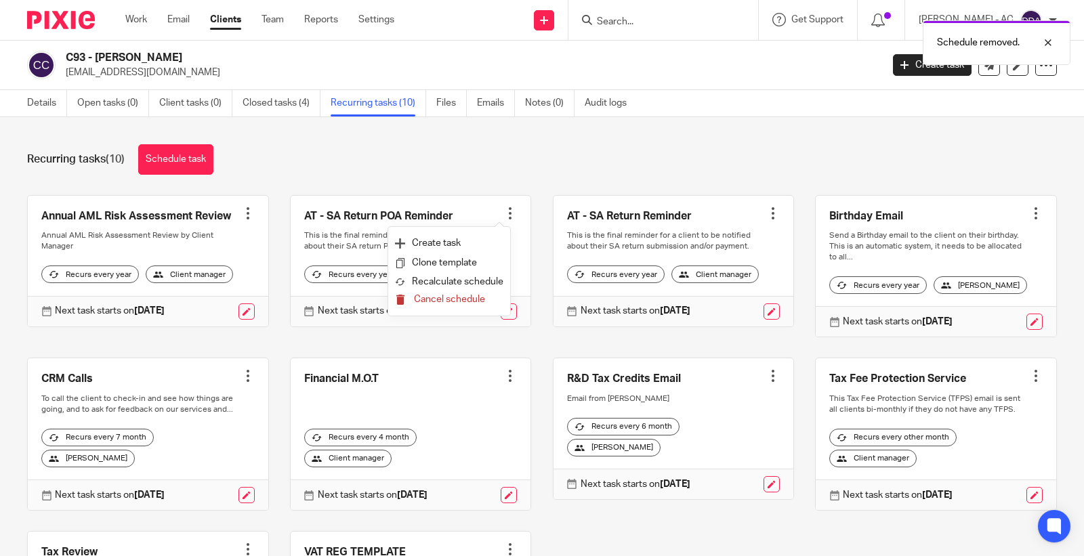
click at [450, 306] on button "Cancel schedule" at bounding box center [449, 300] width 108 height 18
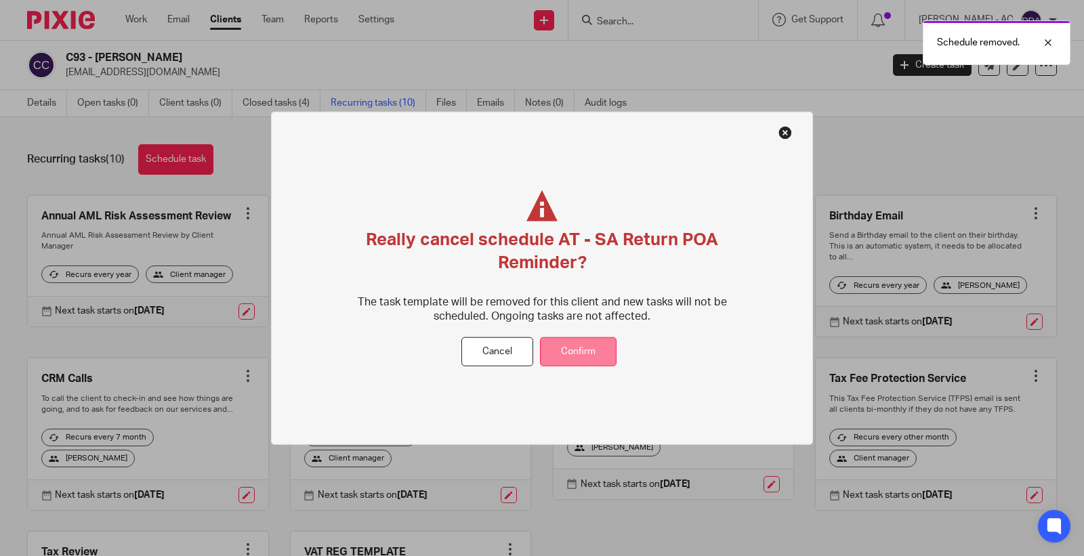
click at [562, 352] on button "Confirm" at bounding box center [578, 351] width 77 height 29
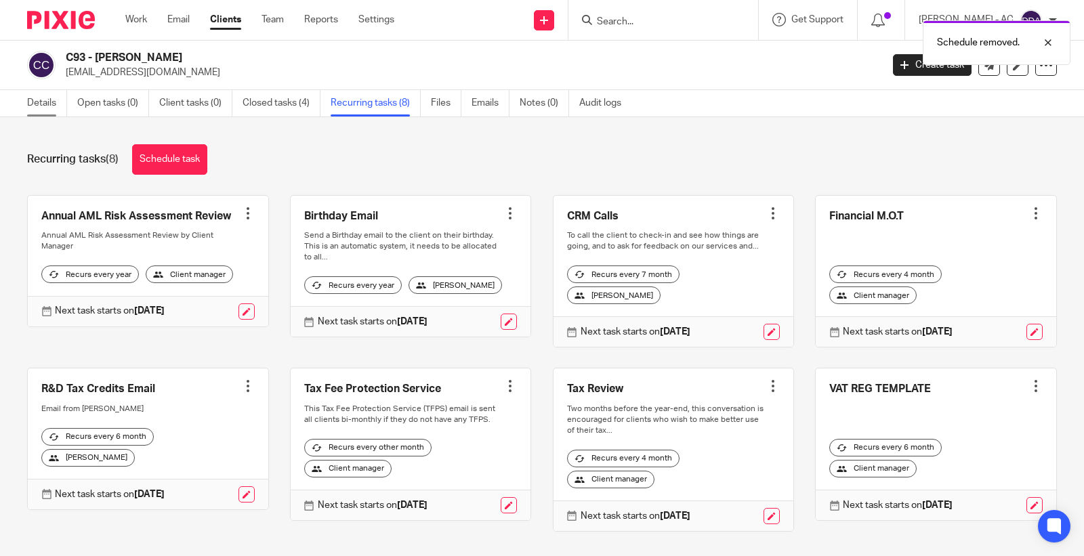
click at [48, 100] on link "Details" at bounding box center [47, 103] width 40 height 26
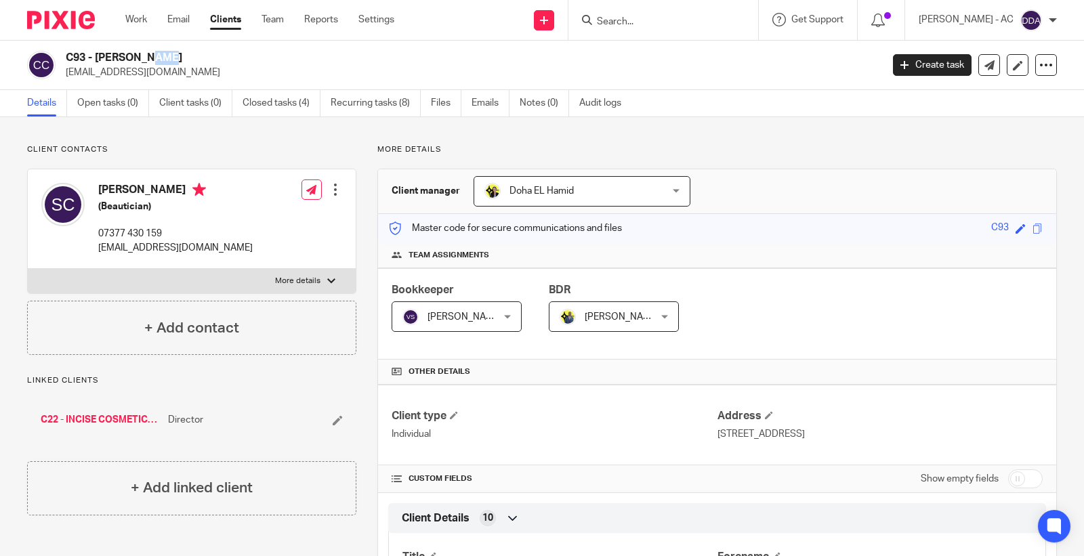
drag, startPoint x: 84, startPoint y: 56, endPoint x: 64, endPoint y: 53, distance: 19.8
click at [64, 53] on div "C93 - [PERSON_NAME] [EMAIL_ADDRESS][DOMAIN_NAME]" at bounding box center [449, 65] width 845 height 28
copy h2 "C93"
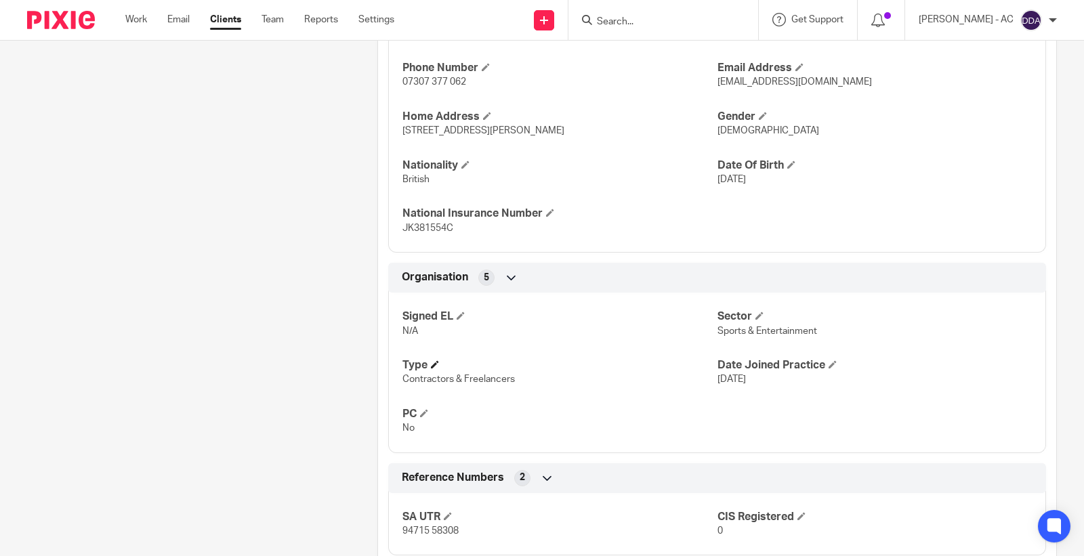
scroll to position [665, 0]
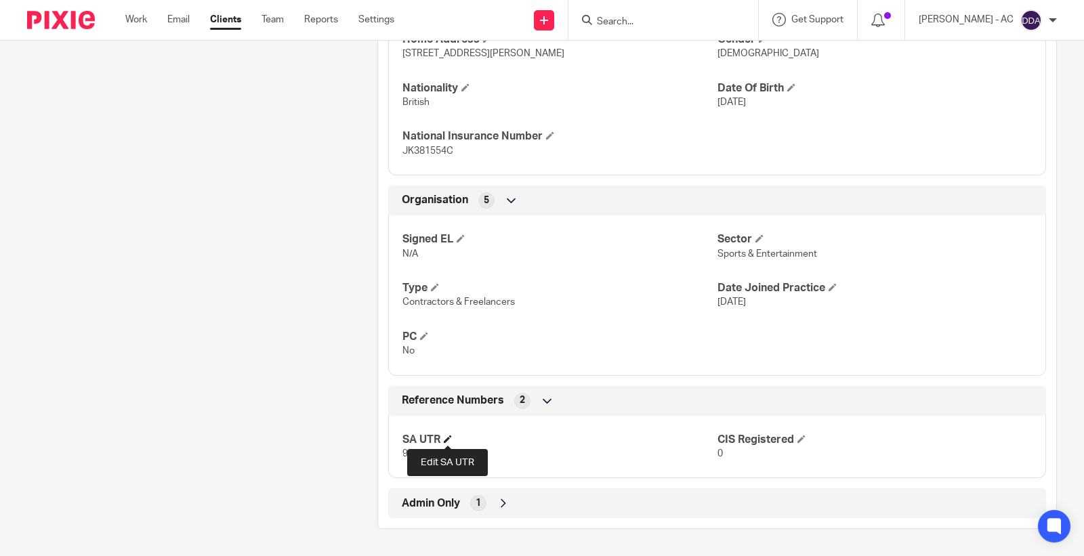
click at [449, 436] on span at bounding box center [448, 439] width 8 height 8
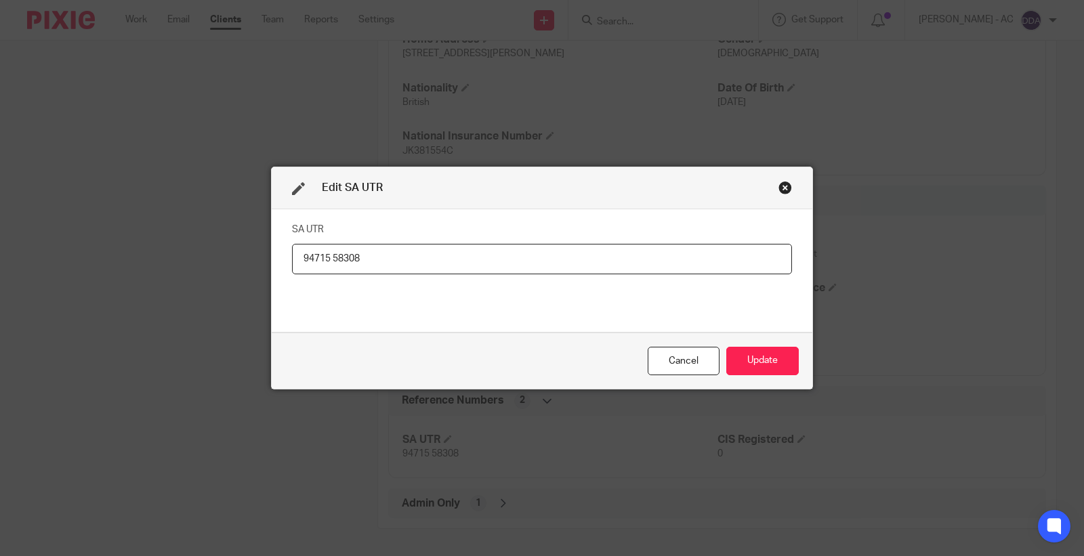
drag, startPoint x: 373, startPoint y: 264, endPoint x: 207, endPoint y: 266, distance: 166.0
click at [207, 266] on div "Edit SA UTR SA UTR 94715 58308 Cancel Update" at bounding box center [542, 278] width 1084 height 556
click at [749, 373] on button "Update" at bounding box center [762, 361] width 72 height 29
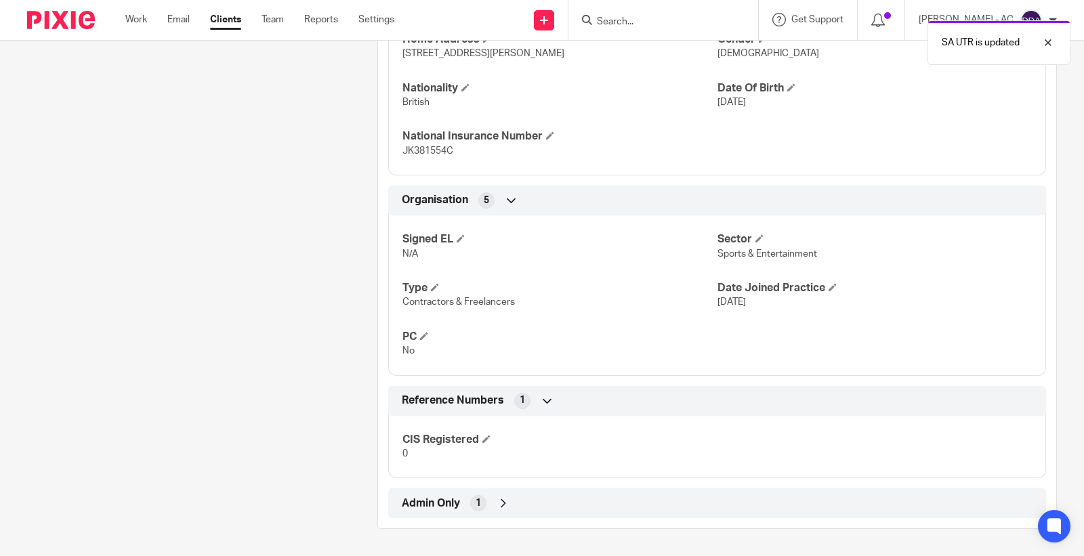
click at [482, 503] on div "1" at bounding box center [478, 503] width 16 height 16
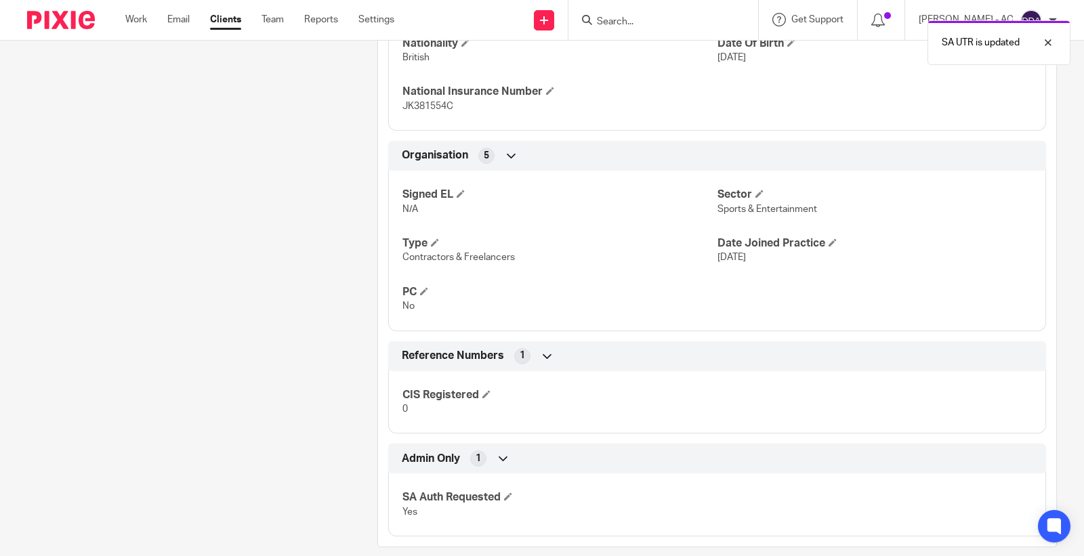
scroll to position [728, 0]
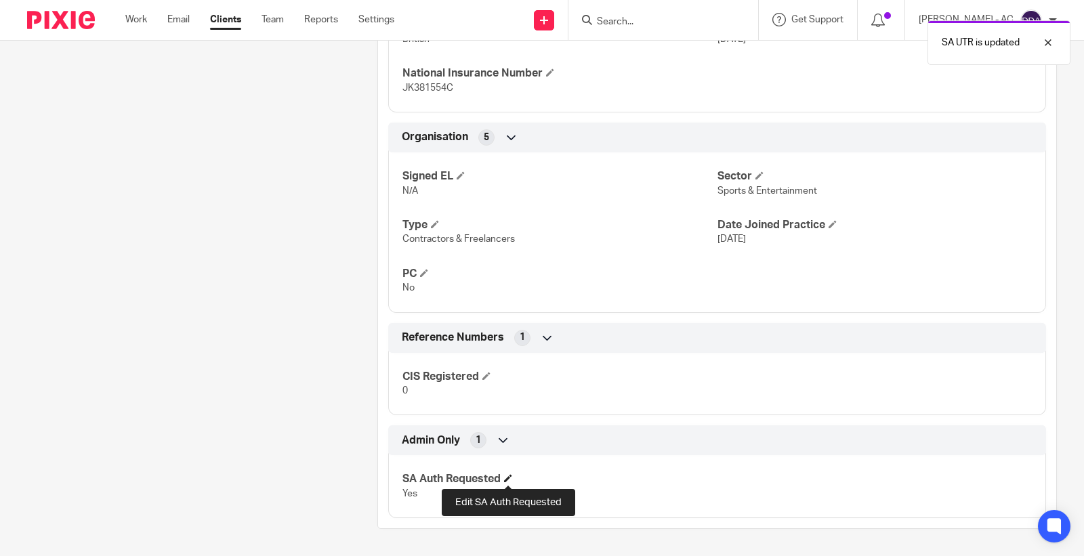
click at [509, 479] on span at bounding box center [508, 478] width 8 height 8
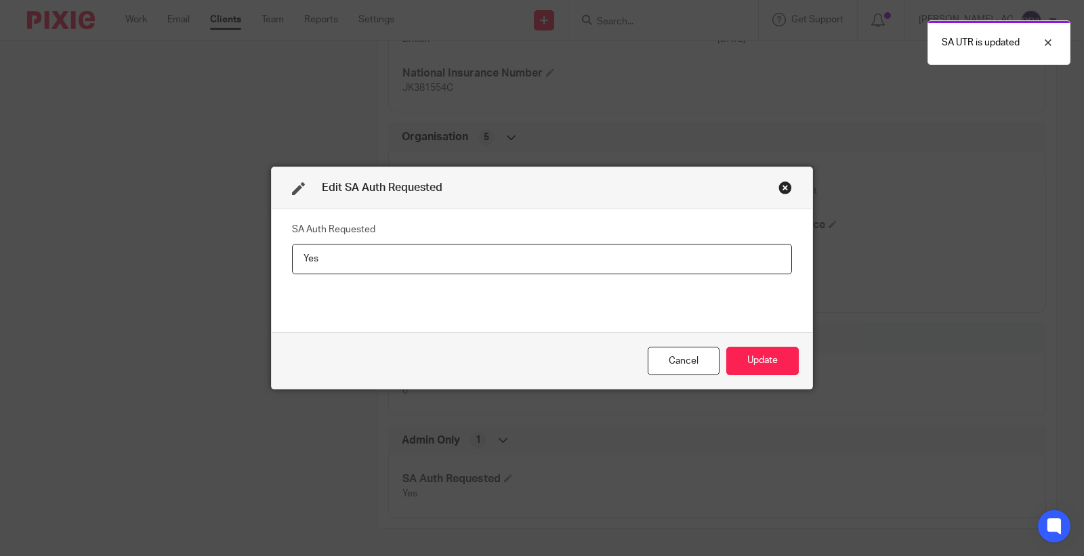
drag, startPoint x: 360, startPoint y: 240, endPoint x: 342, endPoint y: 247, distance: 19.8
click at [343, 244] on fieldset "SA Auth Requested Yes" at bounding box center [542, 246] width 500 height 54
drag, startPoint x: 339, startPoint y: 268, endPoint x: 237, endPoint y: 280, distance: 102.9
click at [244, 279] on div "Edit SA Auth Requested SA Auth Requested Yes Cancel Update" at bounding box center [542, 278] width 1084 height 556
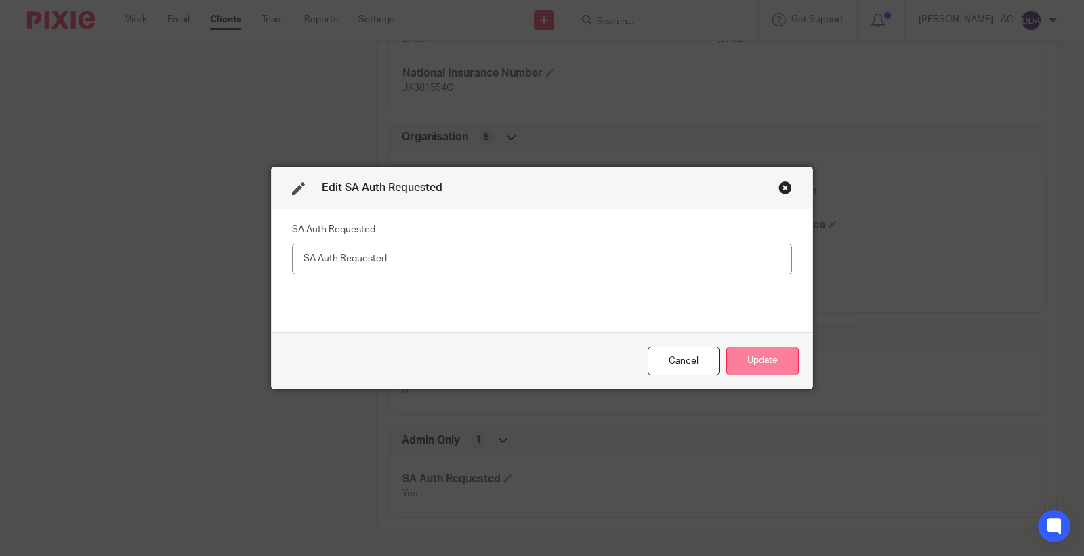
click at [756, 373] on button "Update" at bounding box center [762, 361] width 72 height 29
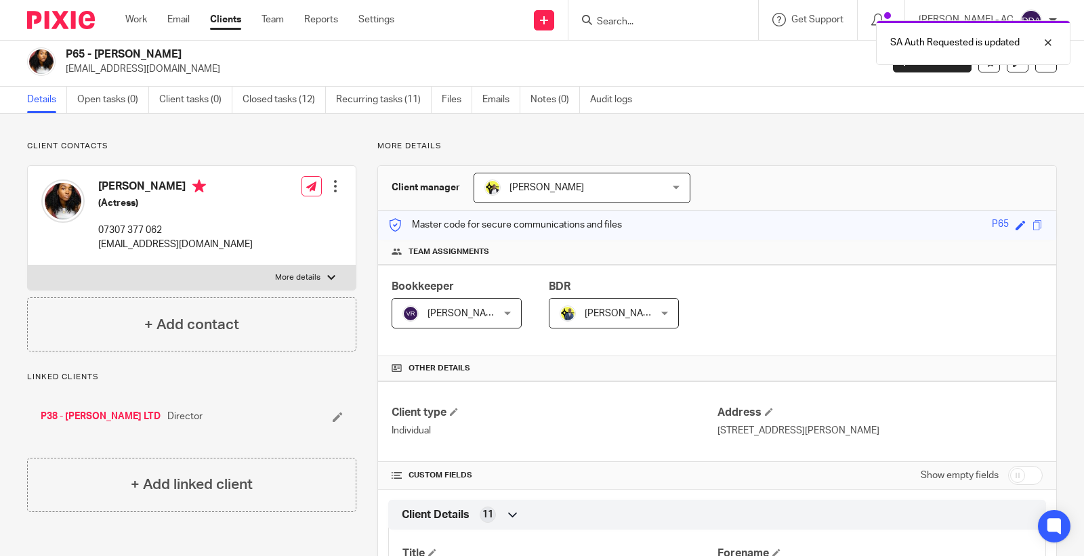
scroll to position [0, 0]
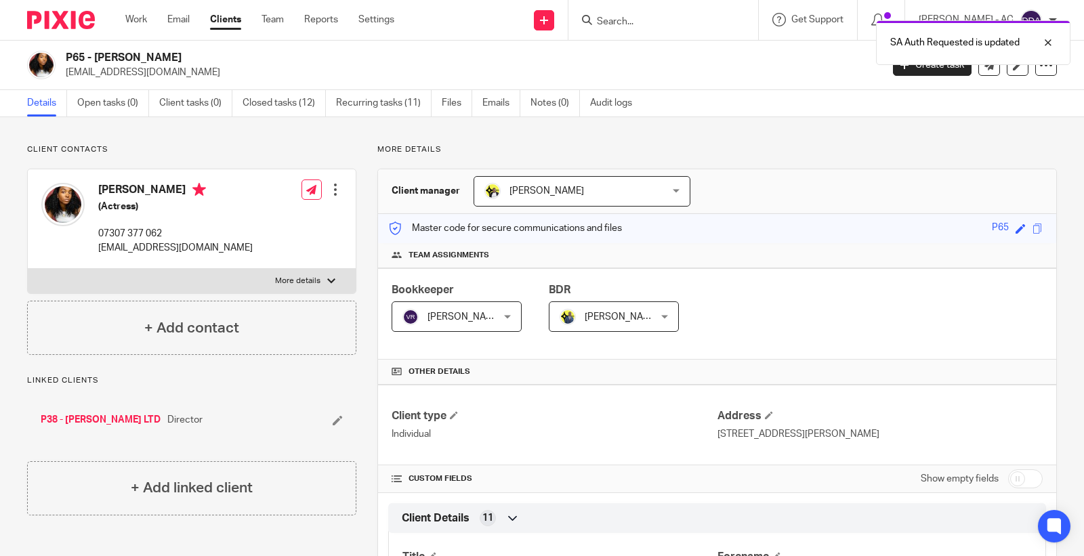
click at [329, 192] on div at bounding box center [336, 190] width 14 height 14
click at [259, 220] on link "Edit contact" at bounding box center [270, 220] width 129 height 20
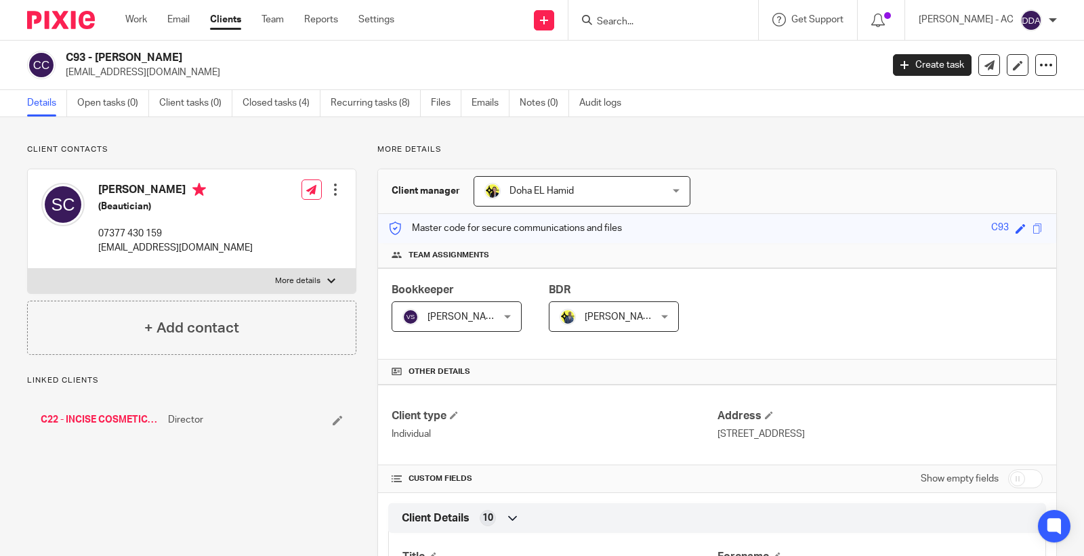
click at [329, 194] on div at bounding box center [336, 190] width 14 height 14
click at [273, 215] on link "Edit contact" at bounding box center [270, 220] width 129 height 20
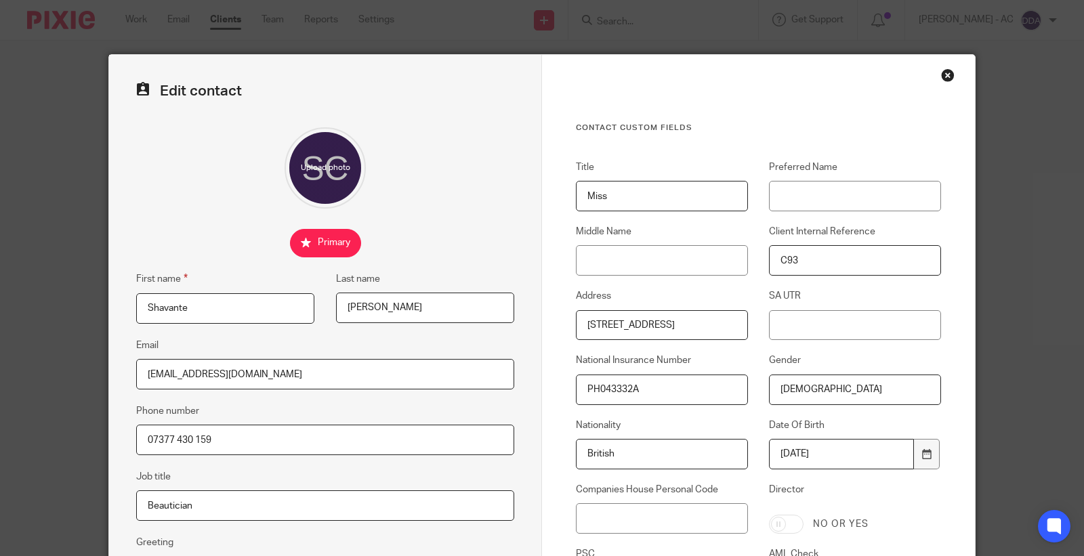
click at [941, 78] on div "Close this dialog window" at bounding box center [948, 75] width 14 height 14
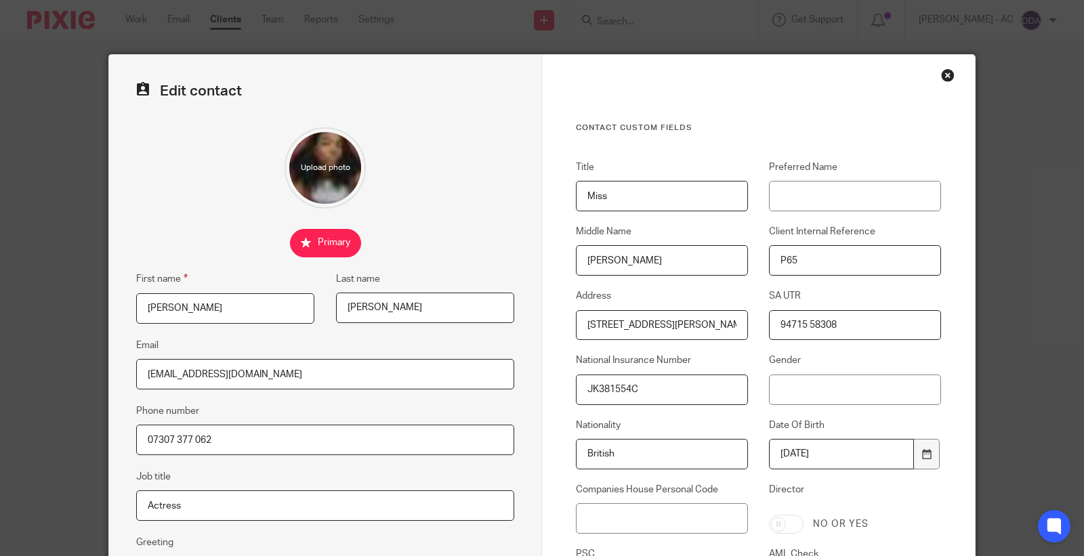
drag, startPoint x: 836, startPoint y: 330, endPoint x: 639, endPoint y: 339, distance: 197.3
click at [642, 343] on div "Title Miss Preferred Name Middle Name [PERSON_NAME] Client Internal Reference P…" at bounding box center [748, 414] width 386 height 507
click at [795, 392] on input "Gender" at bounding box center [855, 390] width 172 height 30
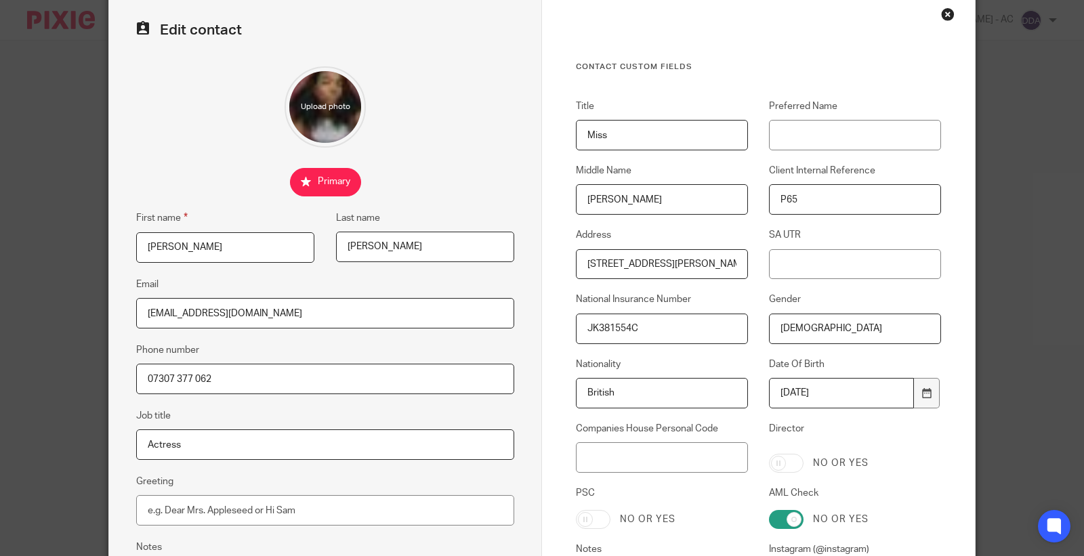
scroll to position [226, 0]
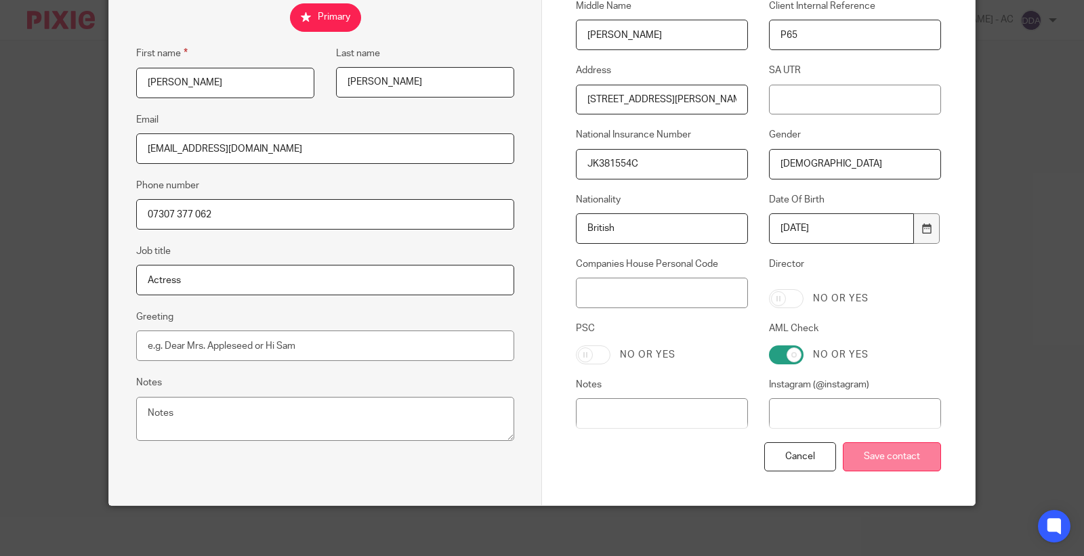
type input "[DEMOGRAPHIC_DATA]"
click at [870, 455] on input "Save contact" at bounding box center [892, 456] width 98 height 29
click at [894, 457] on input "Save contact" at bounding box center [892, 456] width 98 height 29
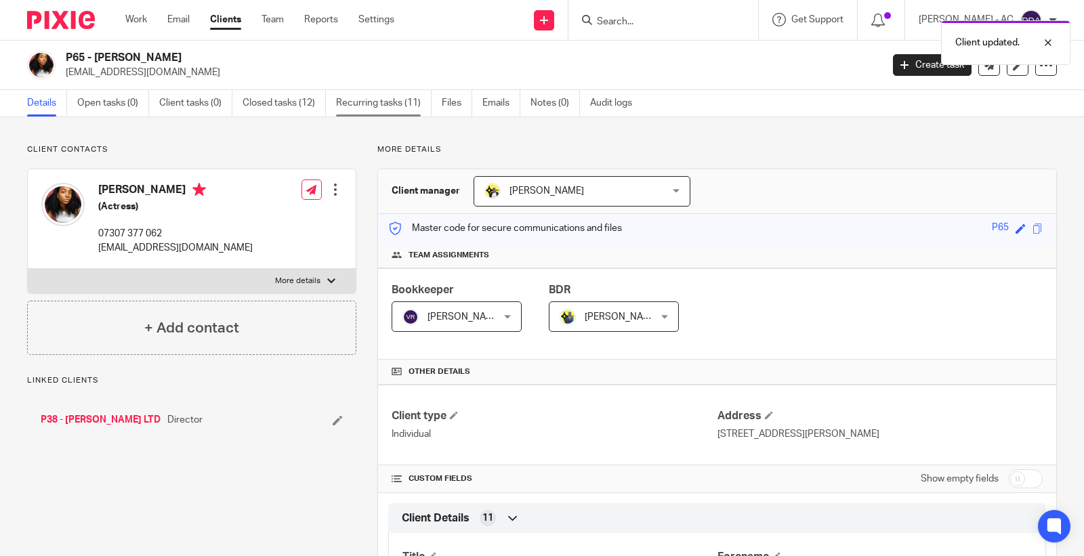
click at [396, 98] on link "Recurring tasks (11)" at bounding box center [384, 103] width 96 height 26
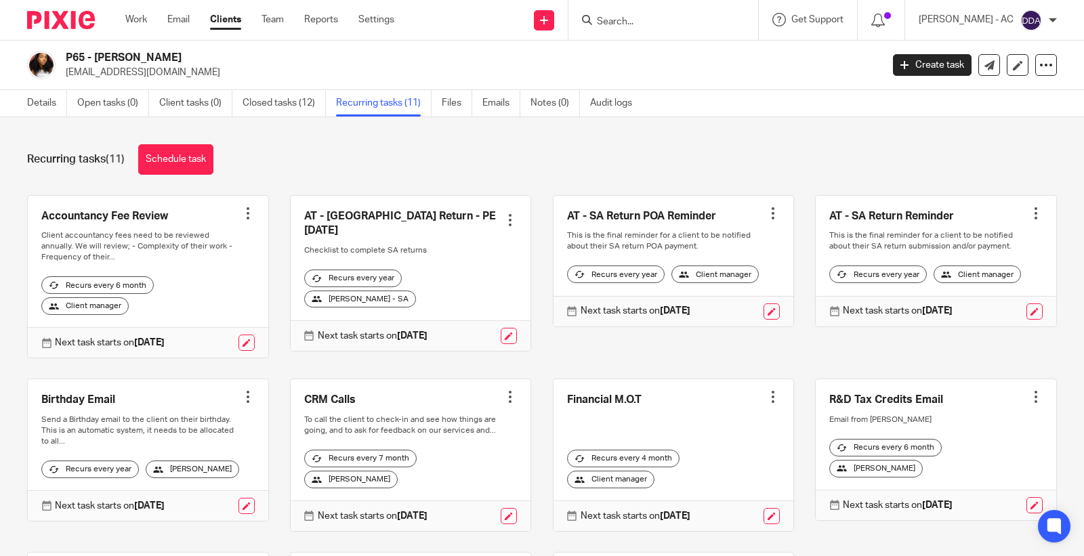
click at [503, 213] on div at bounding box center [510, 220] width 14 height 14
click at [435, 307] on button "Cancel schedule" at bounding box center [449, 300] width 108 height 18
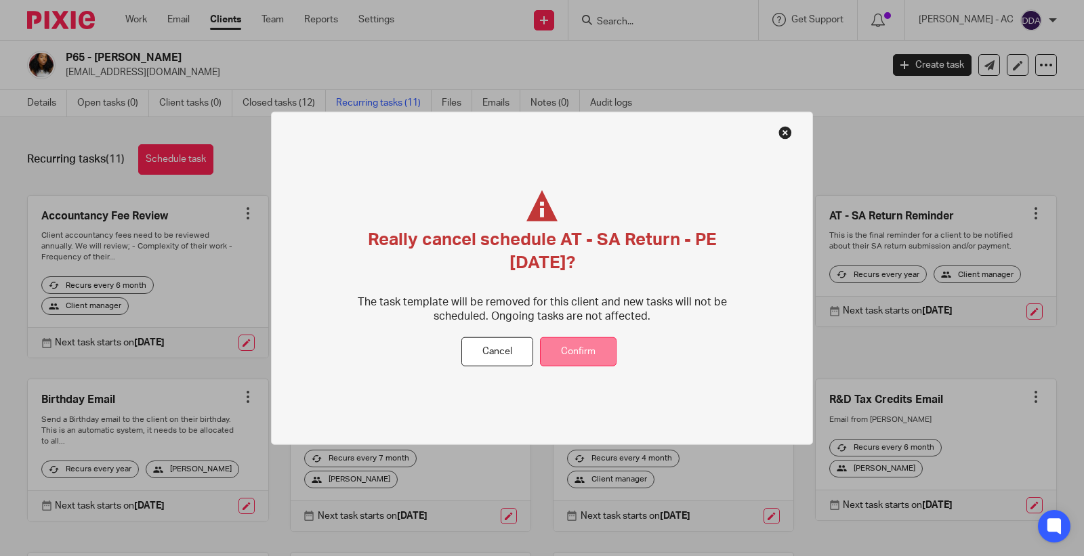
click at [570, 358] on button "Confirm" at bounding box center [578, 351] width 77 height 29
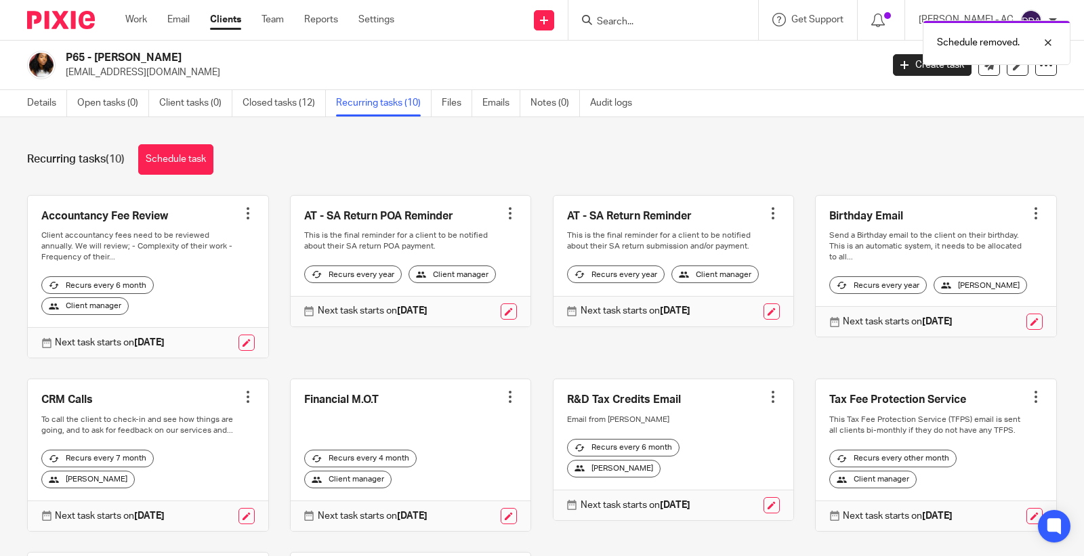
click at [503, 208] on div at bounding box center [510, 214] width 14 height 14
click at [442, 296] on span "Cancel schedule" at bounding box center [449, 299] width 71 height 9
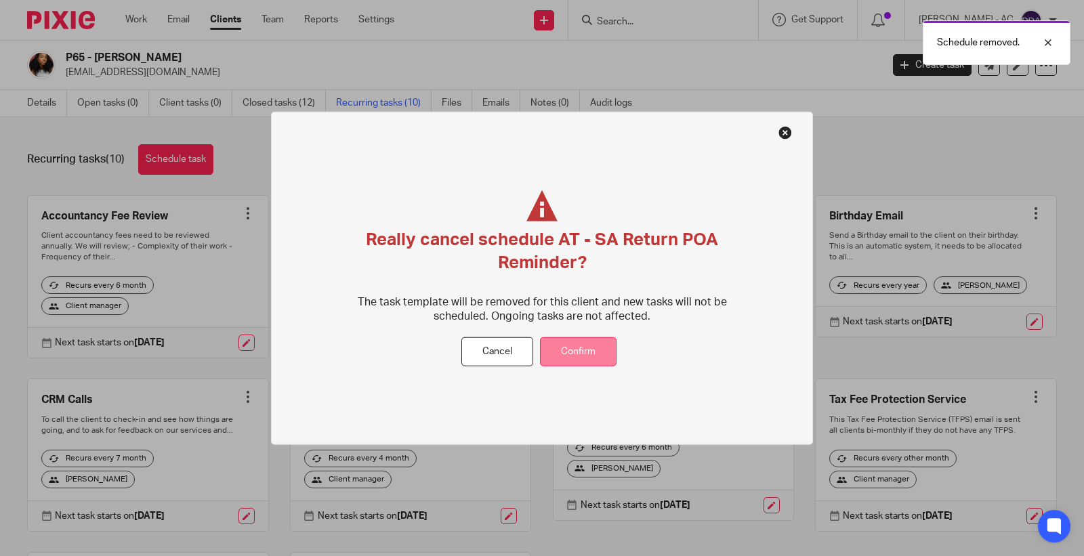
click at [573, 343] on button "Confirm" at bounding box center [578, 351] width 77 height 29
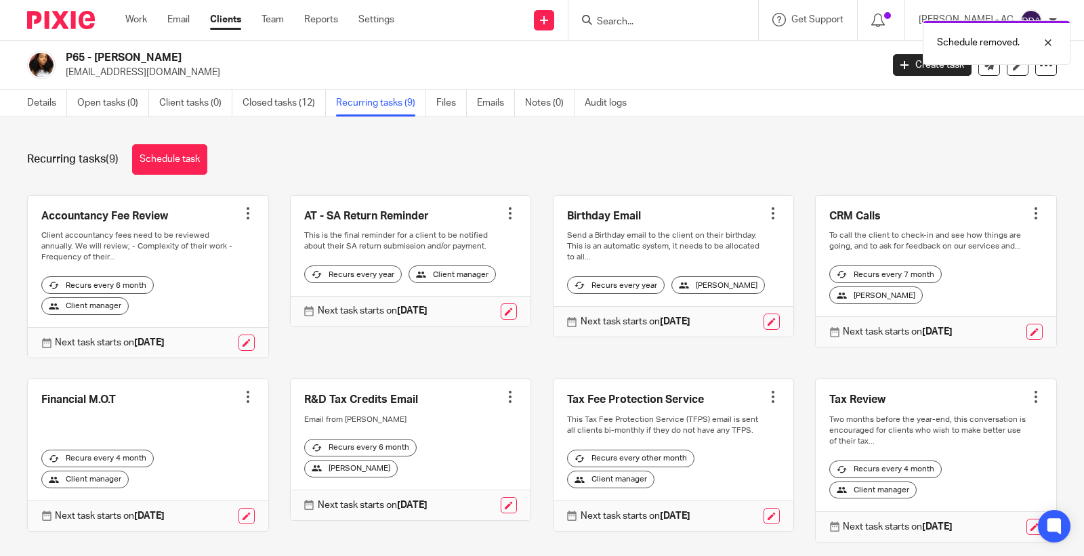
click at [503, 213] on div at bounding box center [510, 214] width 14 height 14
click at [439, 300] on span "Cancel schedule" at bounding box center [449, 299] width 71 height 9
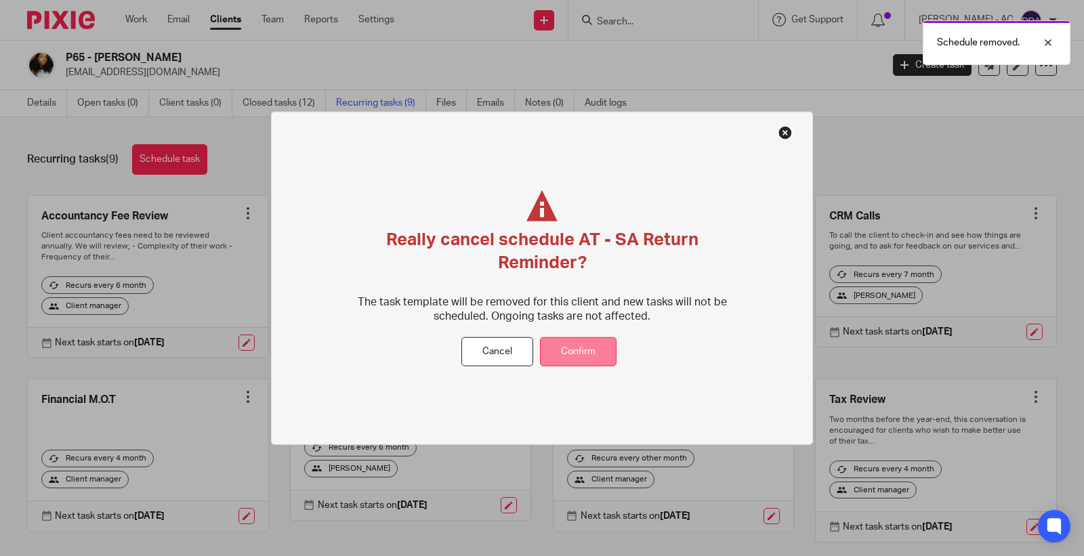
click at [579, 349] on button "Confirm" at bounding box center [578, 351] width 77 height 29
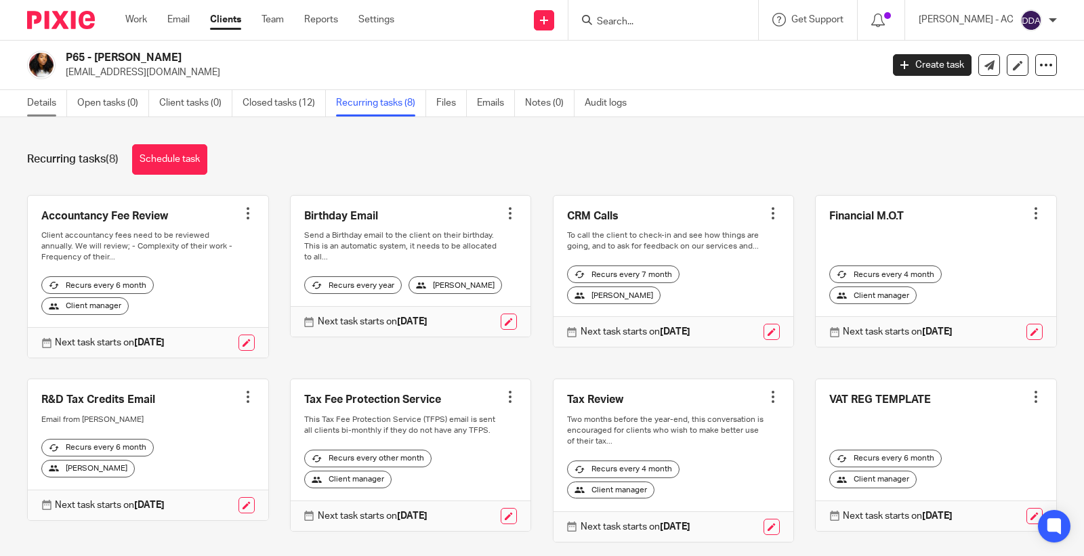
click at [43, 104] on link "Details" at bounding box center [47, 103] width 40 height 26
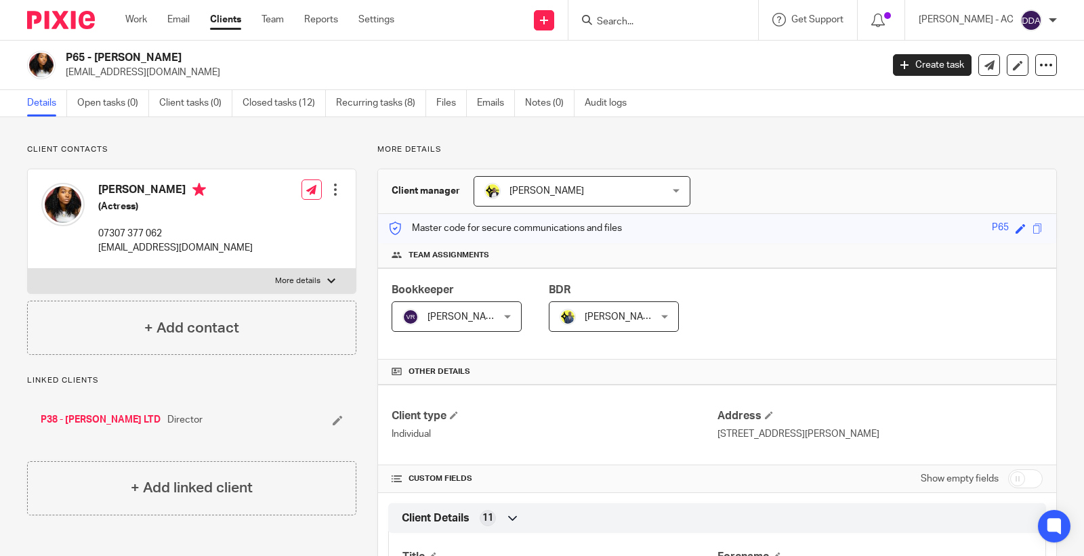
click at [331, 195] on div at bounding box center [336, 190] width 14 height 14
click at [275, 219] on link "Edit contact" at bounding box center [270, 220] width 129 height 20
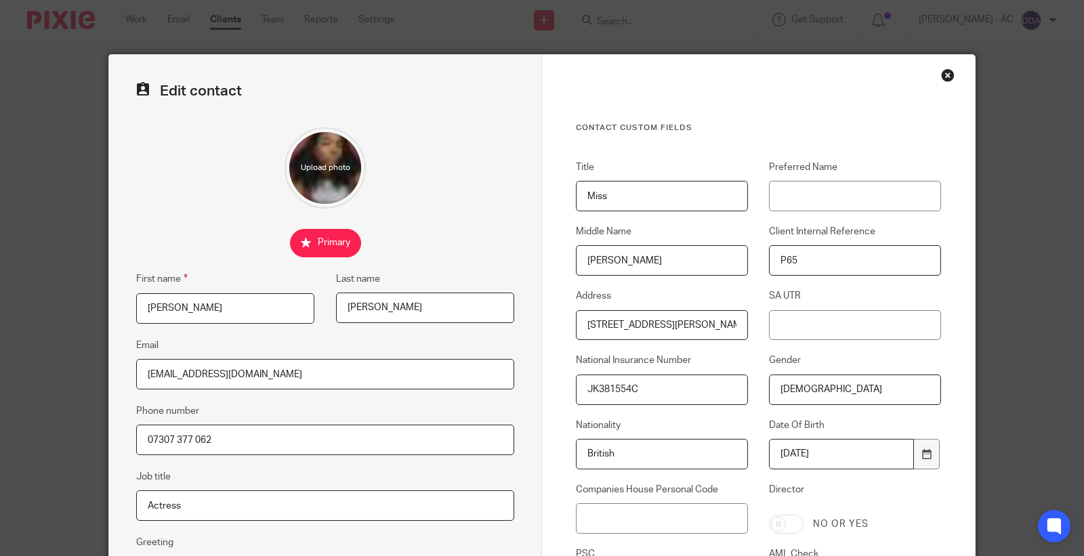
click at [941, 77] on div "Close this dialog window" at bounding box center [948, 75] width 14 height 14
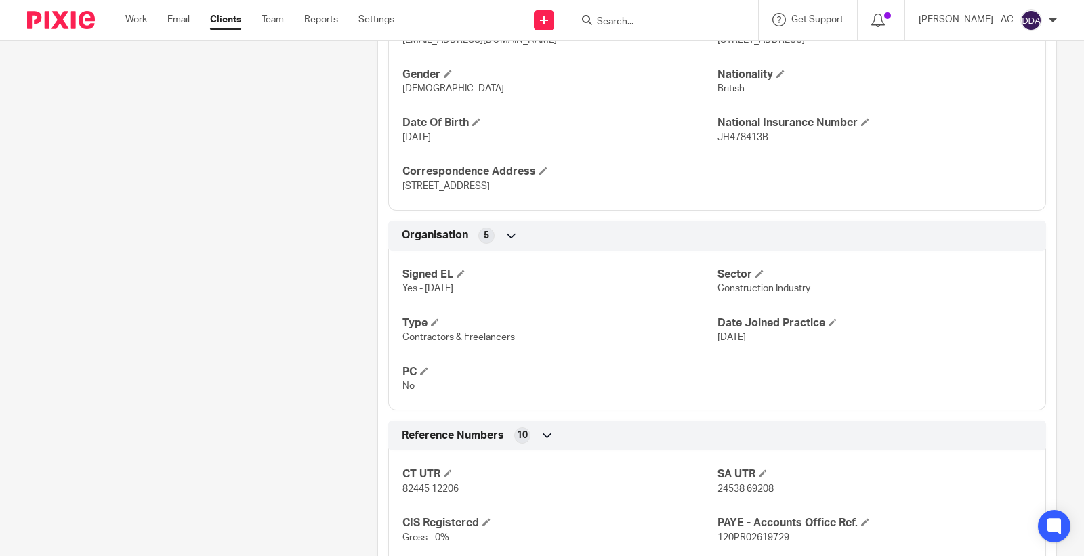
scroll to position [753, 0]
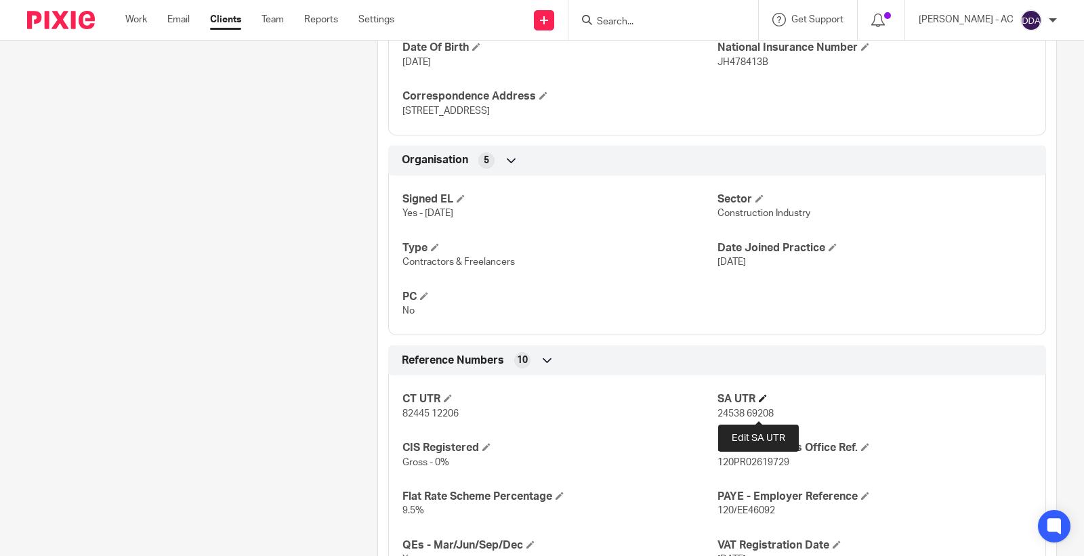
click at [759, 402] on span at bounding box center [763, 398] width 8 height 8
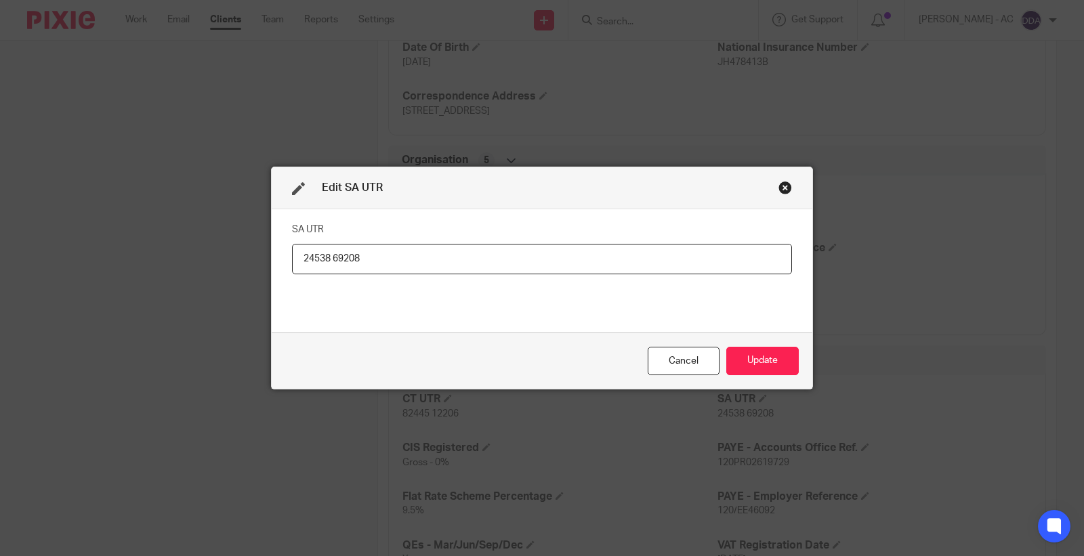
drag, startPoint x: 377, startPoint y: 254, endPoint x: 61, endPoint y: 274, distance: 316.3
click at [118, 274] on div "Edit SA UTR SA UTR 24538 69208 Cancel Update" at bounding box center [542, 278] width 1084 height 556
click at [759, 360] on button "Update" at bounding box center [762, 361] width 72 height 29
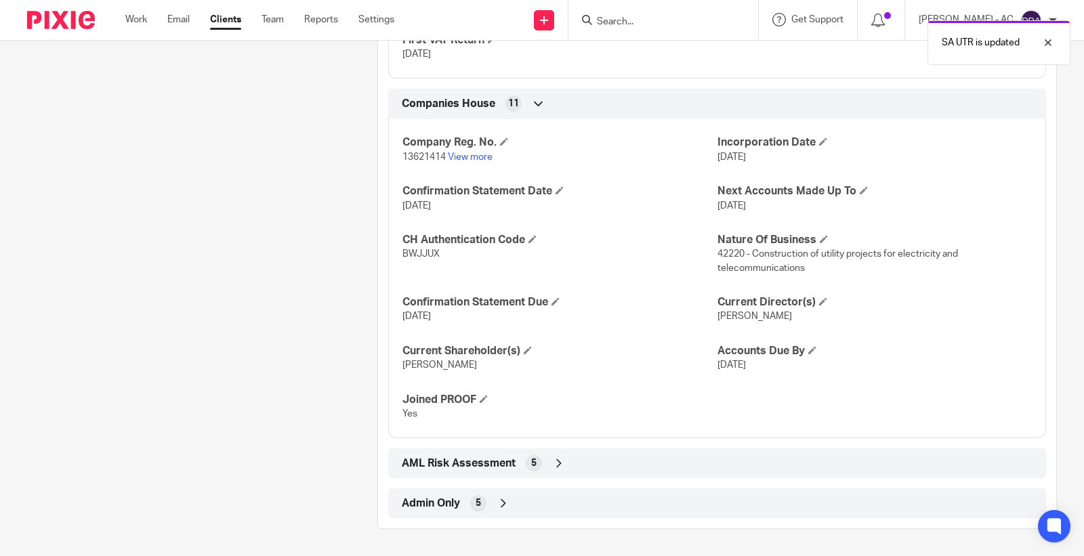
click at [468, 492] on div "Admin Only 5" at bounding box center [716, 503] width 637 height 23
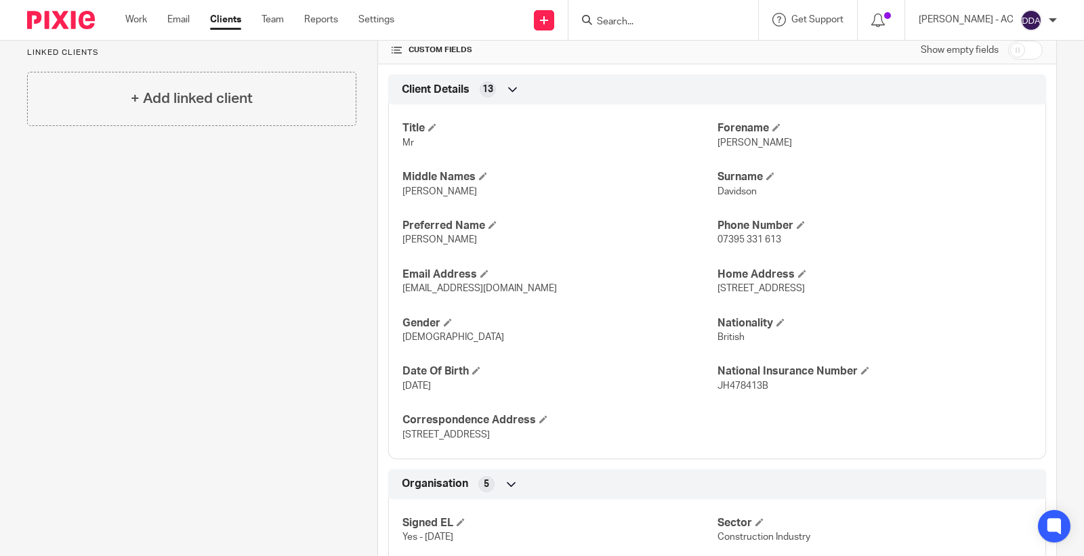
scroll to position [0, 0]
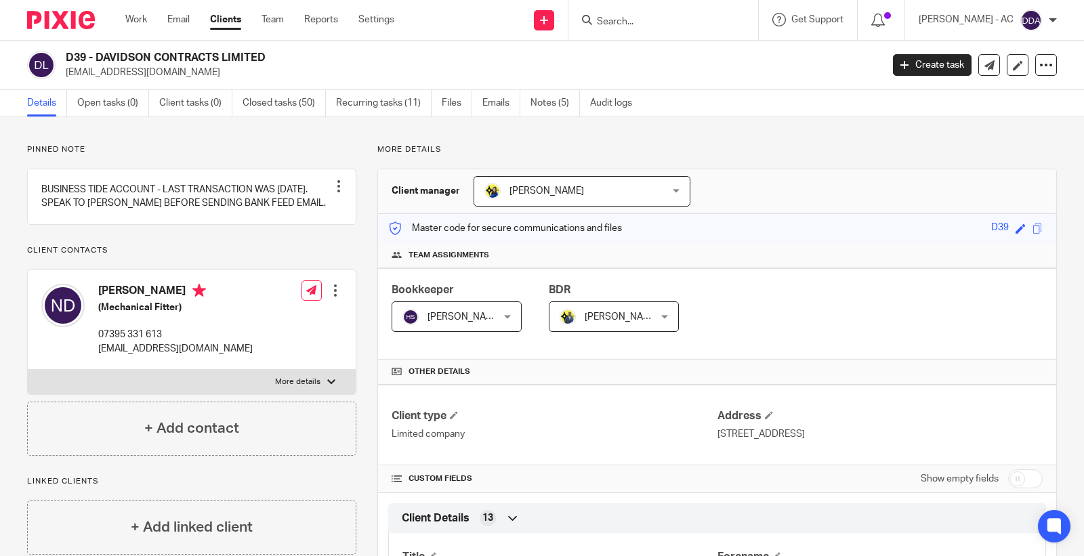
click at [330, 297] on div at bounding box center [336, 291] width 14 height 14
click at [251, 344] on link "Edit contact" at bounding box center [270, 349] width 129 height 20
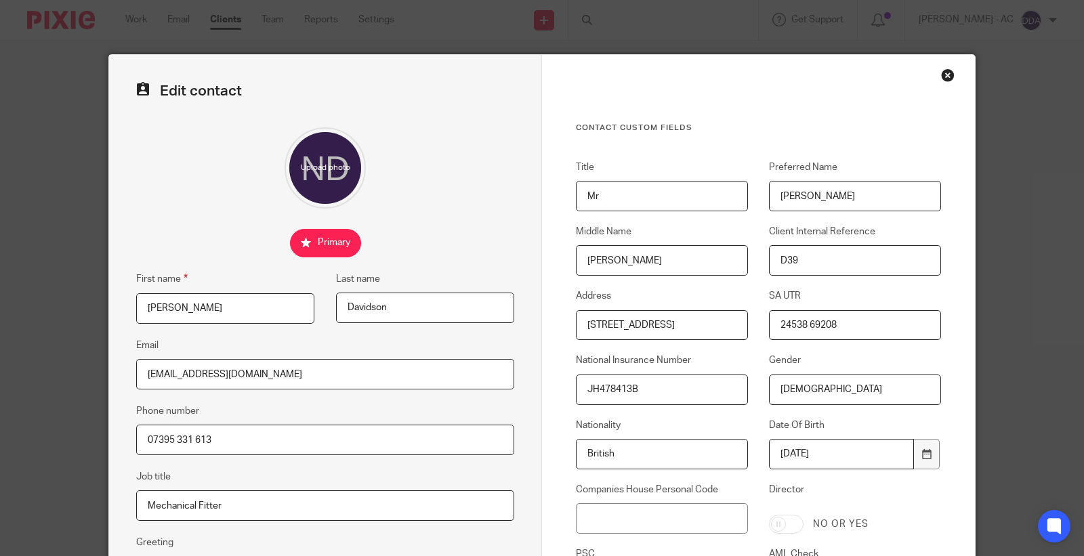
drag, startPoint x: 838, startPoint y: 324, endPoint x: 529, endPoint y: 356, distance: 310.6
click at [565, 356] on div "Title Mr Preferred Name Nick Middle Name [PERSON_NAME] Client Internal Referenc…" at bounding box center [748, 414] width 386 height 507
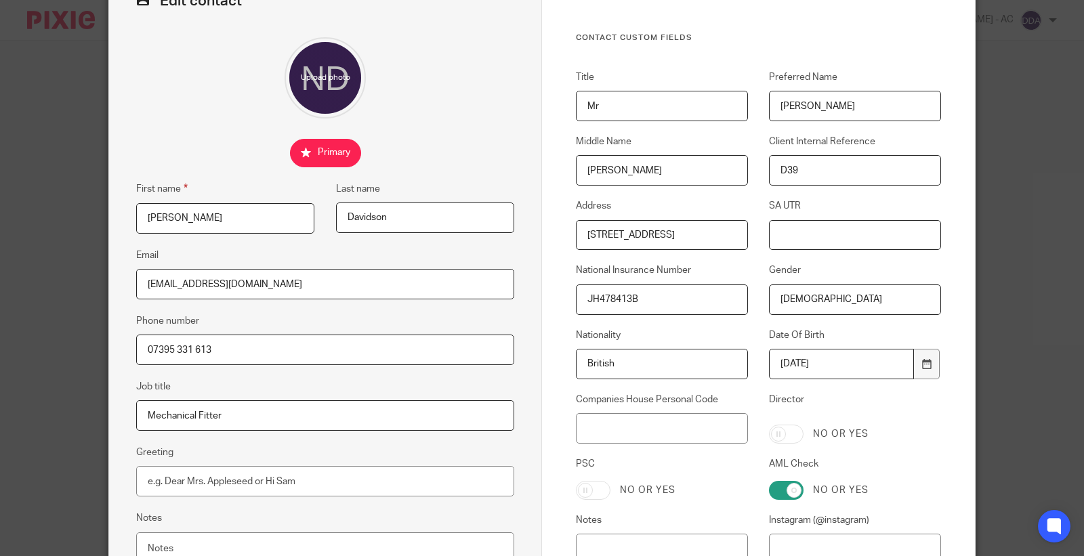
scroll to position [229, 0]
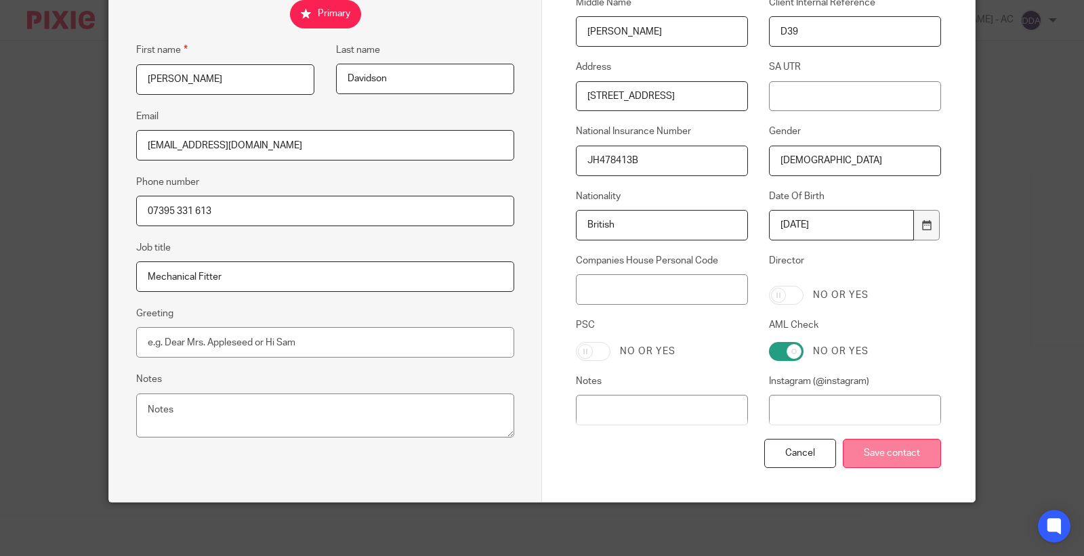
click at [849, 457] on input "Save contact" at bounding box center [892, 453] width 98 height 29
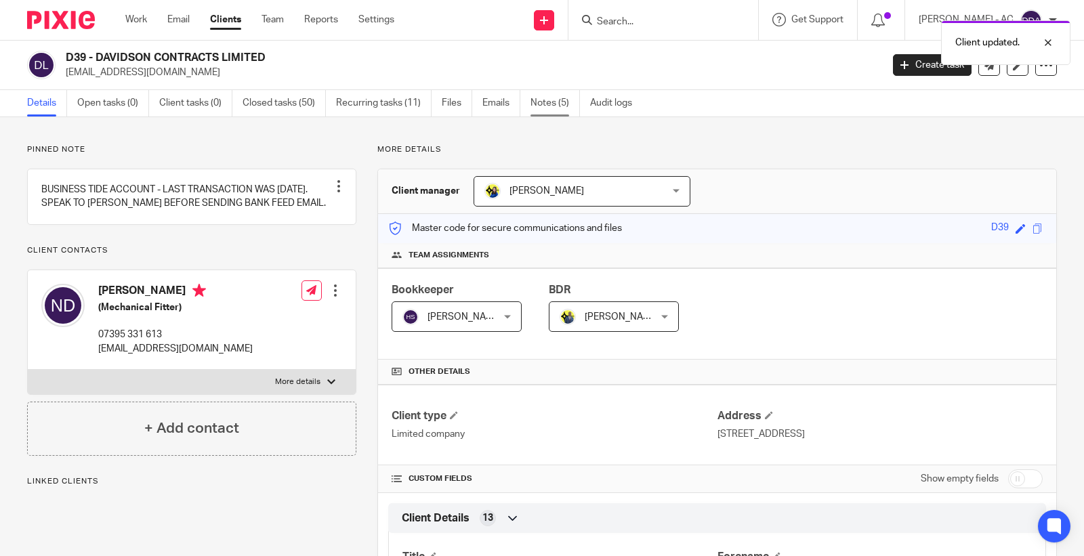
click at [546, 106] on link "Notes (5)" at bounding box center [554, 103] width 49 height 26
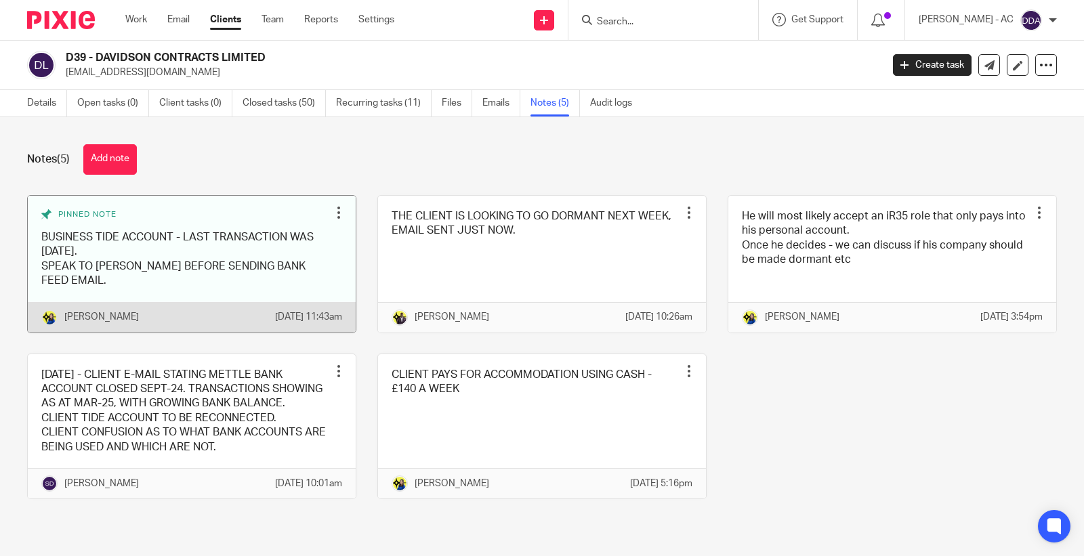
scroll to position [20, 0]
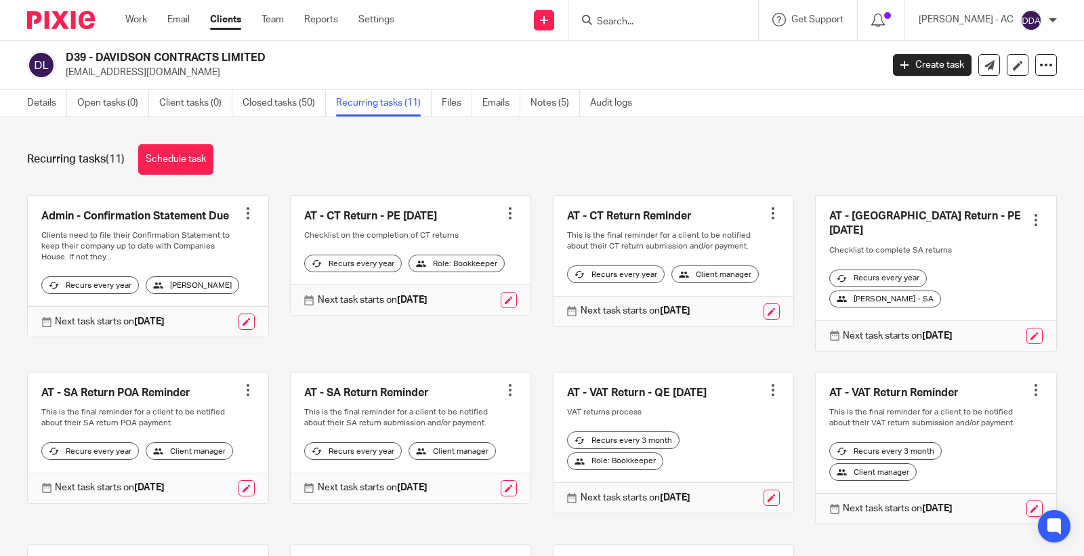
click at [241, 384] on div at bounding box center [248, 390] width 14 height 14
click at [167, 470] on span "Cancel schedule" at bounding box center [191, 472] width 71 height 9
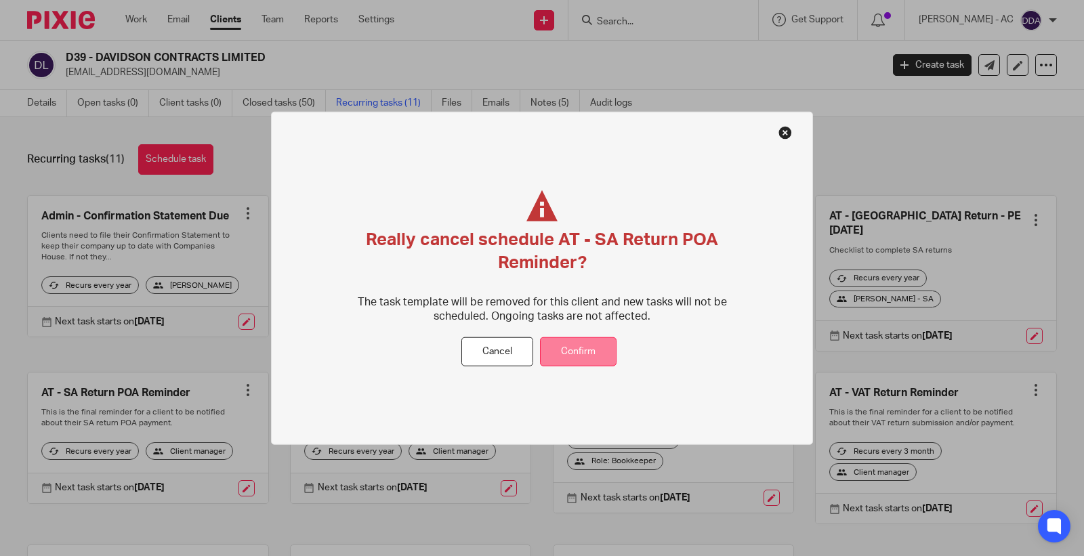
click at [583, 354] on button "Confirm" at bounding box center [578, 351] width 77 height 29
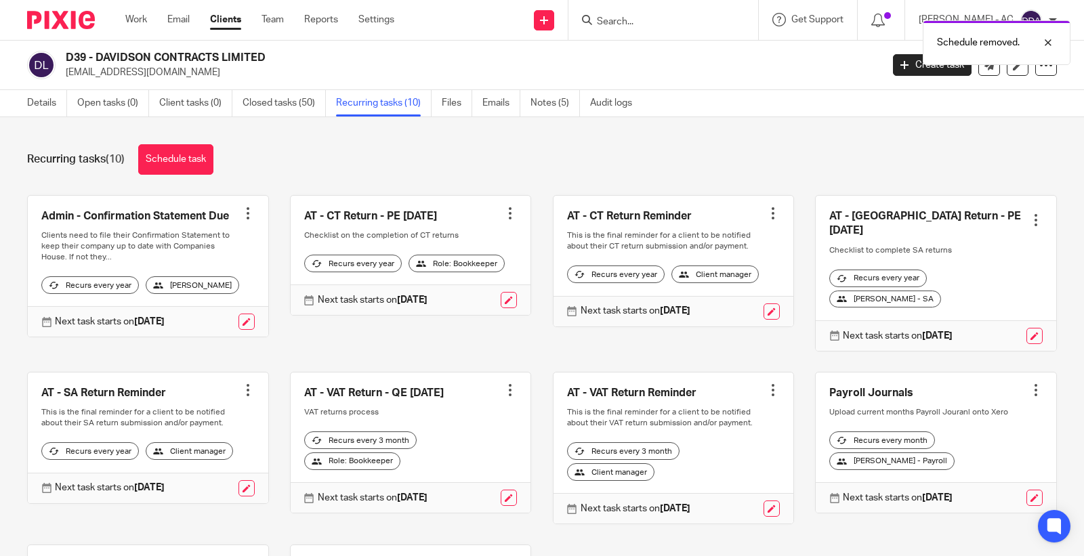
click at [244, 386] on div at bounding box center [248, 390] width 14 height 14
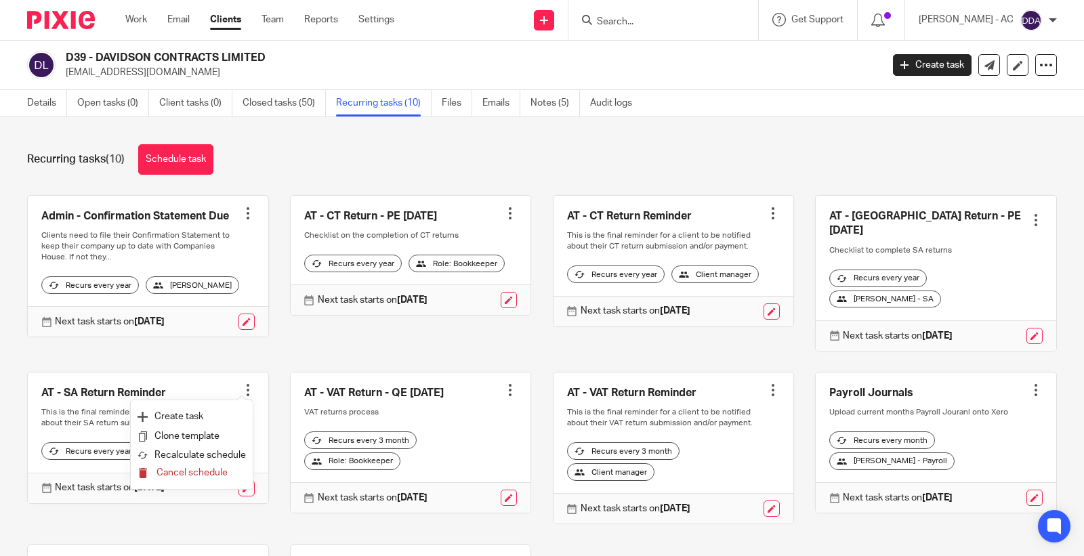
click at [170, 475] on span "Cancel schedule" at bounding box center [191, 472] width 71 height 9
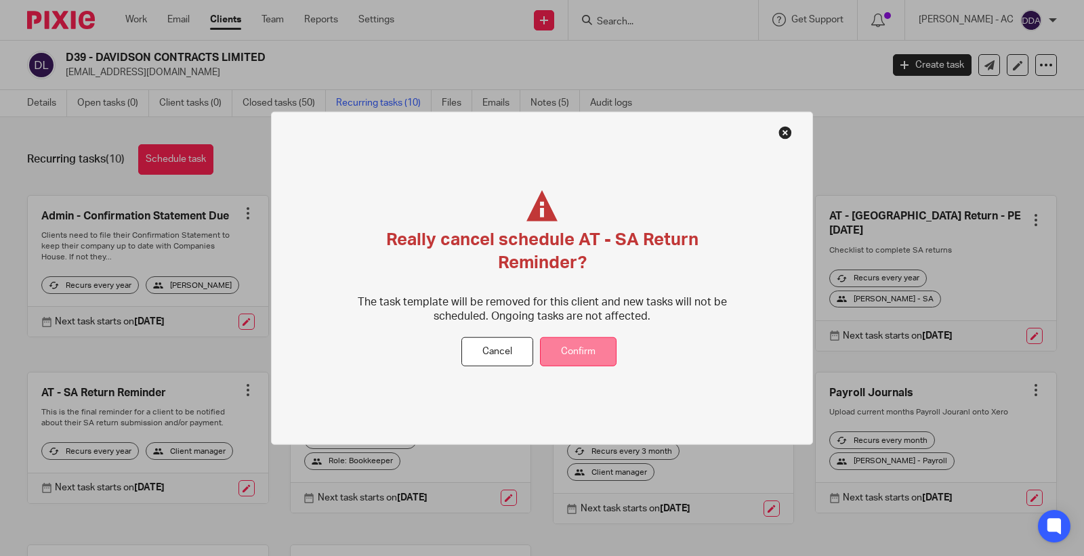
click at [565, 351] on button "Confirm" at bounding box center [578, 351] width 77 height 29
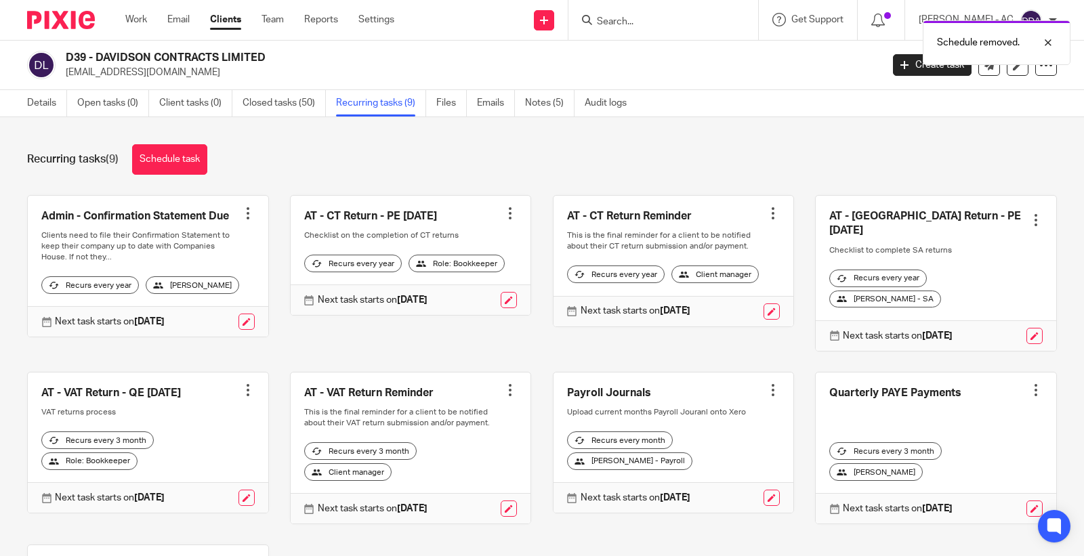
click at [1029, 213] on div at bounding box center [1036, 220] width 14 height 14
click at [957, 301] on span "Cancel schedule" at bounding box center [963, 299] width 71 height 9
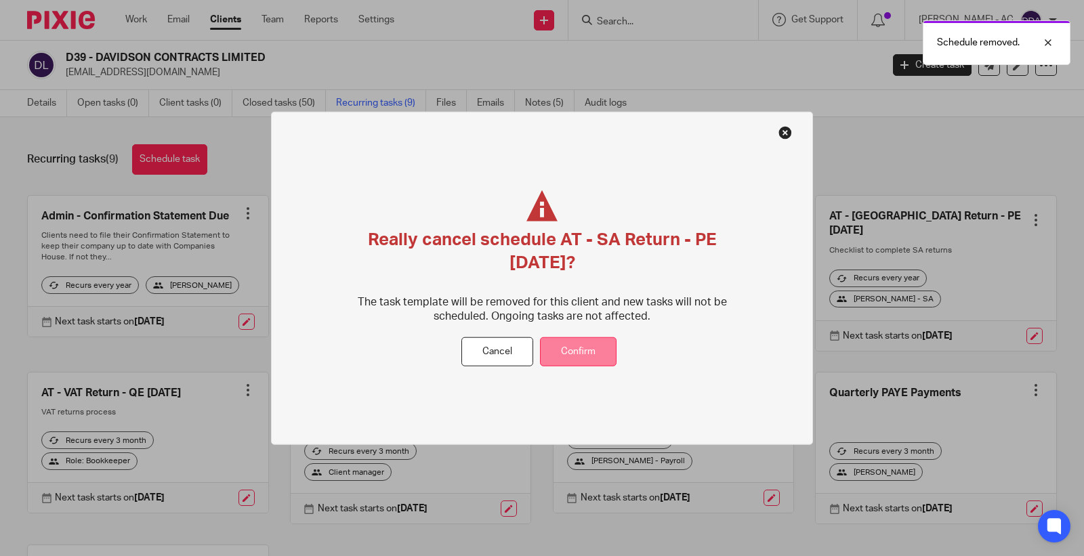
click at [566, 343] on button "Confirm" at bounding box center [578, 351] width 77 height 29
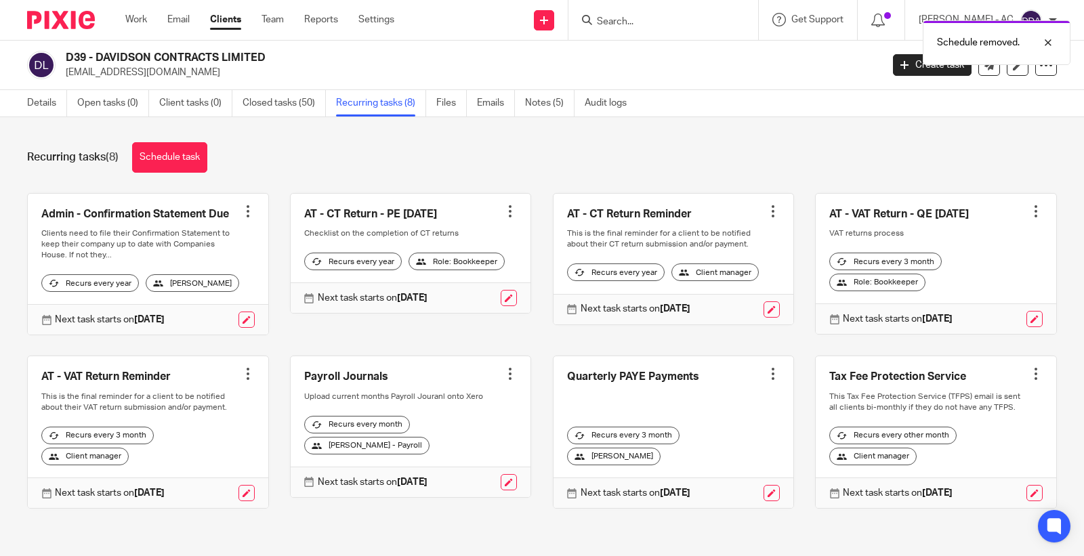
scroll to position [24, 0]
